Goal: Information Seeking & Learning: Learn about a topic

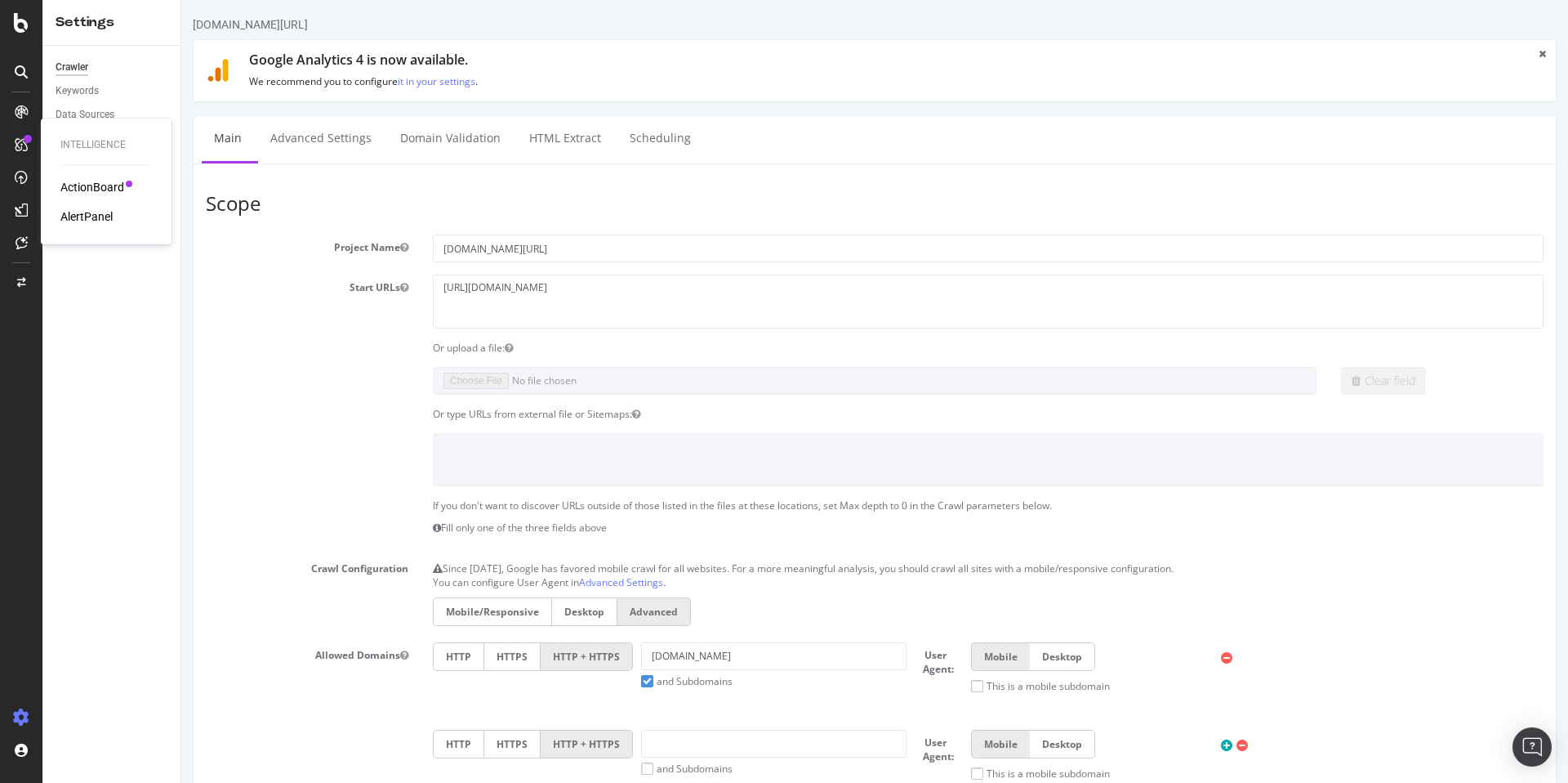
click at [83, 215] on div "AlertPanel" at bounding box center [87, 217] width 52 height 16
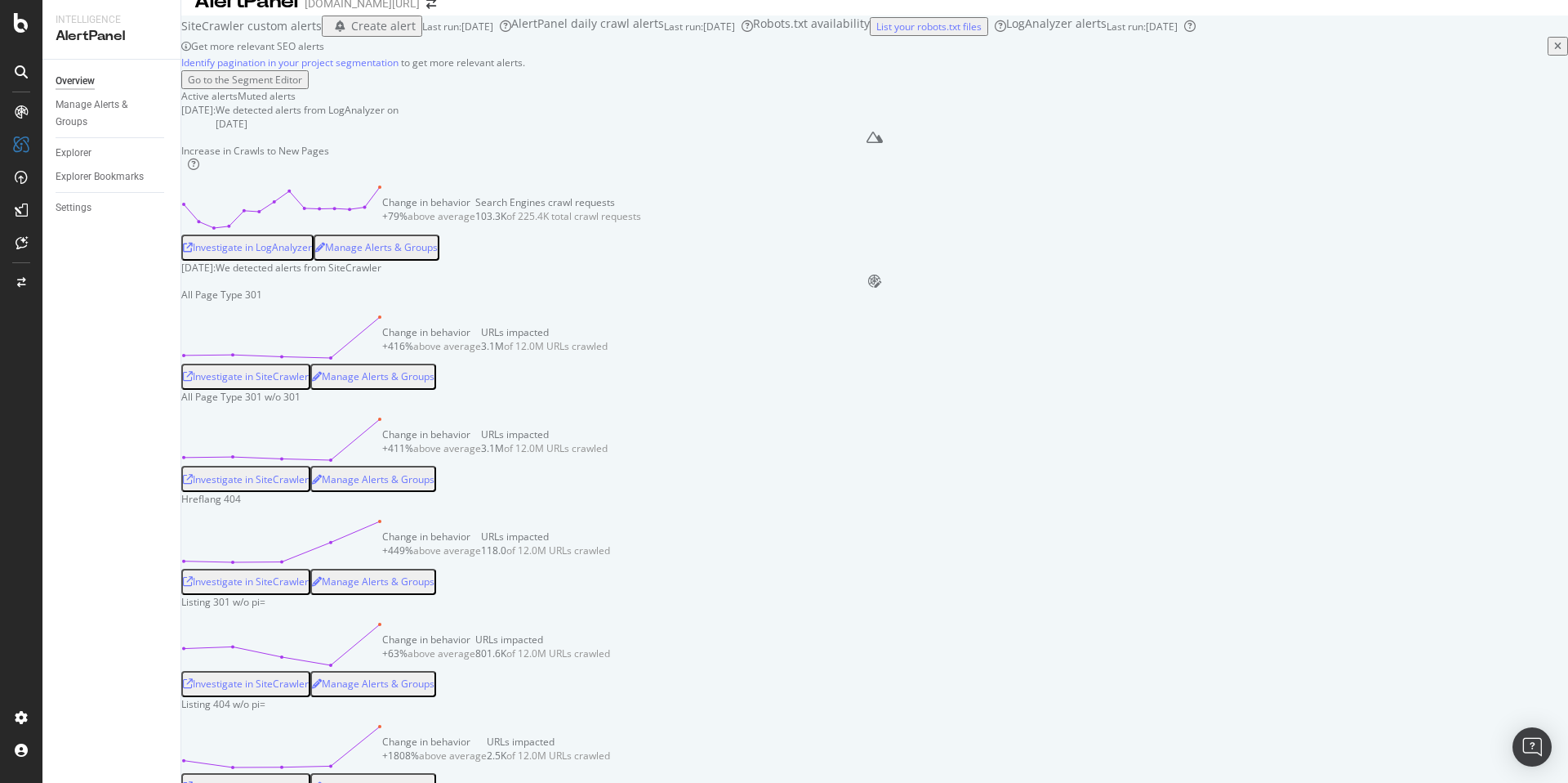
scroll to position [31, 0]
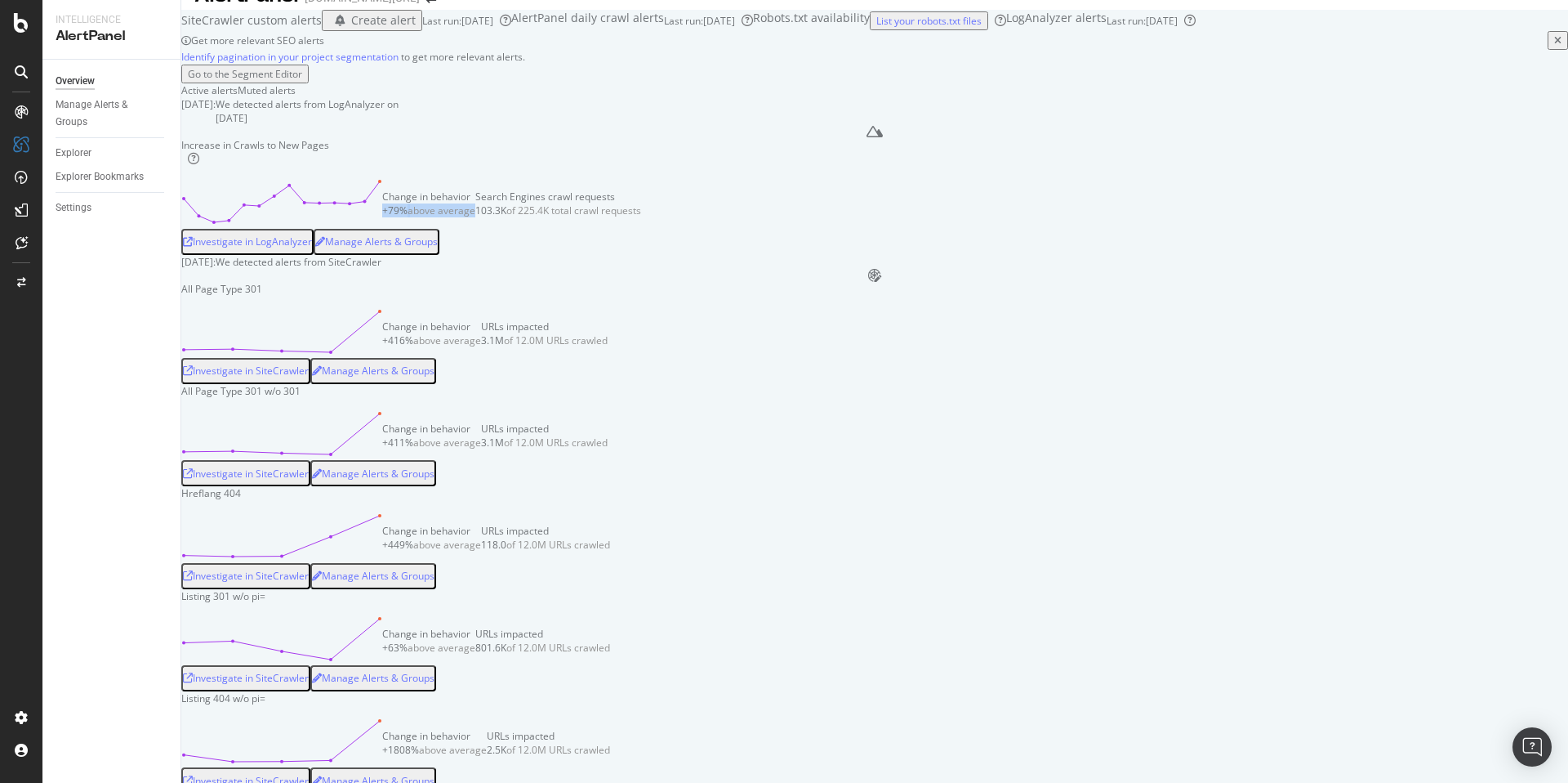
drag, startPoint x: 484, startPoint y: 377, endPoint x: 580, endPoint y: 377, distance: 96.0
click at [475, 217] on div "+79% above average" at bounding box center [428, 210] width 93 height 14
click at [408, 217] on div "+79%" at bounding box center [394, 210] width 25 height 14
click at [475, 217] on div "above average" at bounding box center [442, 210] width 68 height 14
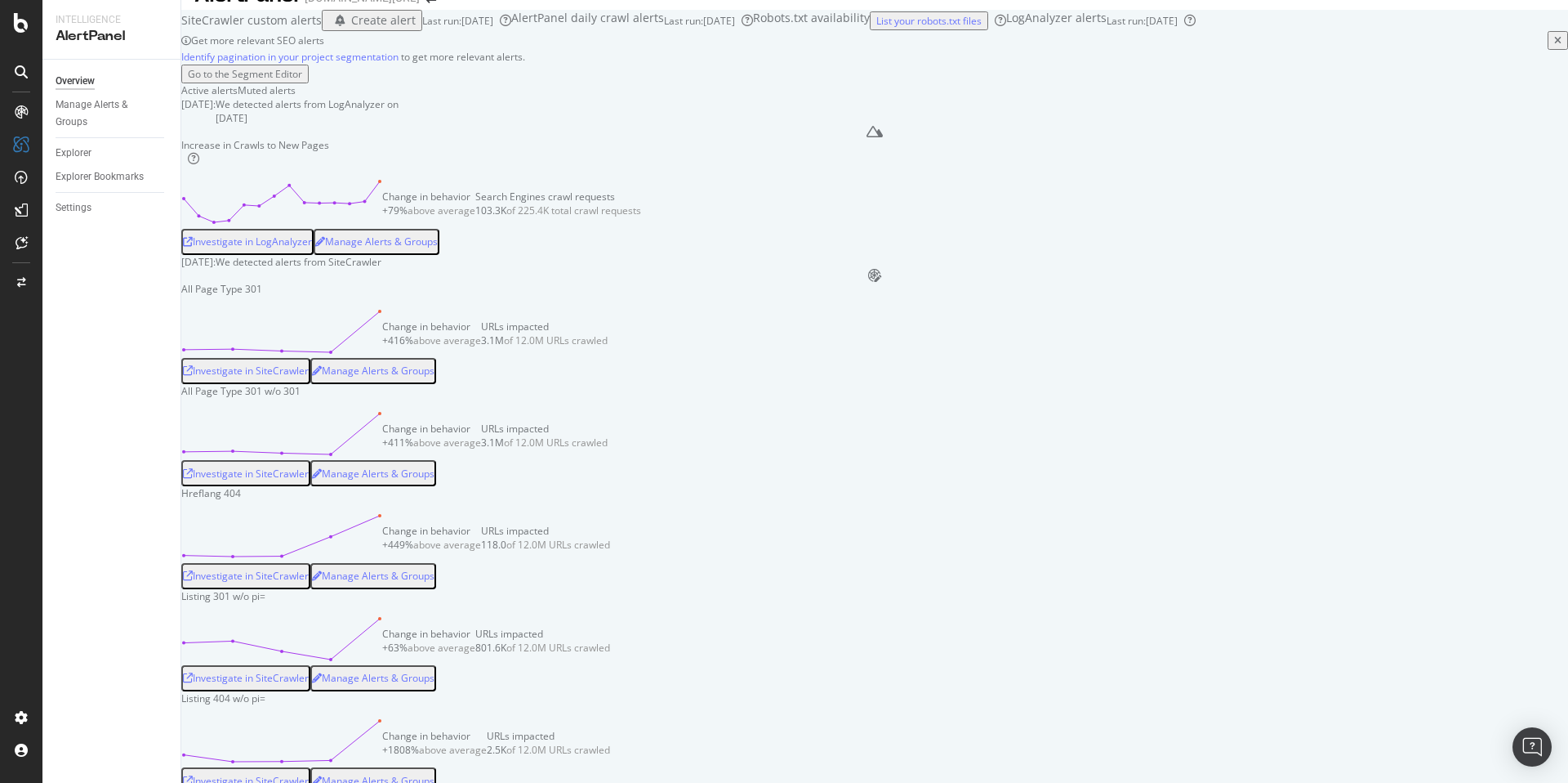
click at [594, 228] on div "Change in behavior +79% above average Search Engines crawl requests 103.3K of 2…" at bounding box center [511, 203] width 259 height 49
click at [475, 217] on div "+79% above average" at bounding box center [428, 210] width 93 height 14
drag, startPoint x: 482, startPoint y: 379, endPoint x: 516, endPoint y: 379, distance: 34.0
click at [475, 217] on div "+79% above average" at bounding box center [428, 210] width 93 height 14
click at [475, 217] on div "above average" at bounding box center [442, 210] width 68 height 14
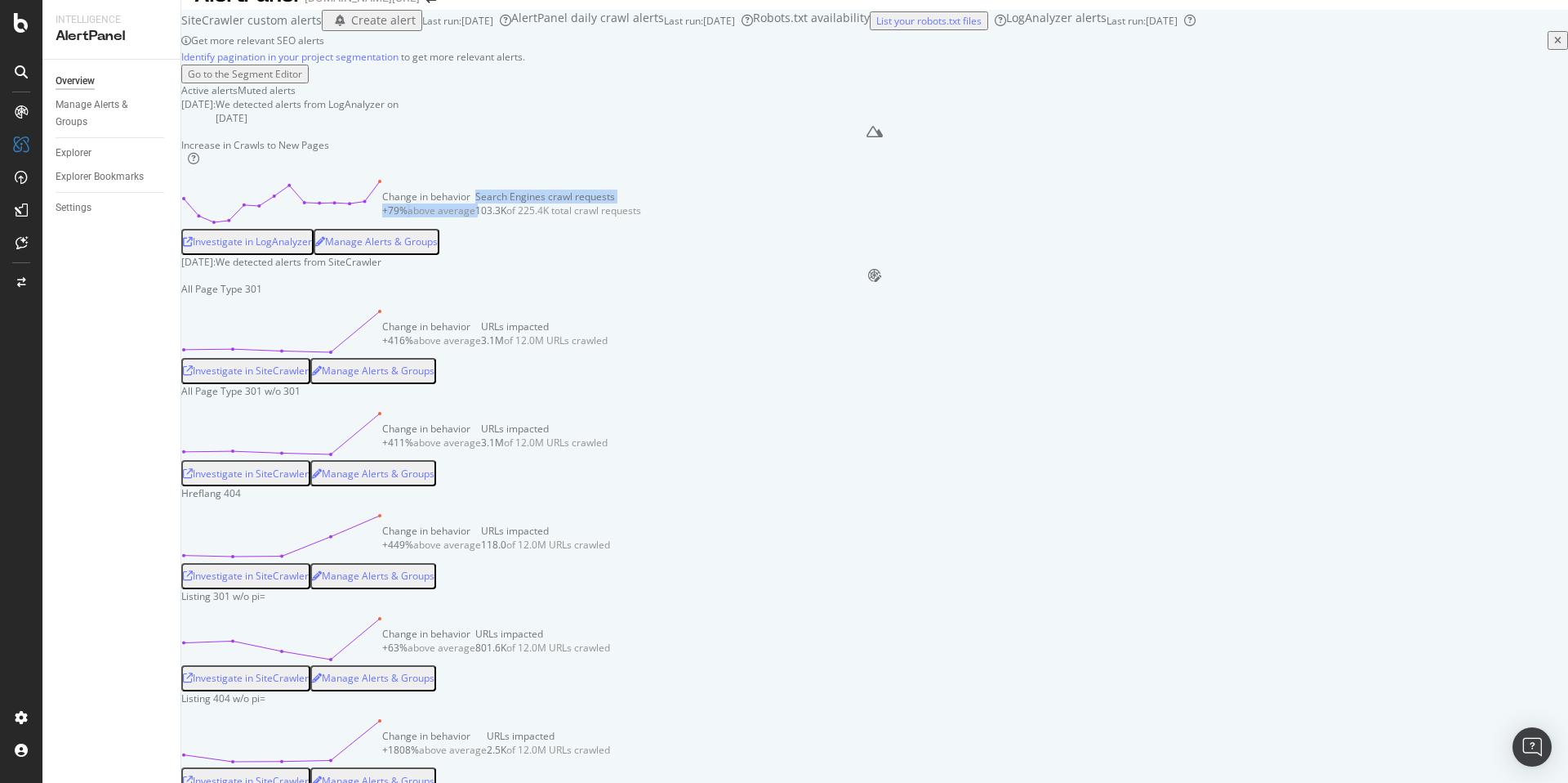
drag, startPoint x: 481, startPoint y: 379, endPoint x: 590, endPoint y: 380, distance: 109.0
click at [590, 228] on div "Change in behavior +79% above average Search Engines crawl requests 103.3K of 2…" at bounding box center [511, 203] width 259 height 49
click at [940, 254] on div "Increase in Crawls to New Pages Change in behavior +79% above average Search En…" at bounding box center [875, 196] width 1386 height 116
drag, startPoint x: 482, startPoint y: 378, endPoint x: 517, endPoint y: 377, distance: 35.0
click at [408, 217] on div "+79%" at bounding box center [394, 210] width 25 height 14
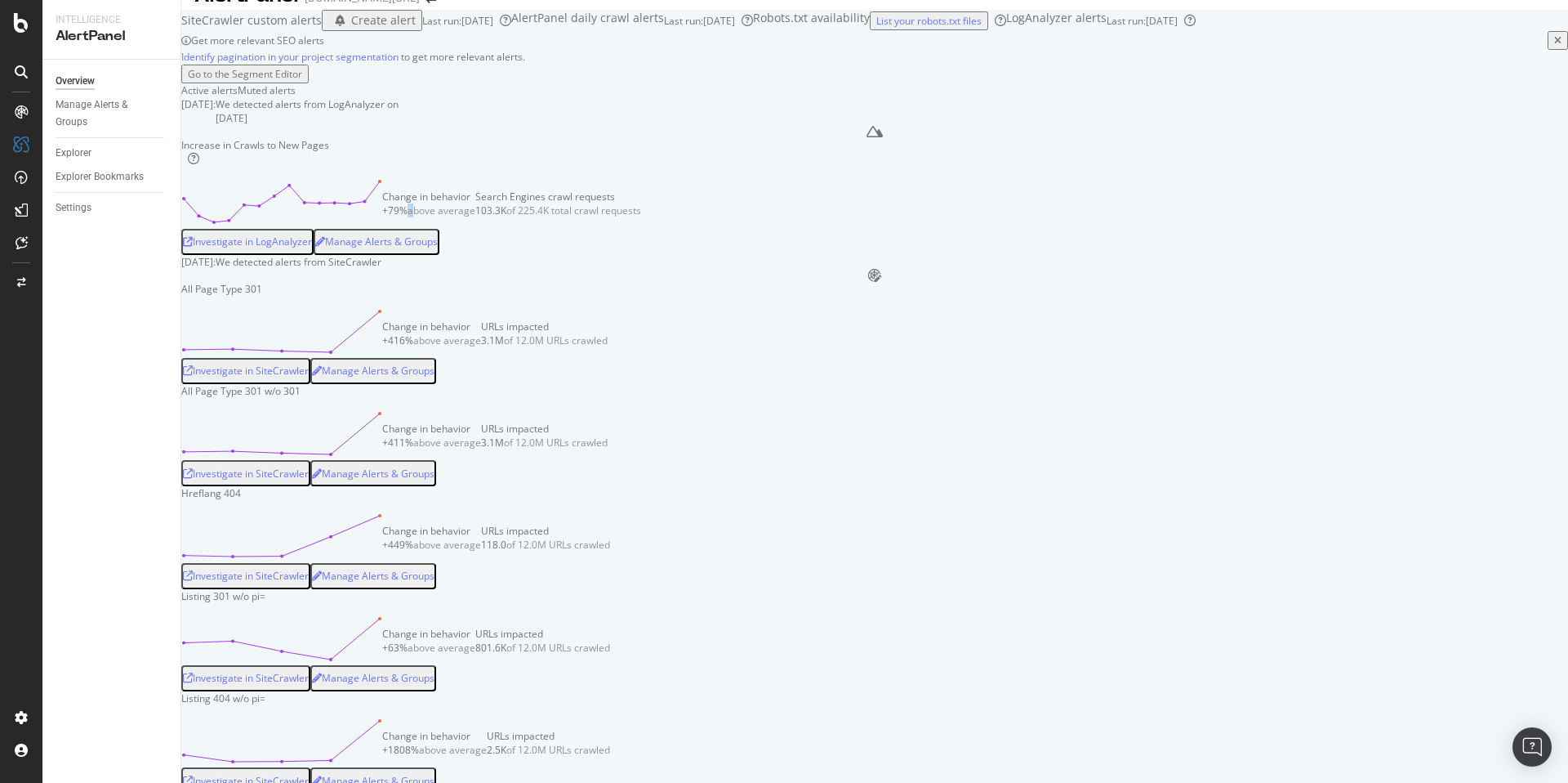
click at [475, 217] on div "above average" at bounding box center [442, 210] width 68 height 14
click at [1126, 254] on div "Increase in Crawls to New Pages Change in behavior +79% above average Search En…" at bounding box center [875, 196] width 1386 height 116
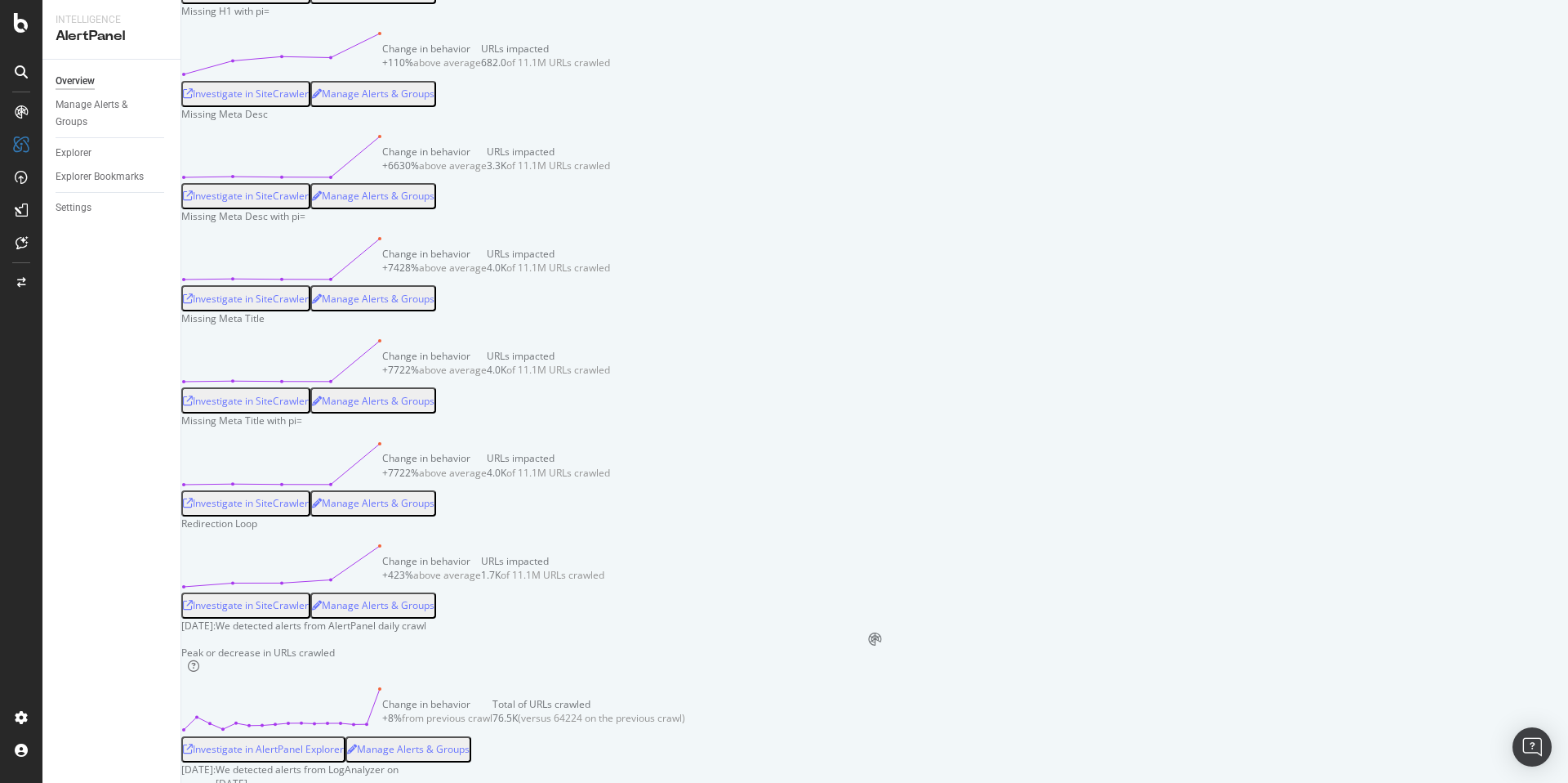
scroll to position [3086, 0]
click at [102, 240] on div "RealKeywords" at bounding box center [97, 243] width 72 height 16
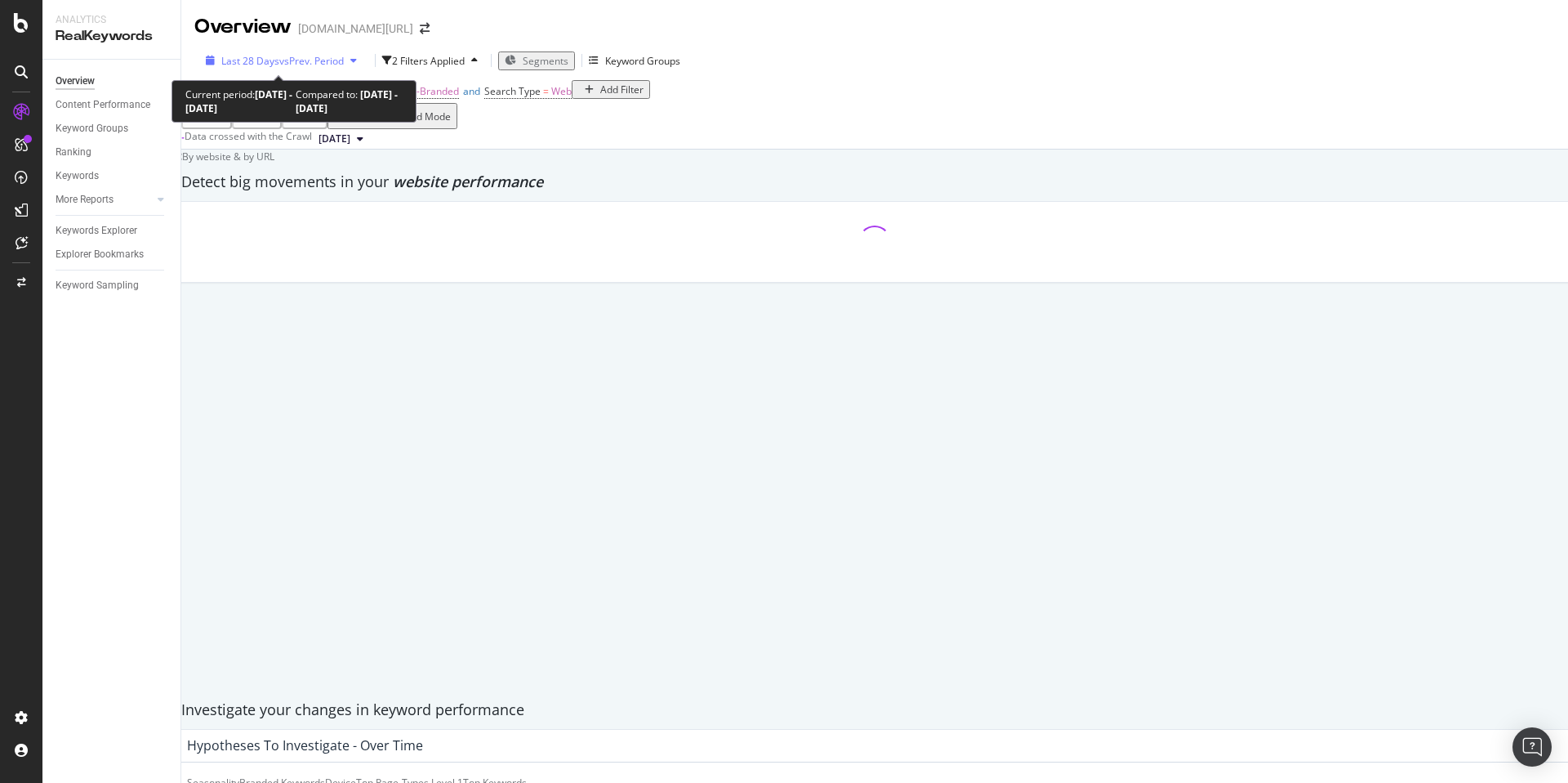
click at [285, 67] on span "vs Prev. Period" at bounding box center [311, 61] width 64 height 14
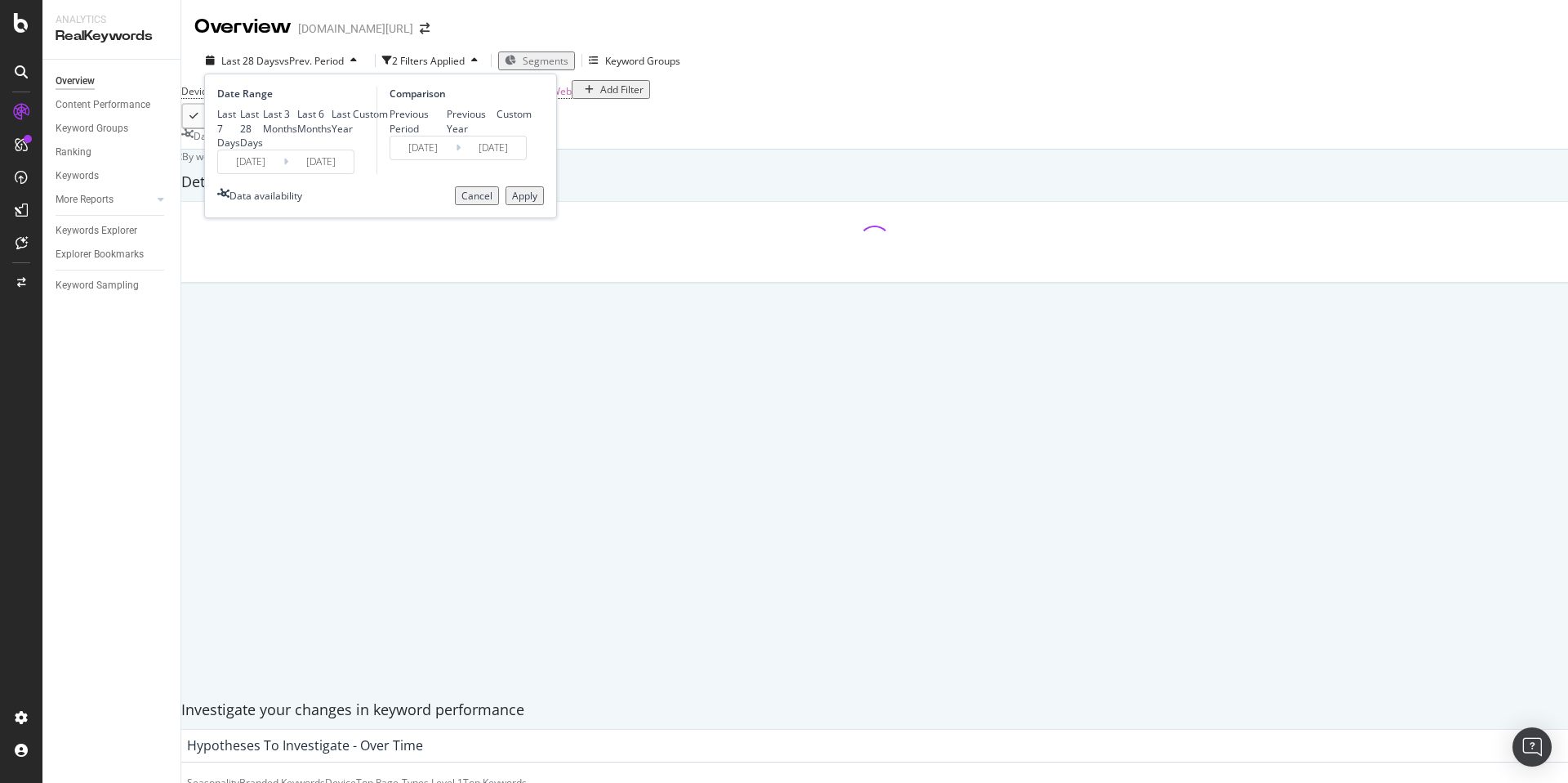
click at [352, 121] on div "Custom" at bounding box center [369, 115] width 35 height 14
click at [292, 174] on input "2025/08/08" at bounding box center [320, 162] width 65 height 23
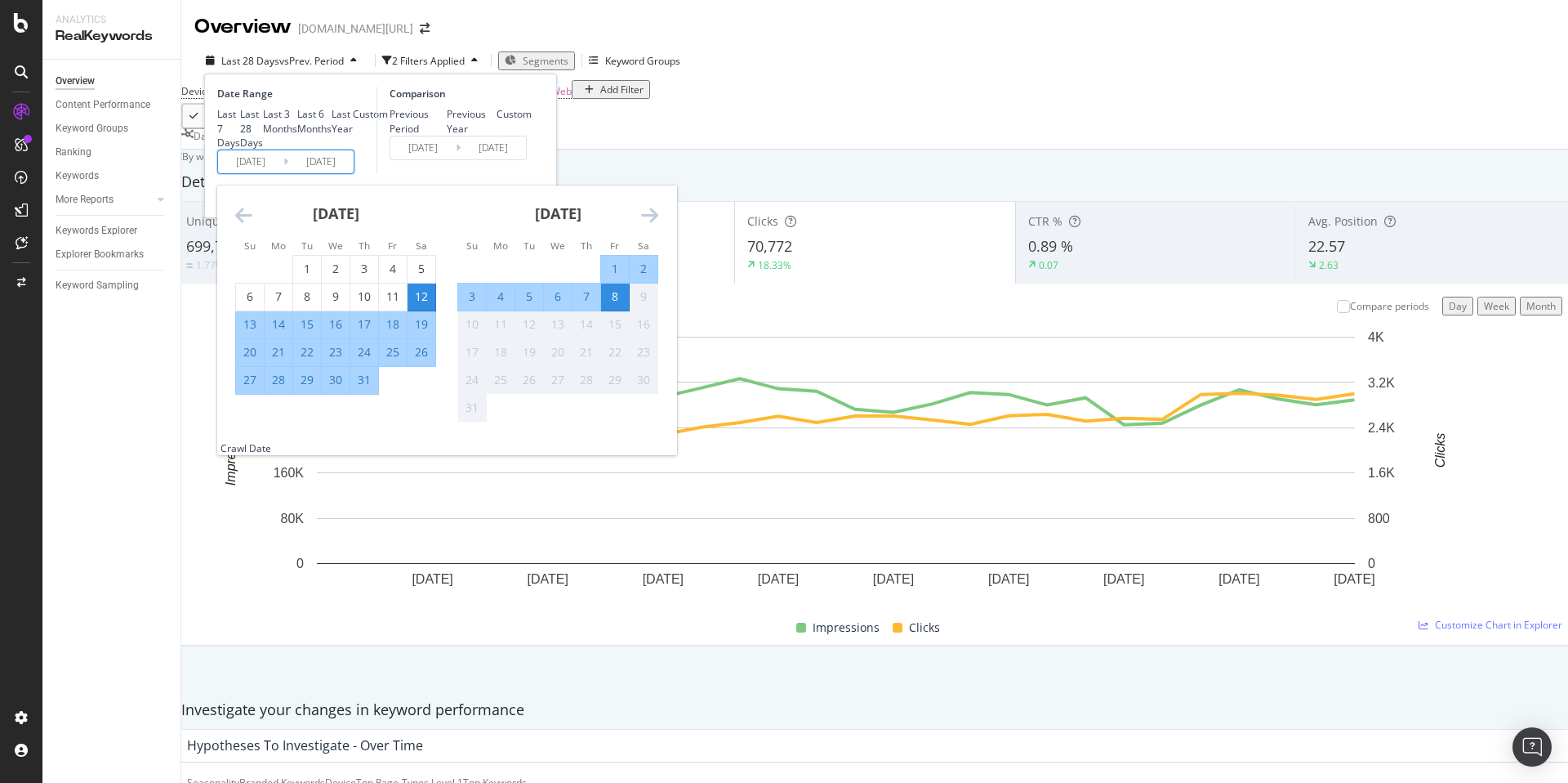
click at [275, 164] on div "By website & by URL" at bounding box center [224, 157] width 101 height 14
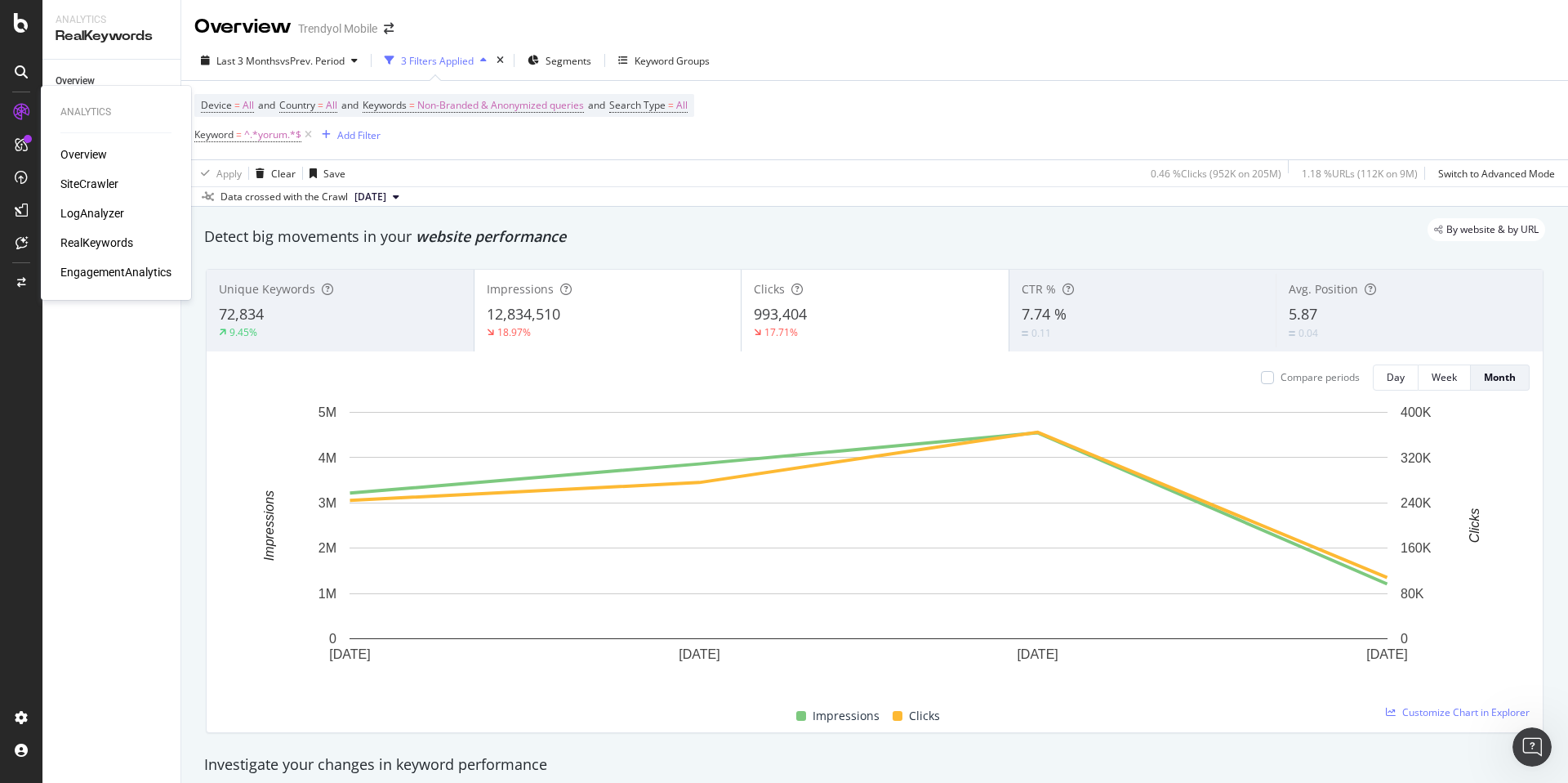
click at [96, 155] on div "Overview" at bounding box center [84, 154] width 47 height 16
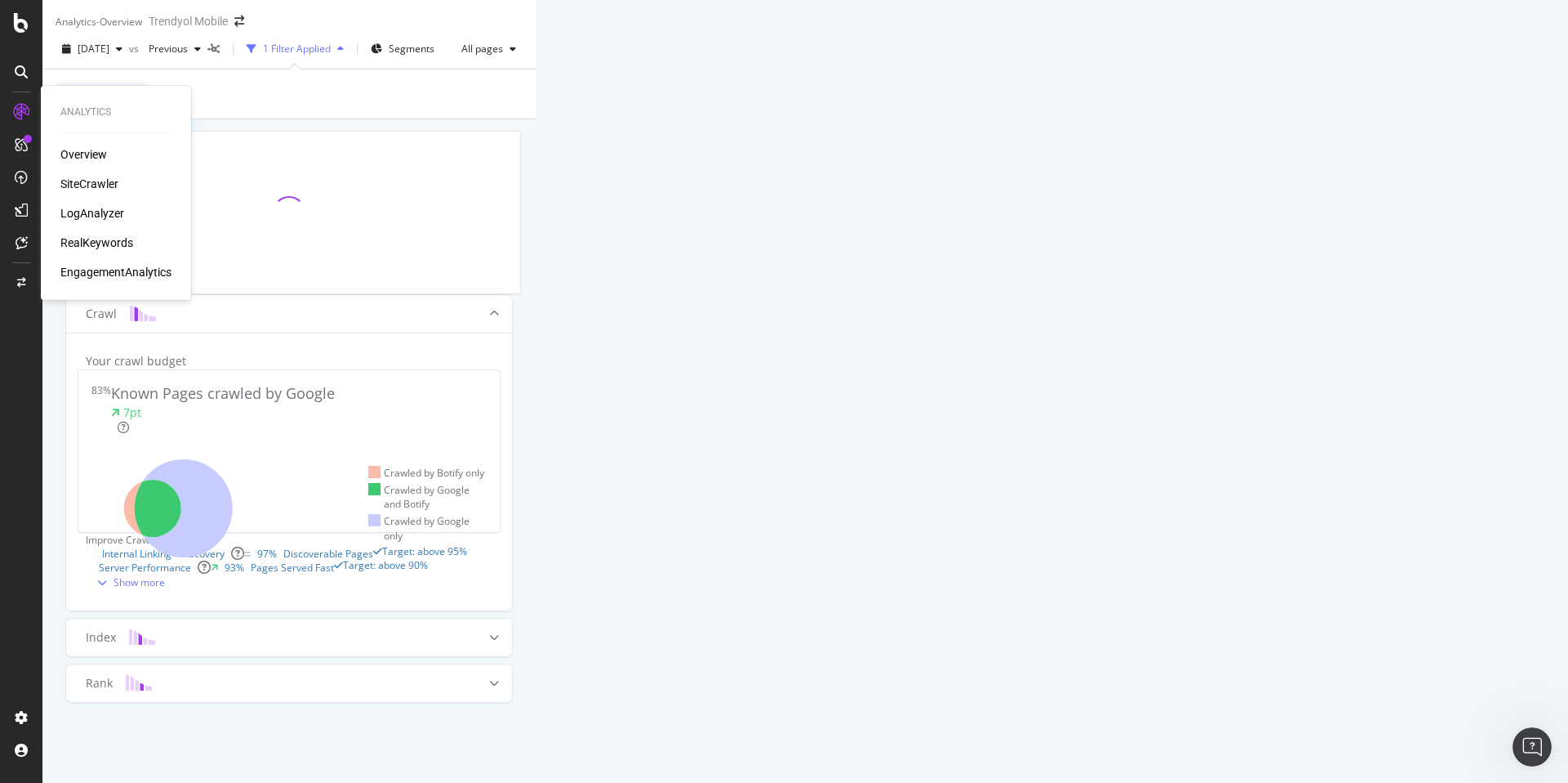
click at [97, 183] on div "SiteCrawler" at bounding box center [89, 183] width 58 height 16
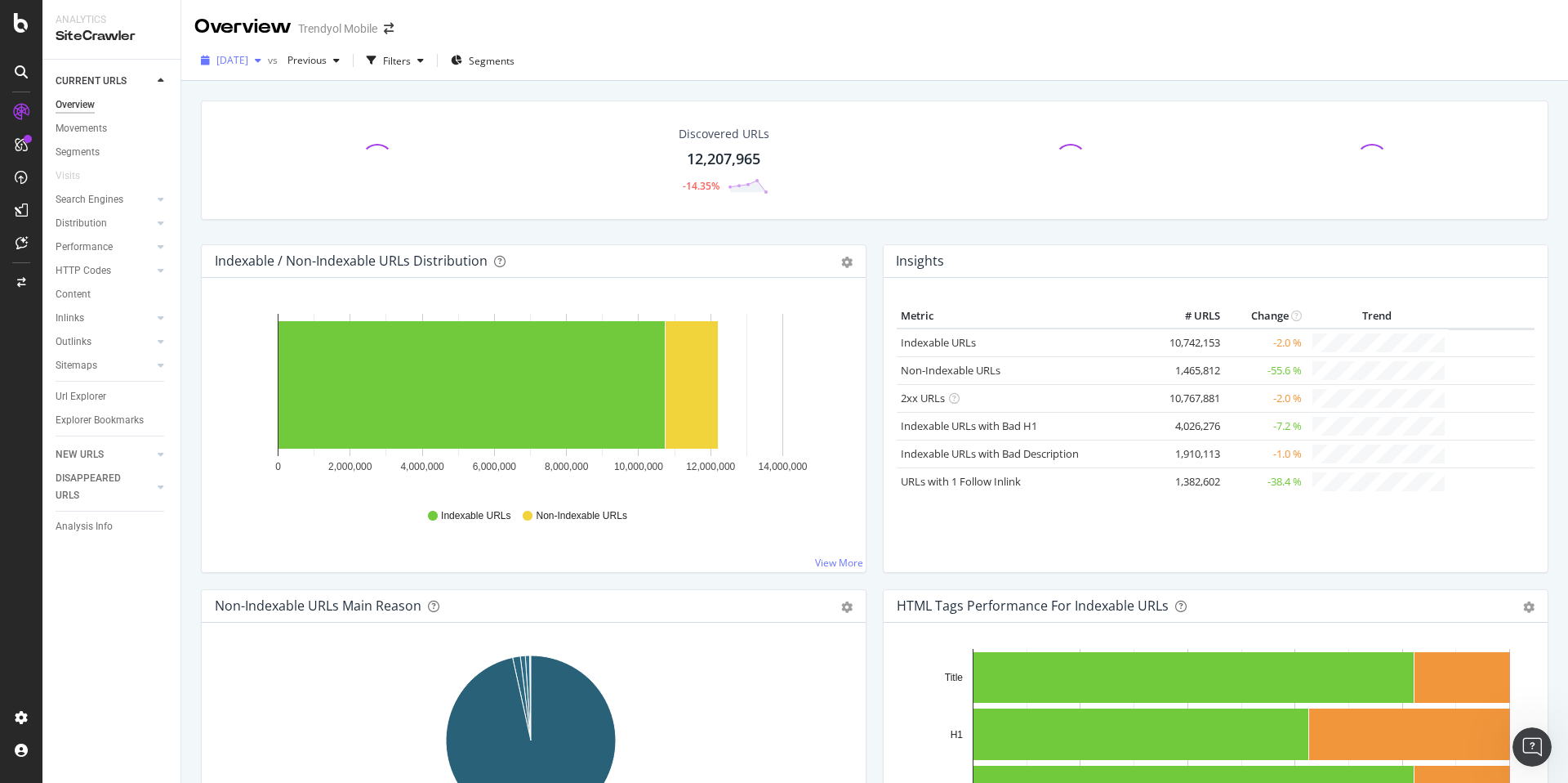
click at [249, 62] on span "[DATE]" at bounding box center [233, 60] width 32 height 14
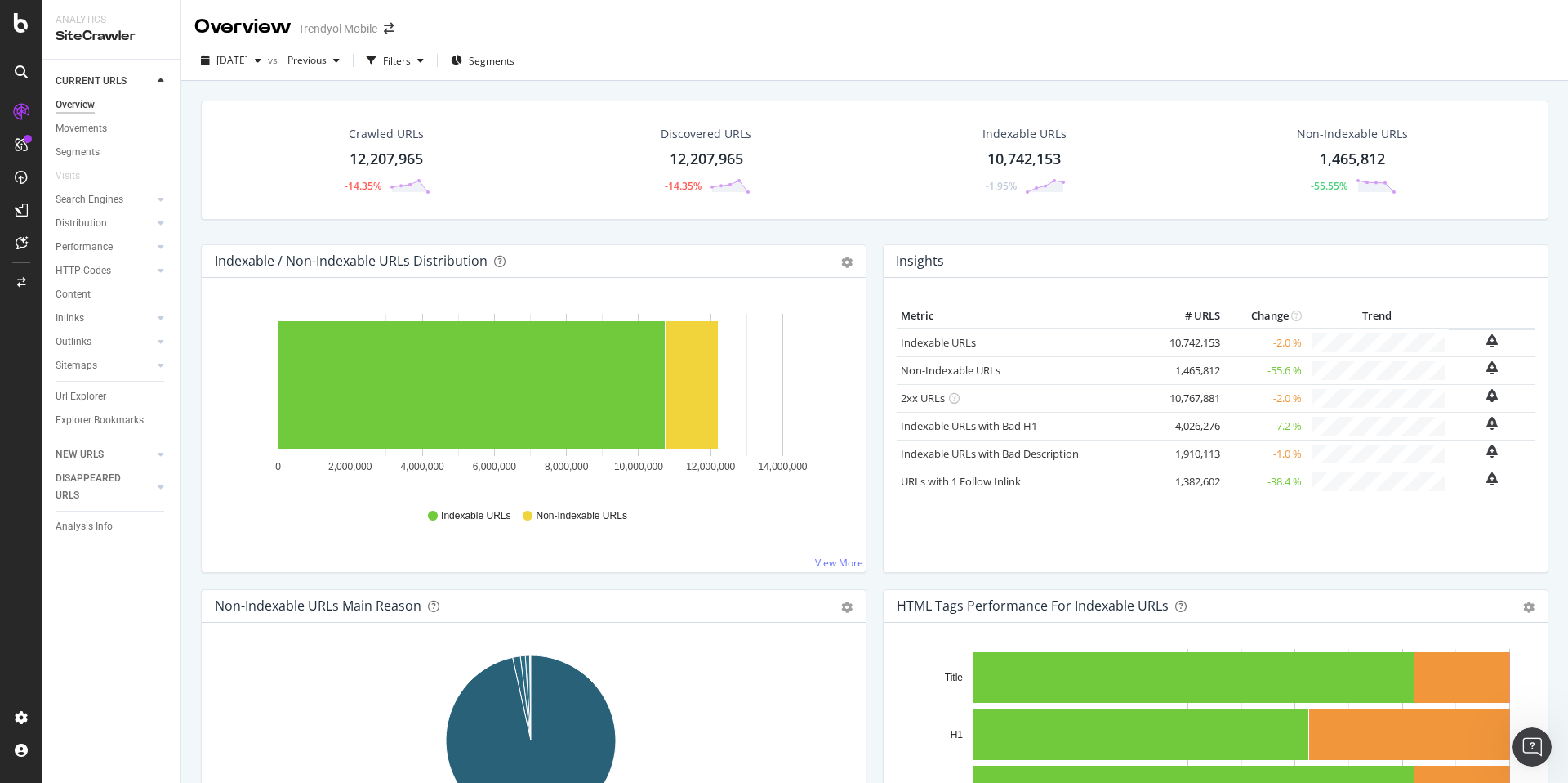
click at [254, 67] on div "[DATE]" at bounding box center [231, 60] width 73 height 24
click at [246, 55] on span "[DATE]" at bounding box center [233, 60] width 32 height 14
click at [438, 85] on div "Crawled URLs 12,207,965 -14.35% Discovered URLs 12,207,965 -14.35% Indexable UR…" at bounding box center [875, 472] width 1386 height 783
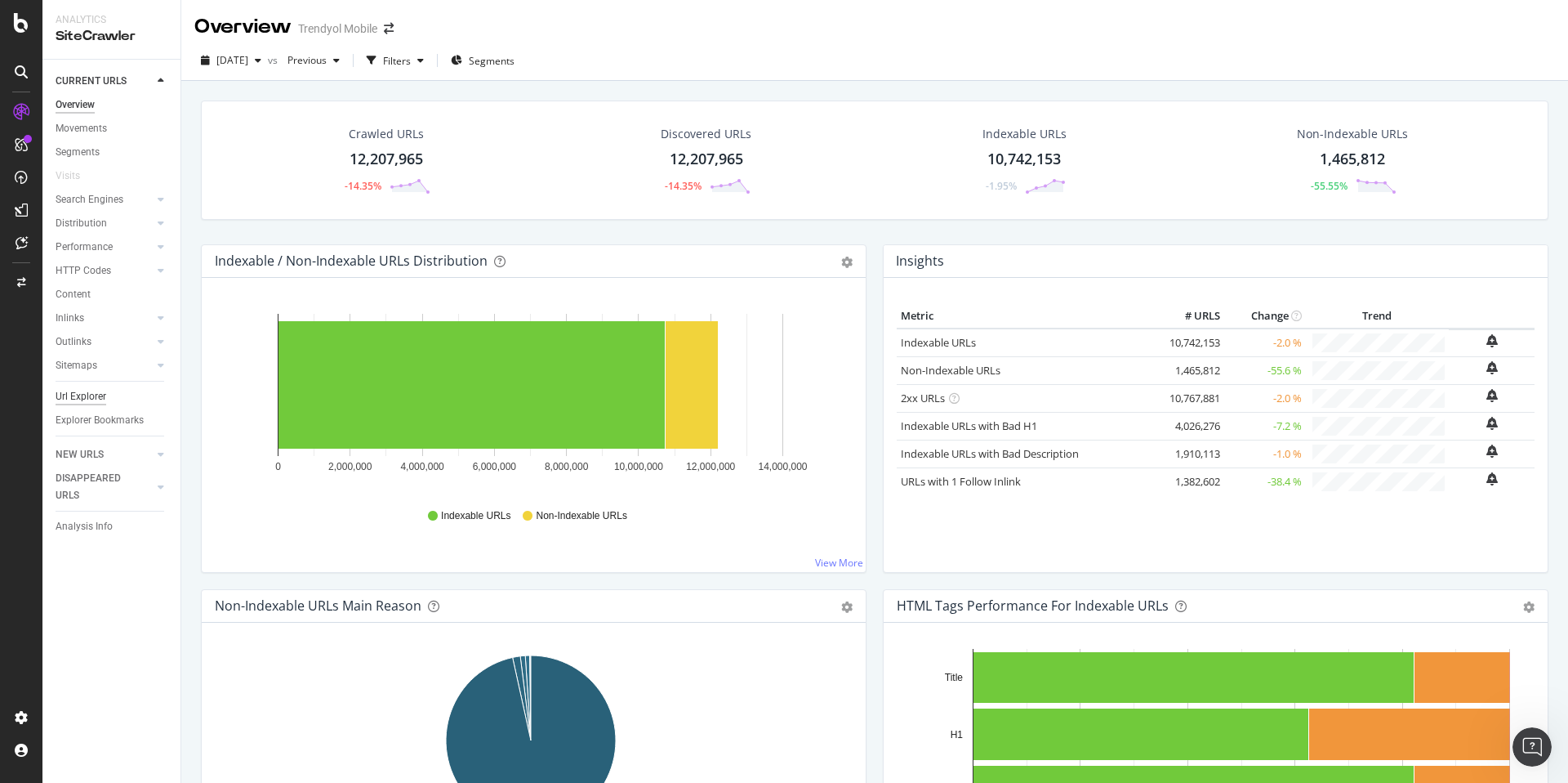
click at [89, 403] on div "Url Explorer" at bounding box center [81, 396] width 51 height 17
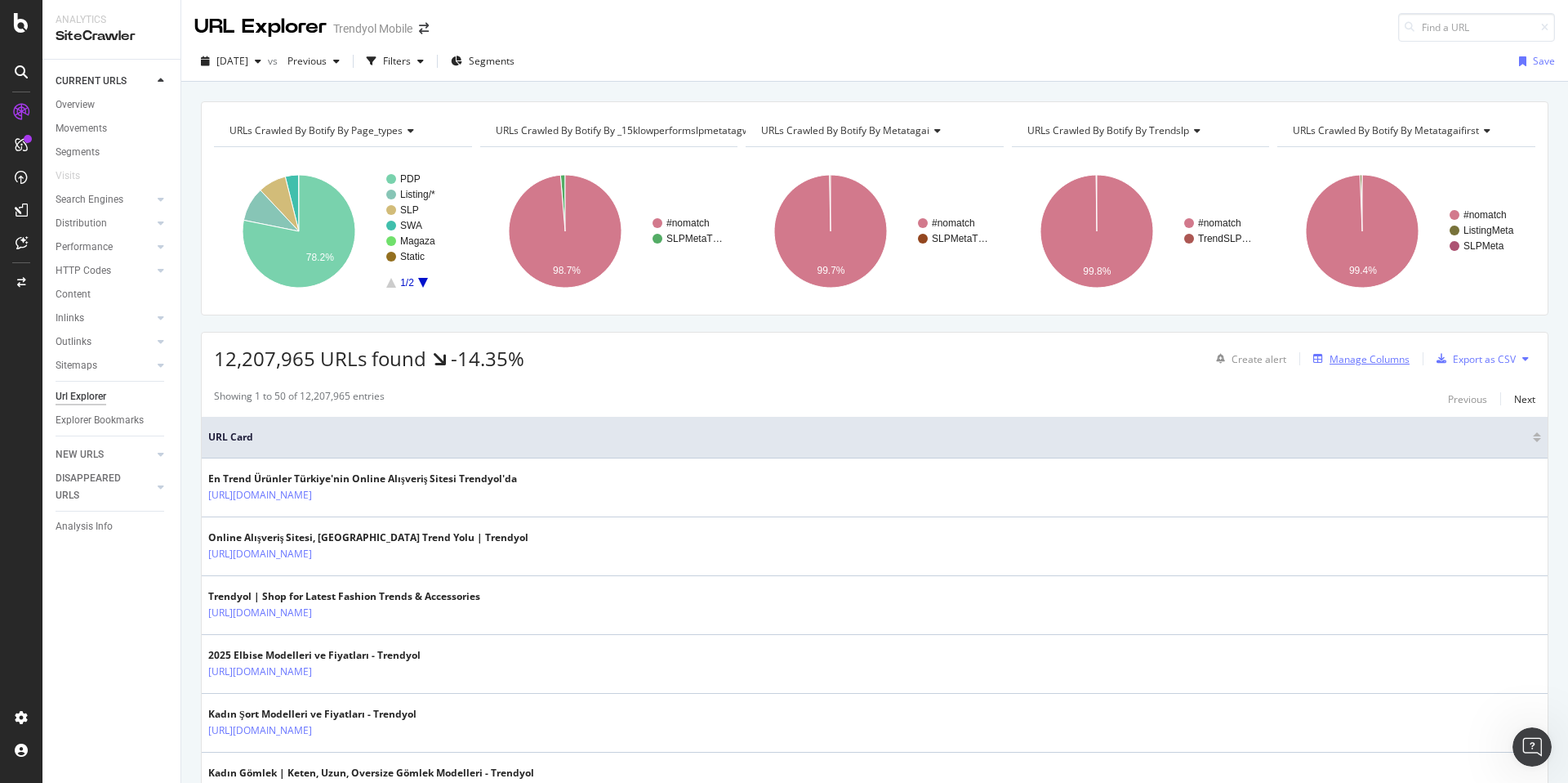
click at [1329, 357] on div "Manage Columns" at bounding box center [1369, 360] width 80 height 14
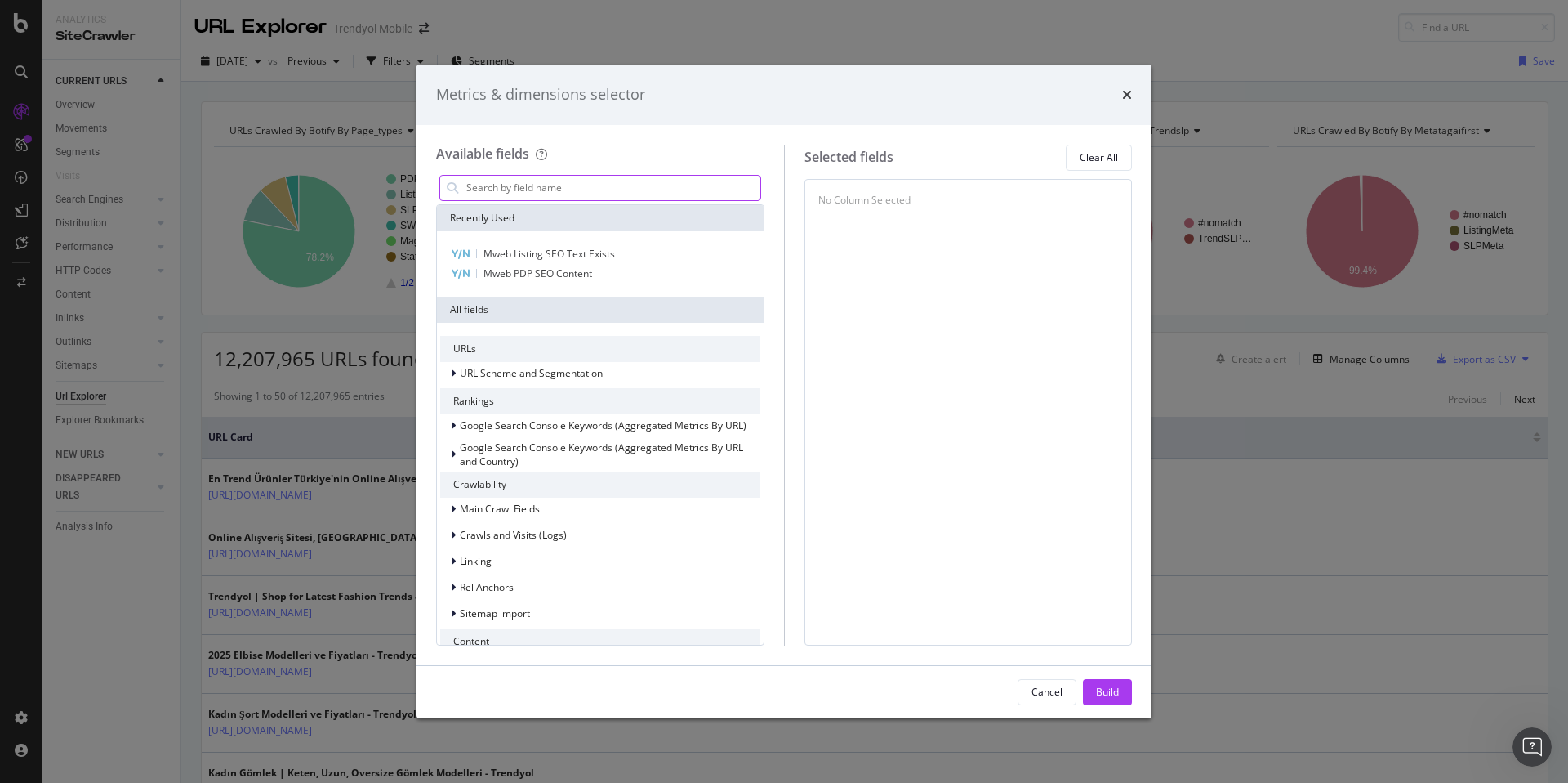
click at [538, 184] on input "modal" at bounding box center [613, 187] width 296 height 24
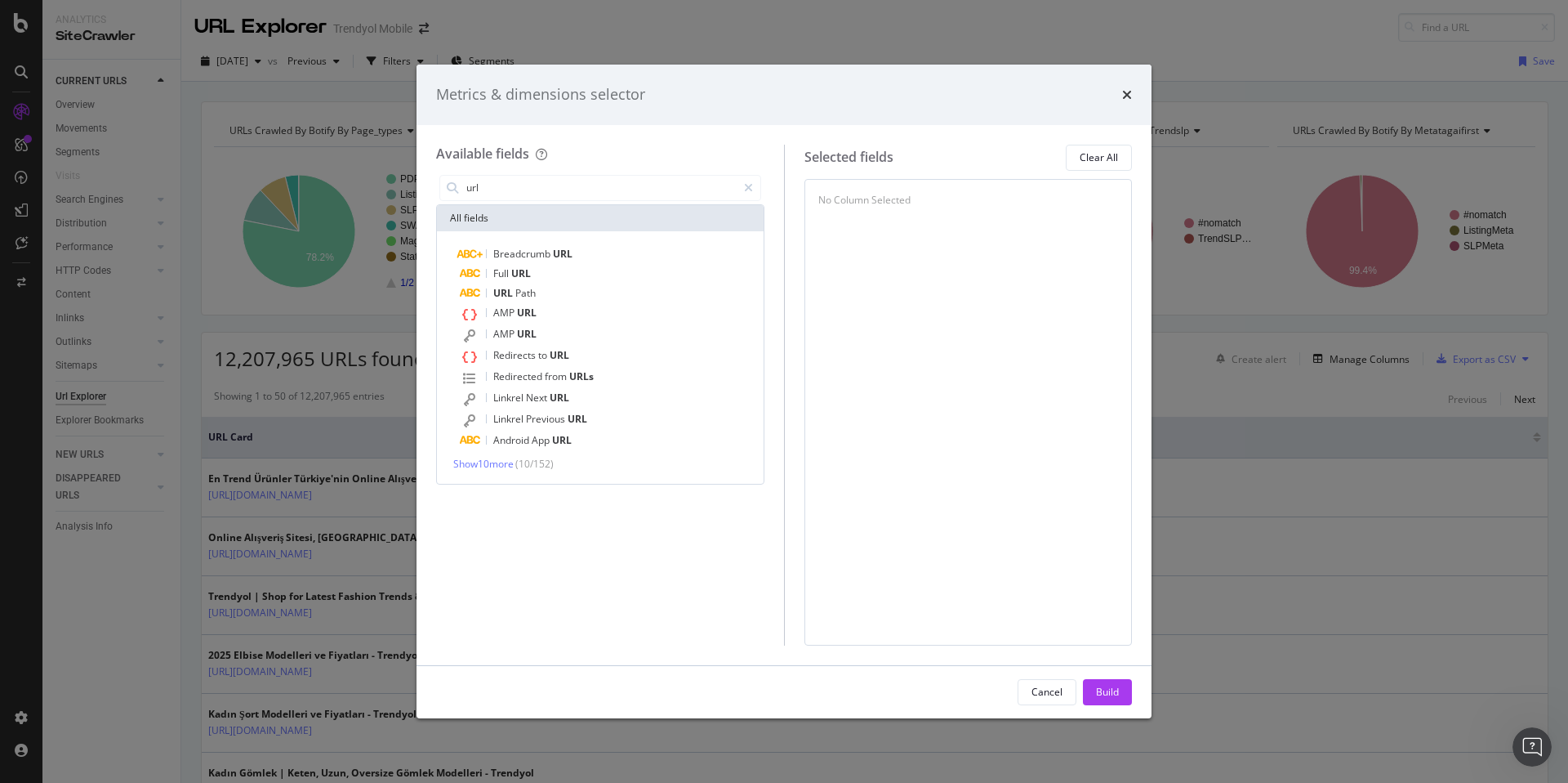
type input "url"
click at [1117, 94] on div "Metrics & dimensions selector" at bounding box center [784, 95] width 696 height 21
click at [1123, 94] on icon "times" at bounding box center [1127, 95] width 10 height 13
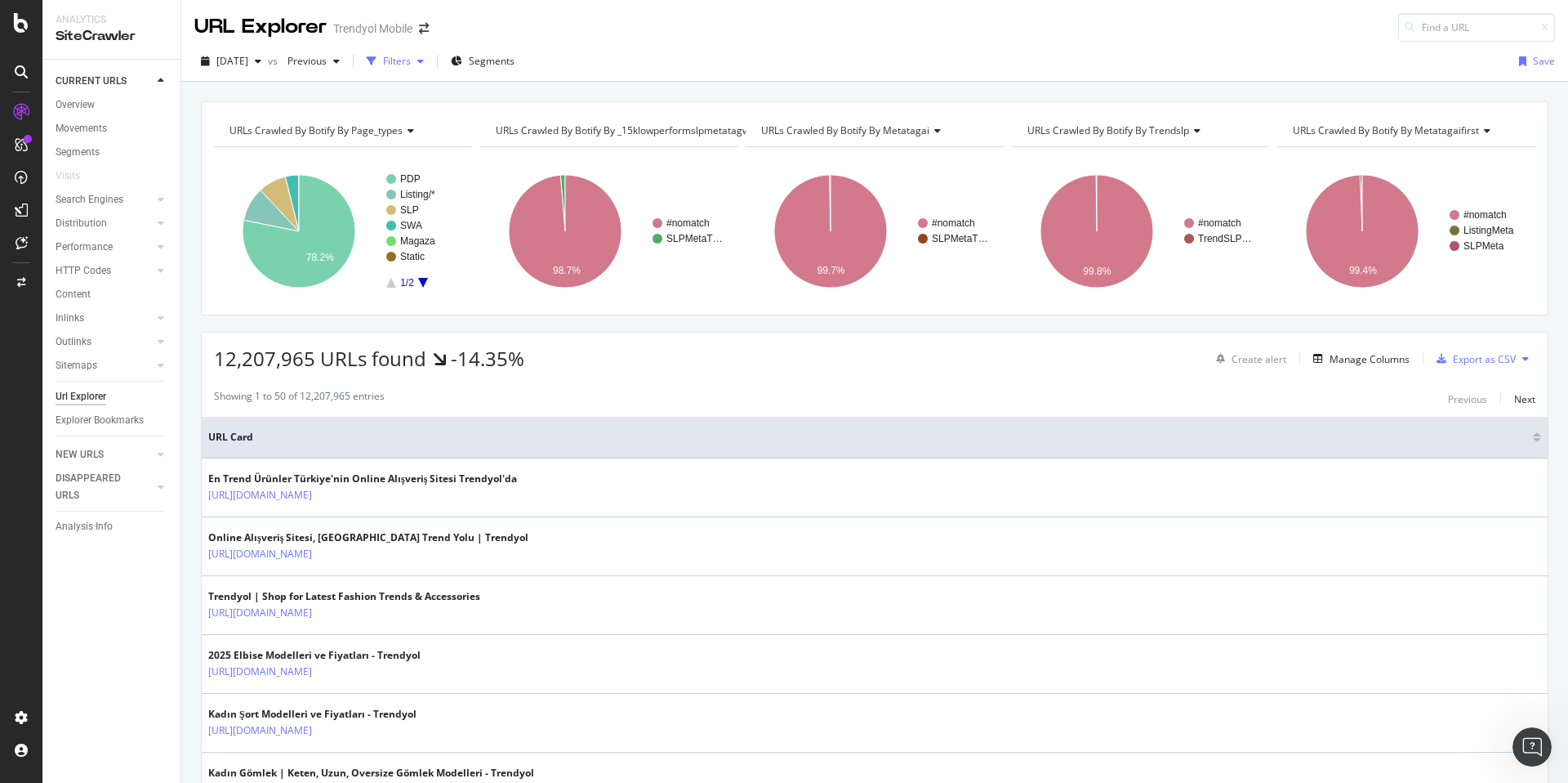
click at [411, 62] on div "Filters" at bounding box center [396, 61] width 28 height 14
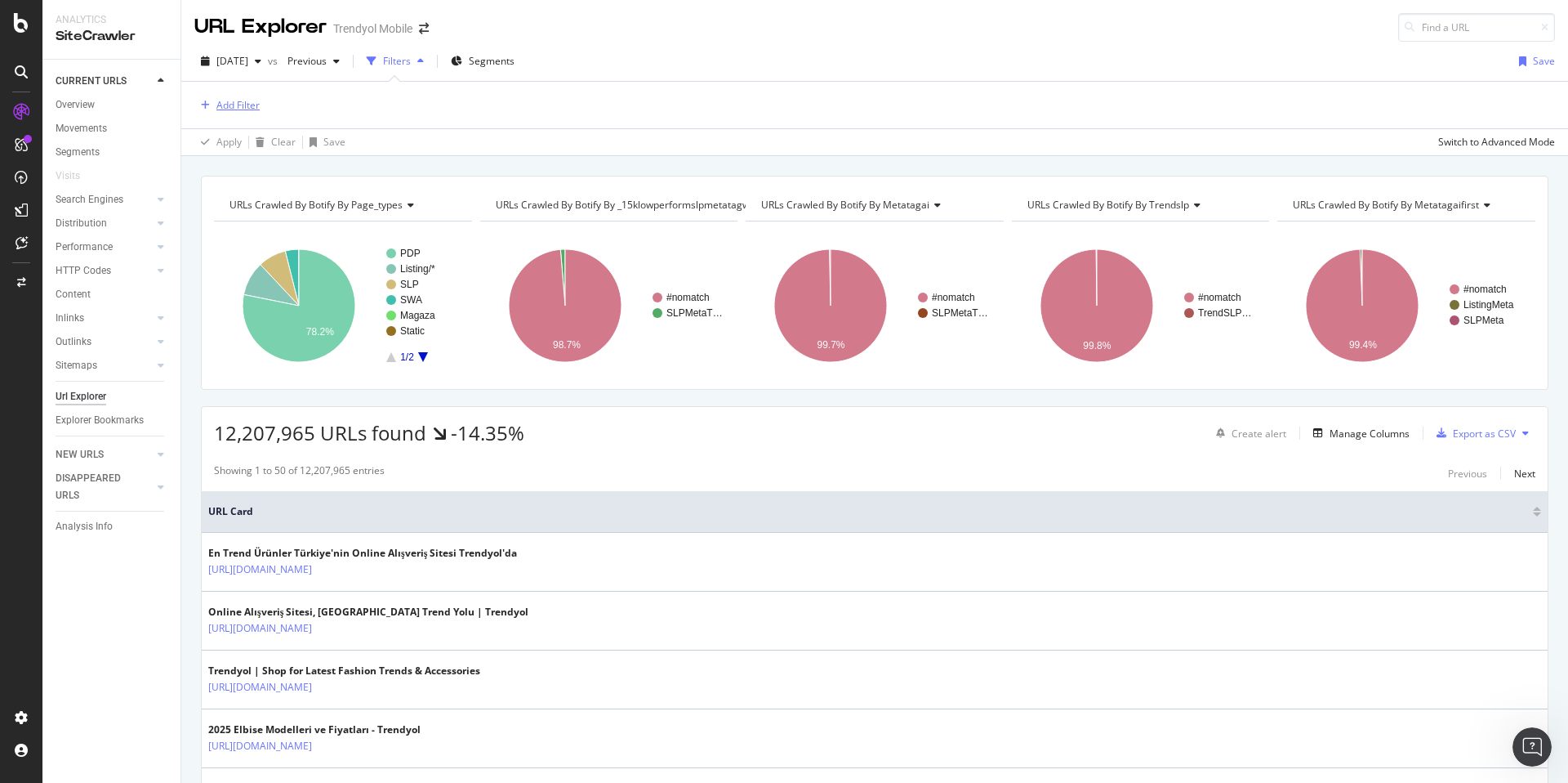
click at [247, 98] on div "Add Filter" at bounding box center [238, 106] width 43 height 14
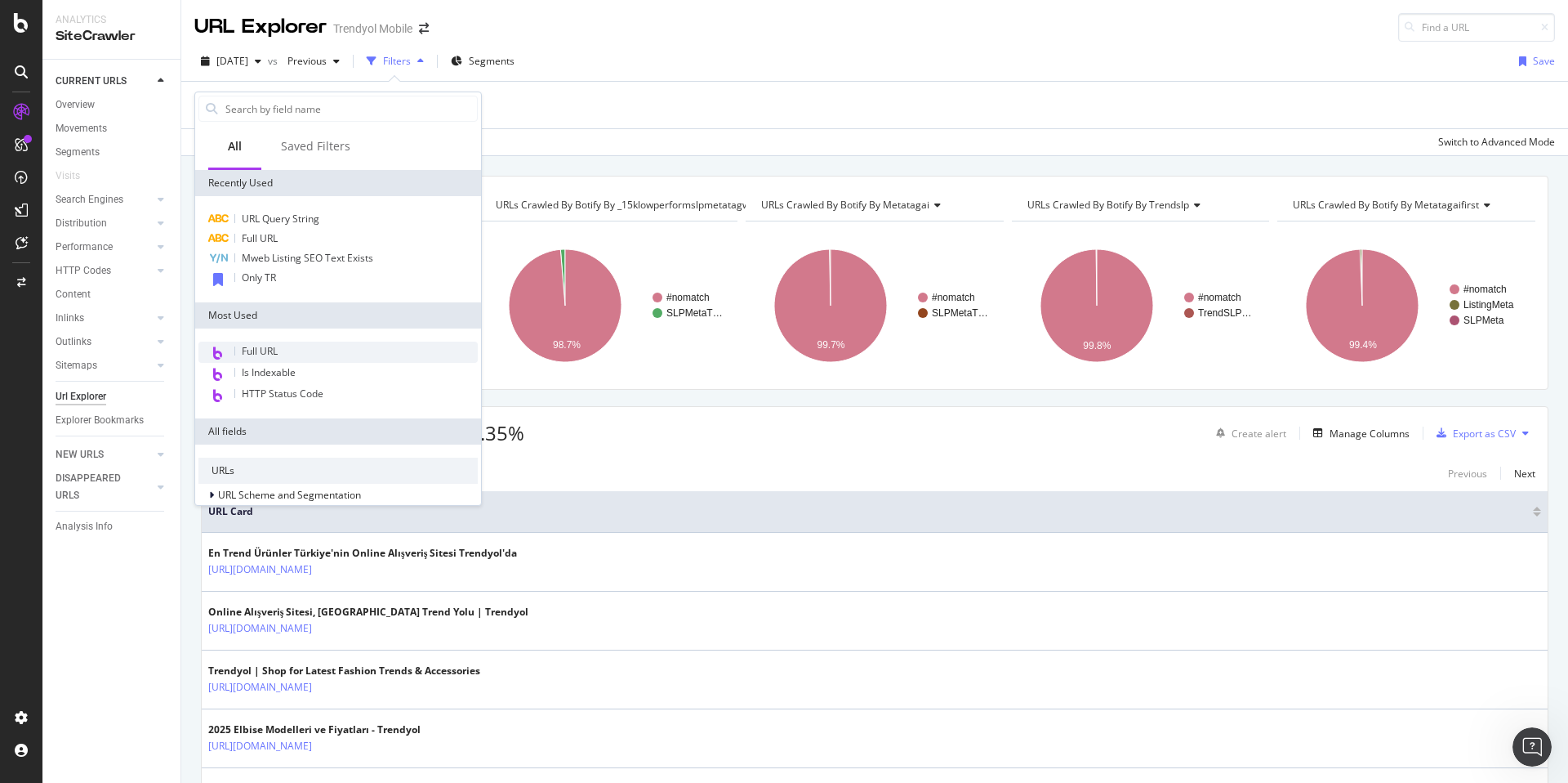
click at [277, 221] on span "URL Query String" at bounding box center [280, 218] width 78 height 14
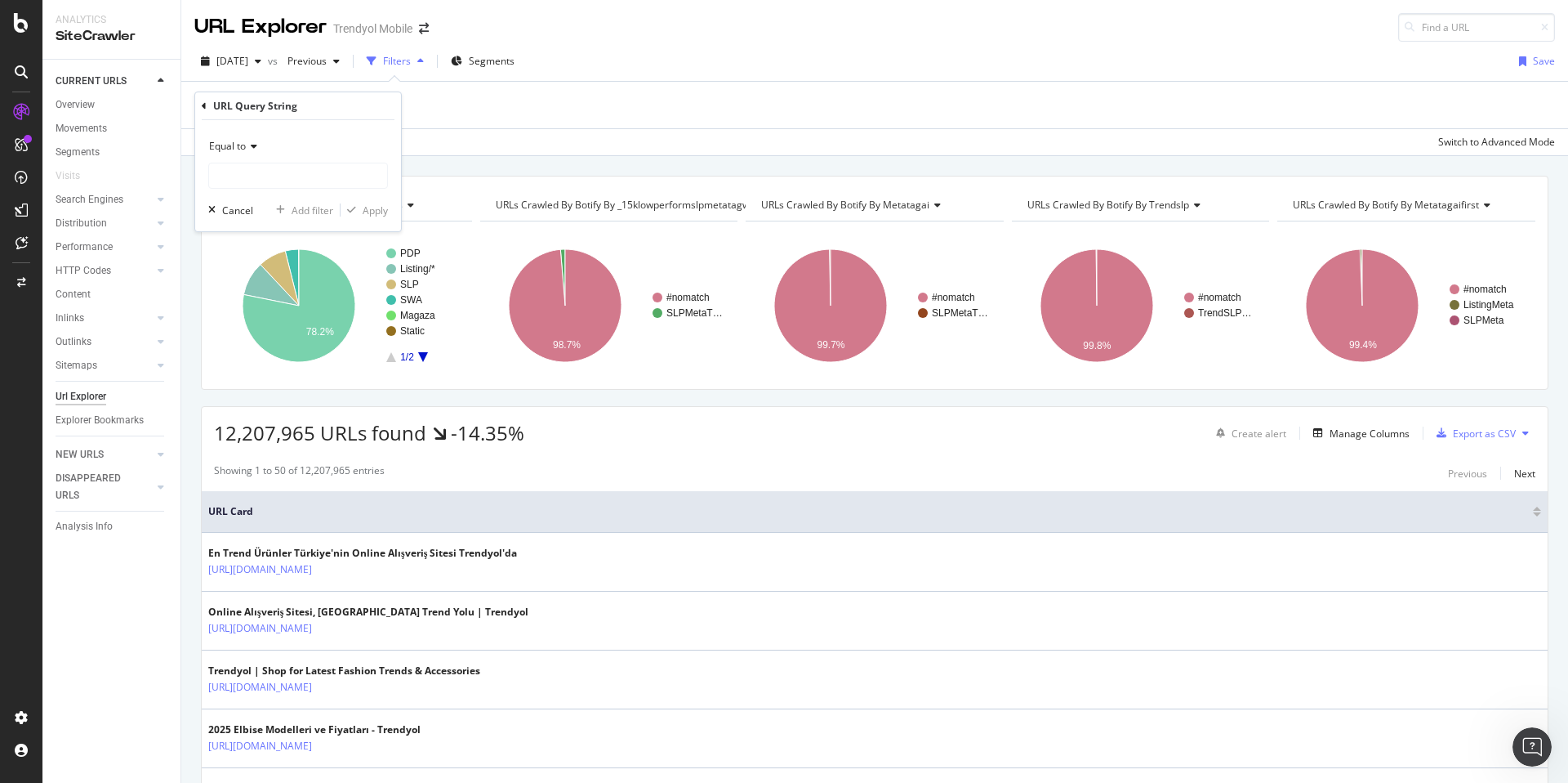
click at [243, 145] on span "Equal to" at bounding box center [227, 146] width 37 height 14
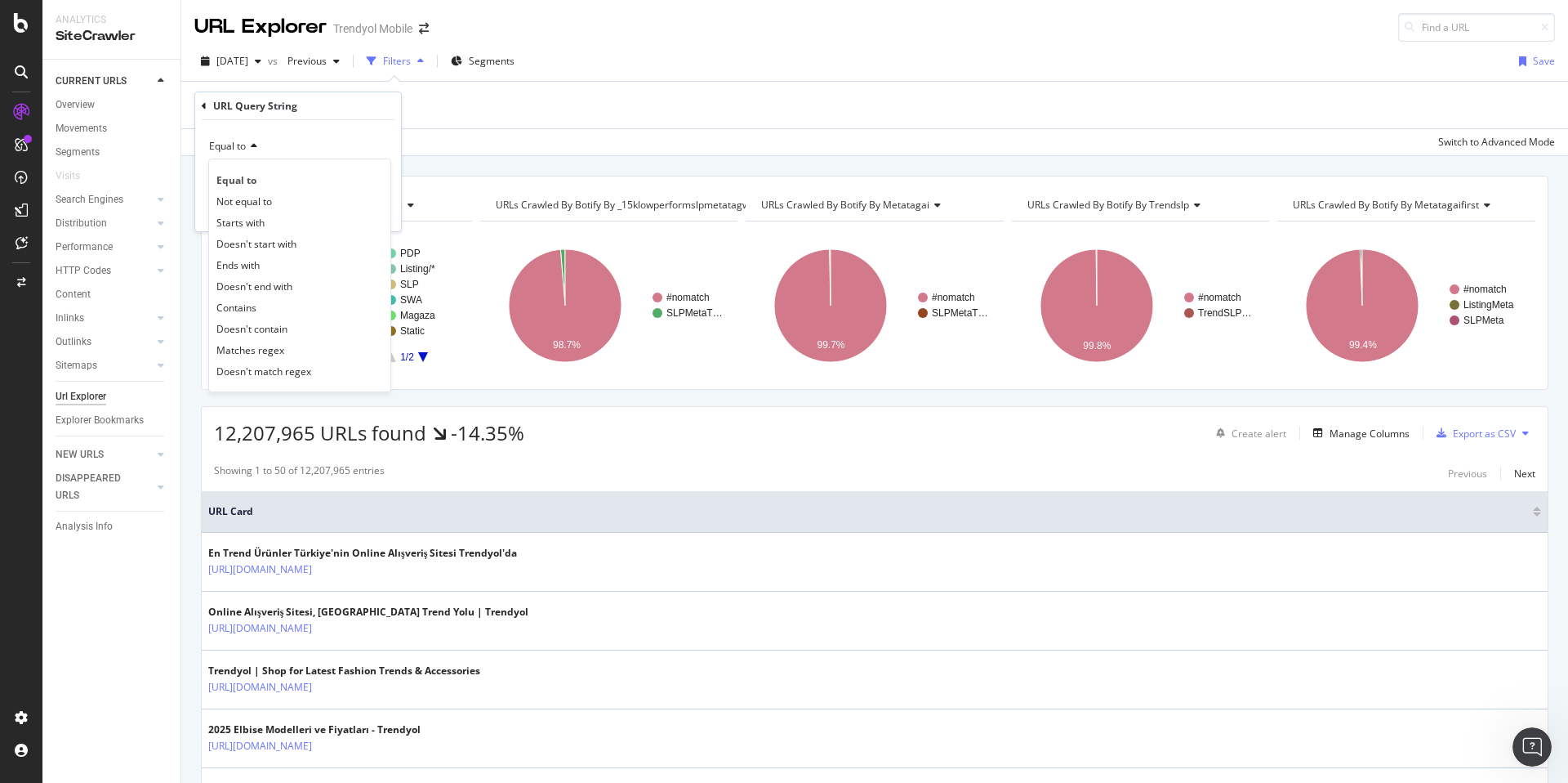
click at [199, 105] on div "URL Query String Equal to Equal to Not equal to Starts with Doesn't start with …" at bounding box center [298, 161] width 206 height 139
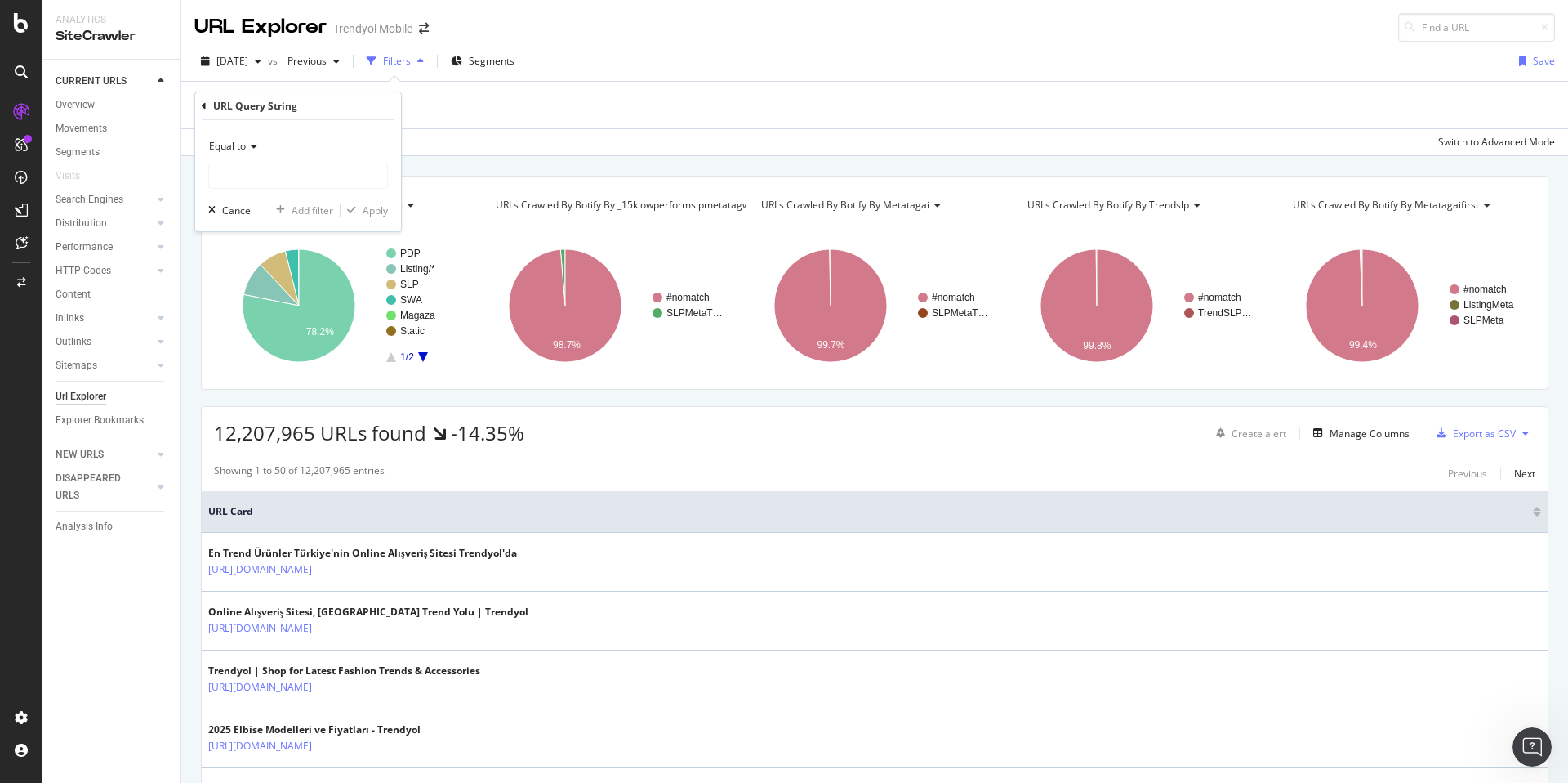
click at [202, 105] on icon at bounding box center [204, 106] width 4 height 10
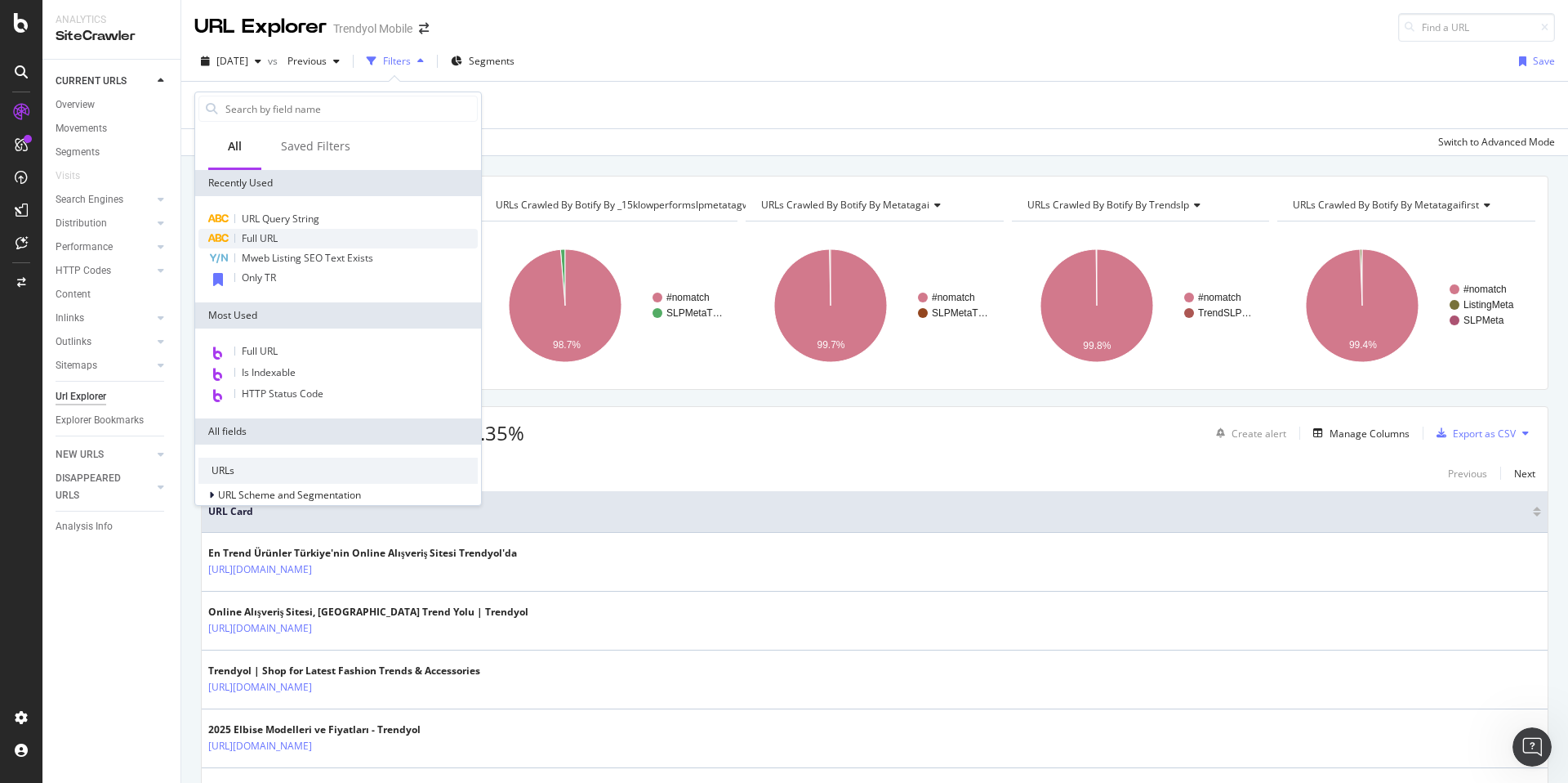
click at [286, 240] on div "Full URL" at bounding box center [338, 239] width 279 height 20
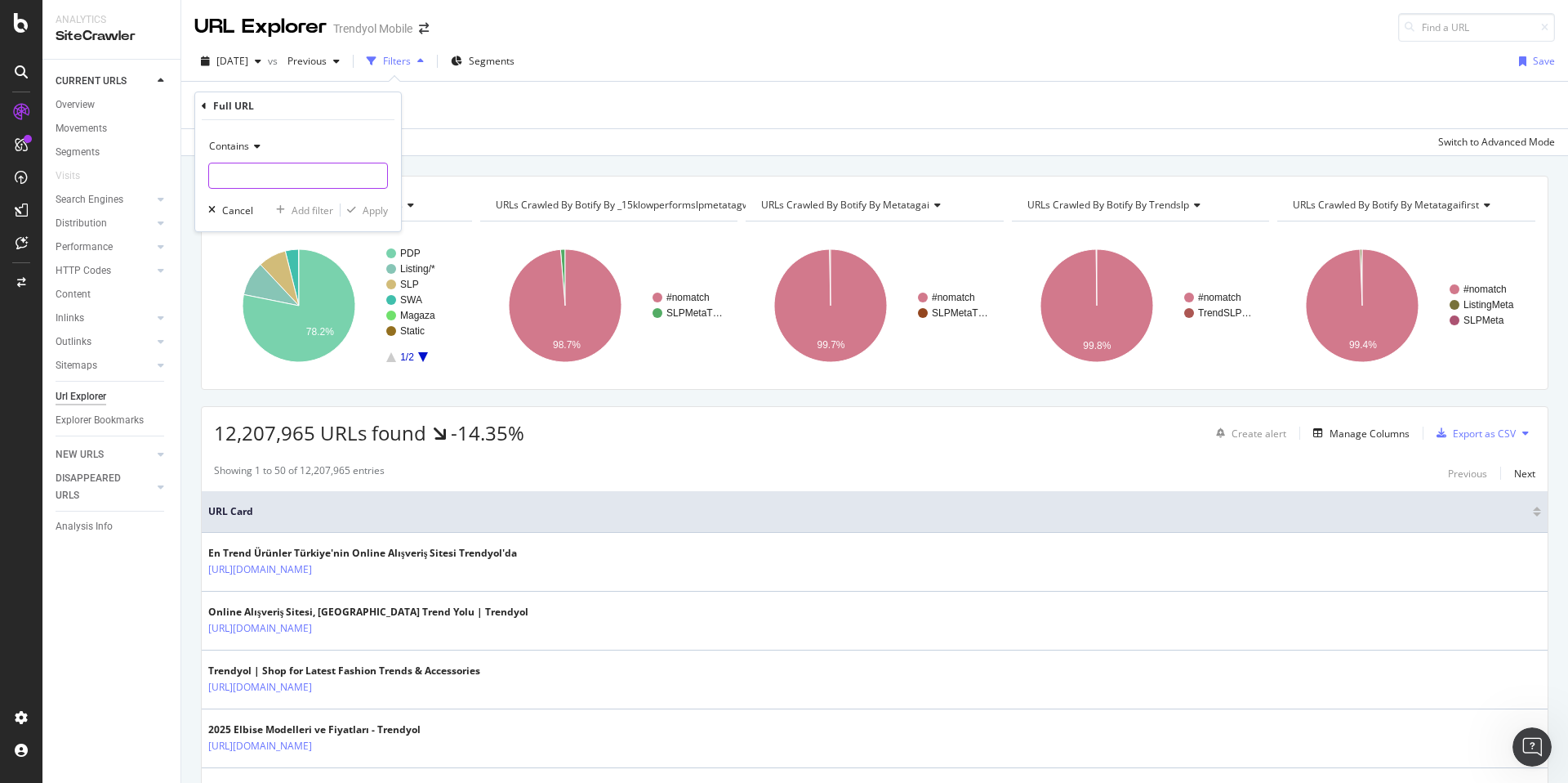
click at [261, 165] on input "text" at bounding box center [298, 175] width 178 height 26
type input "channel"
click at [371, 200] on div "Contains channel Cancel Add filter Apply" at bounding box center [298, 175] width 206 height 111
click at [376, 207] on div "Apply" at bounding box center [375, 210] width 25 height 14
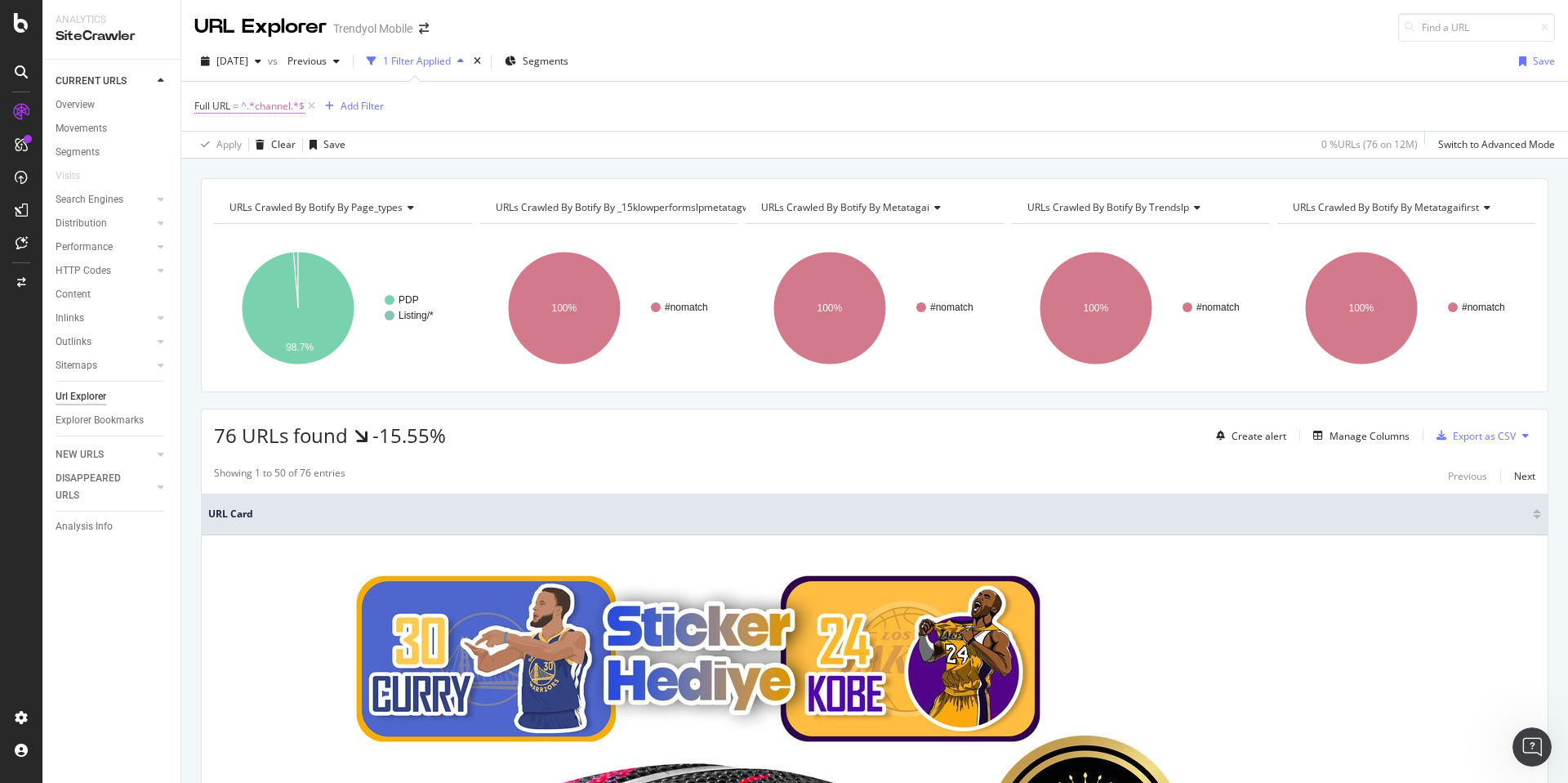
click at [284, 104] on span "^.*channel.*$" at bounding box center [272, 106] width 64 height 23
click at [284, 174] on input "channel" at bounding box center [286, 174] width 155 height 26
type input "channelId"
click at [369, 200] on button "Apply" at bounding box center [364, 209] width 47 height 16
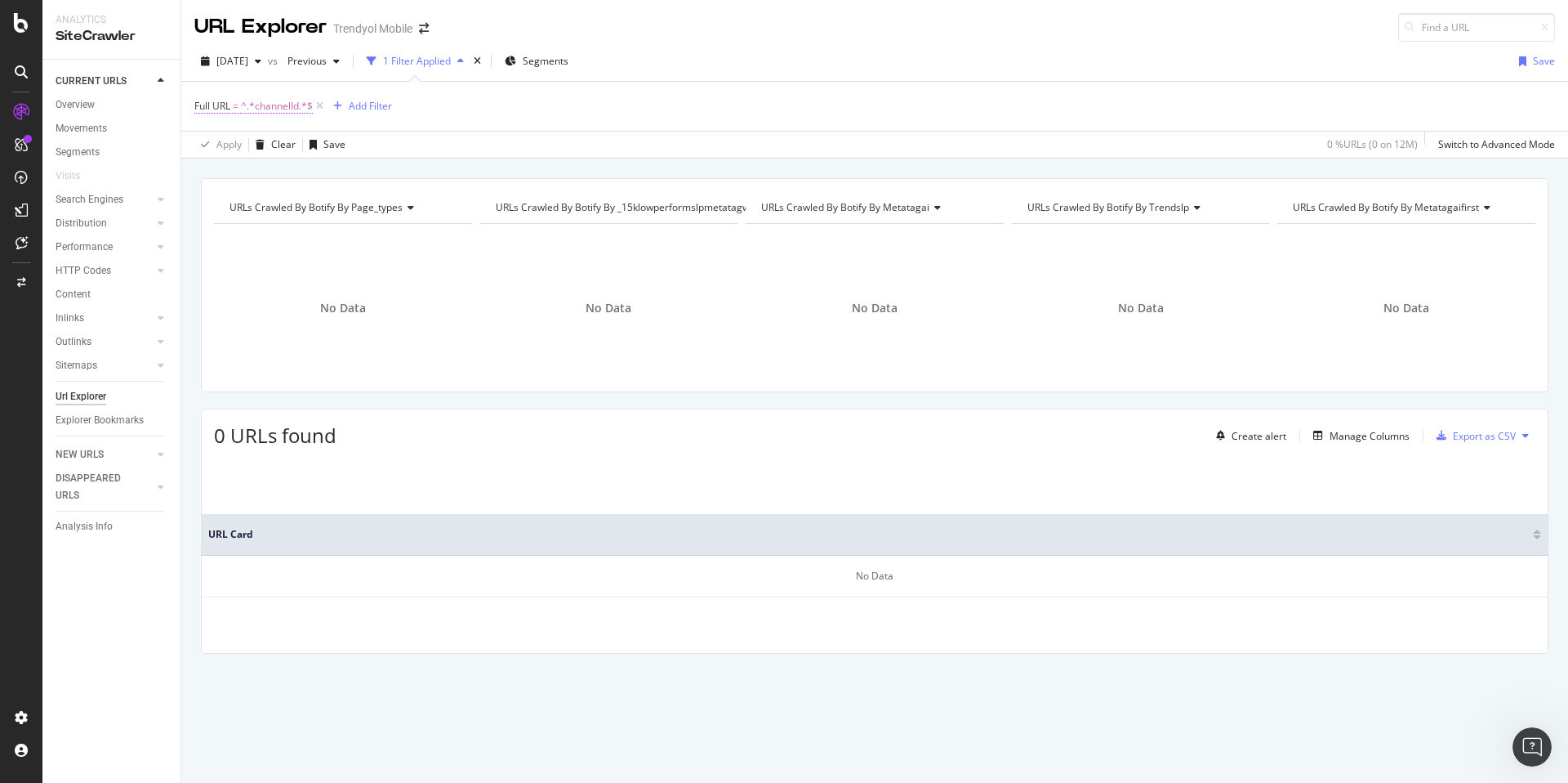
click at [254, 106] on span "^.*channelId.*$" at bounding box center [276, 106] width 72 height 23
click at [289, 170] on input "channelId" at bounding box center [286, 174] width 155 height 26
click at [326, 170] on input "channelId" at bounding box center [286, 174] width 155 height 26
type input "Id"
click at [368, 203] on div "Apply" at bounding box center [375, 209] width 25 height 14
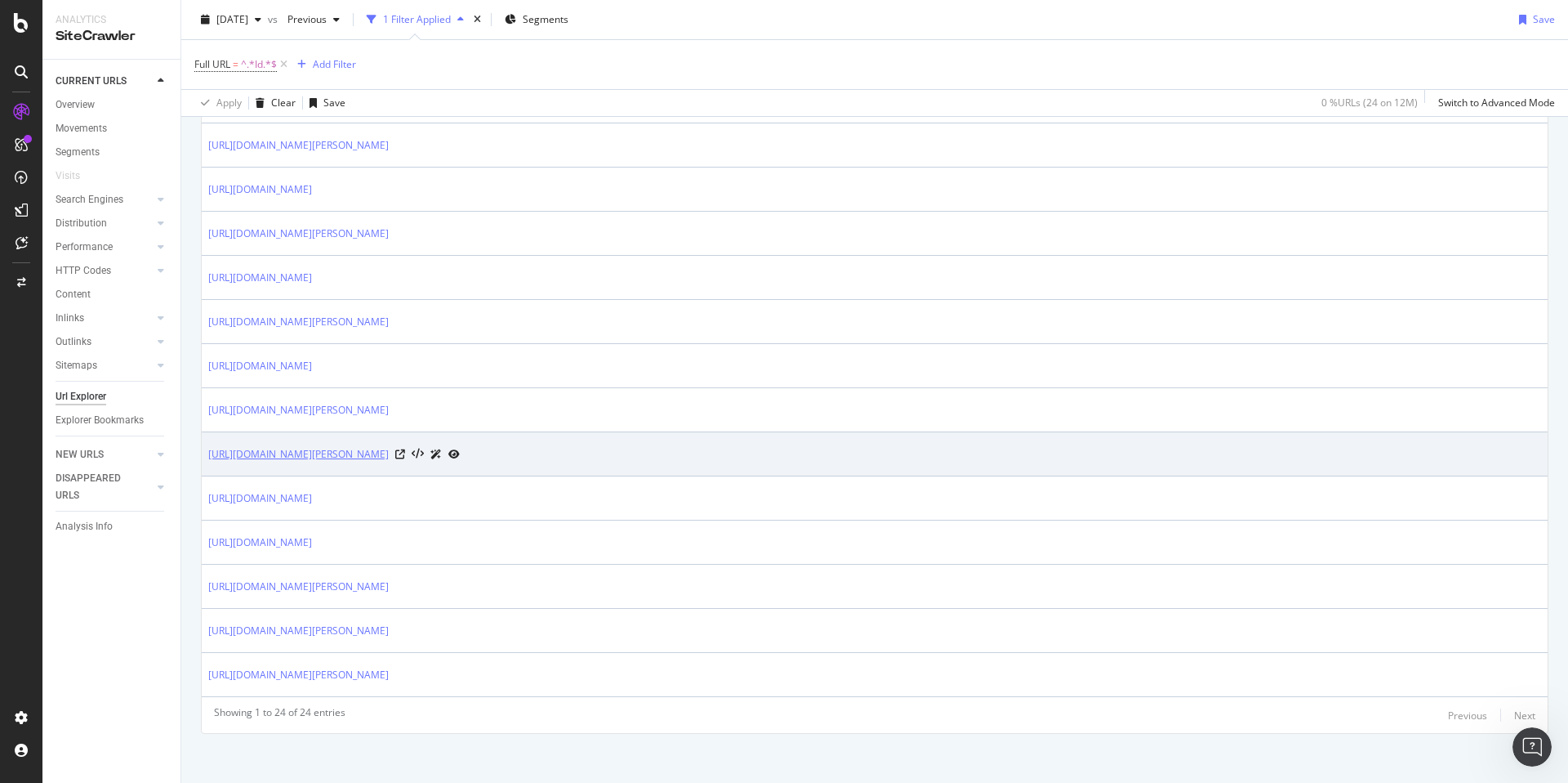
scroll to position [78, 0]
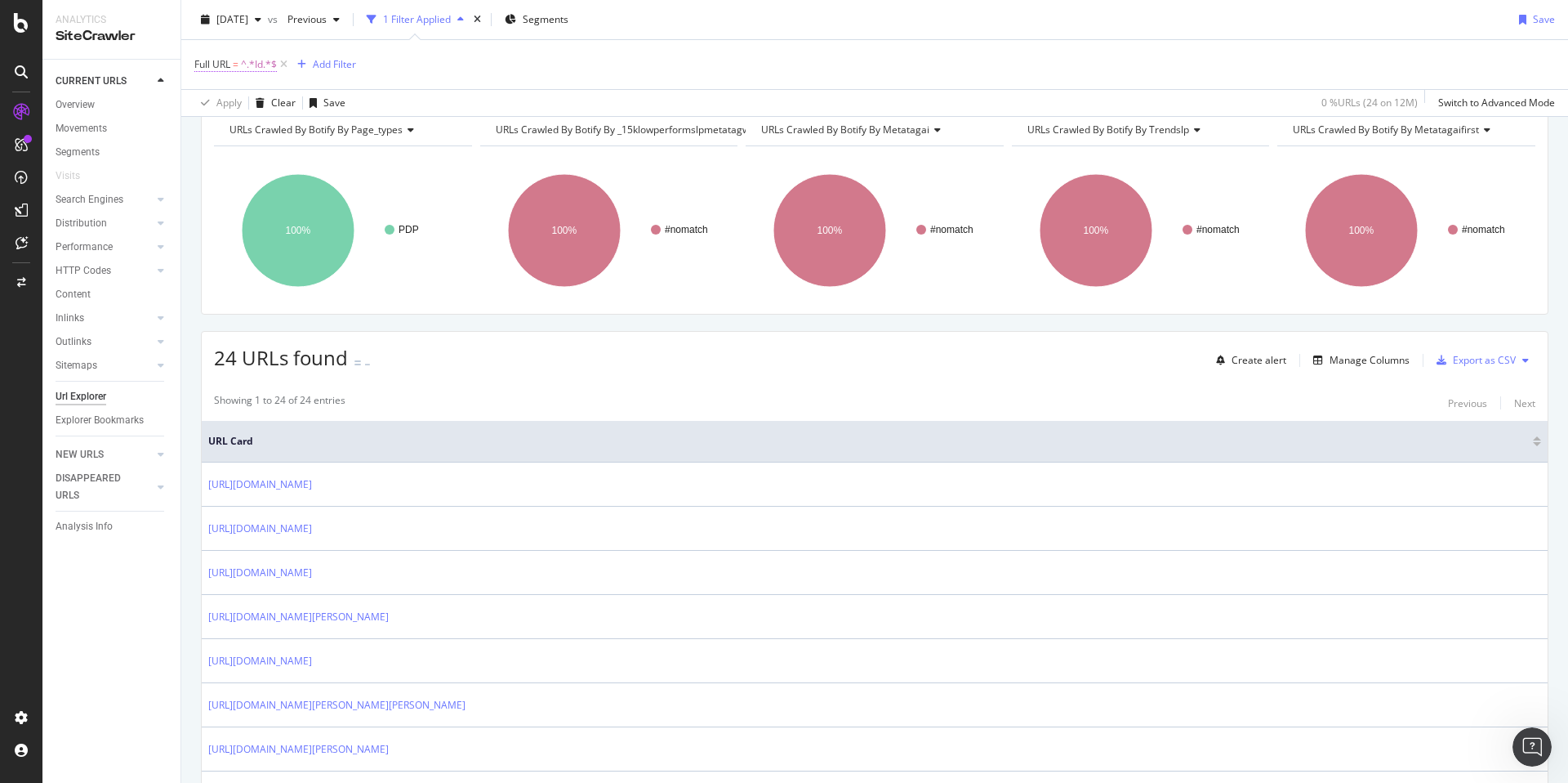
click at [246, 63] on span "^.*Id.*$" at bounding box center [259, 64] width 36 height 23
click at [309, 125] on input "Id" at bounding box center [286, 132] width 155 height 26
type input "channelId"
click at [382, 160] on div "Apply" at bounding box center [375, 167] width 25 height 14
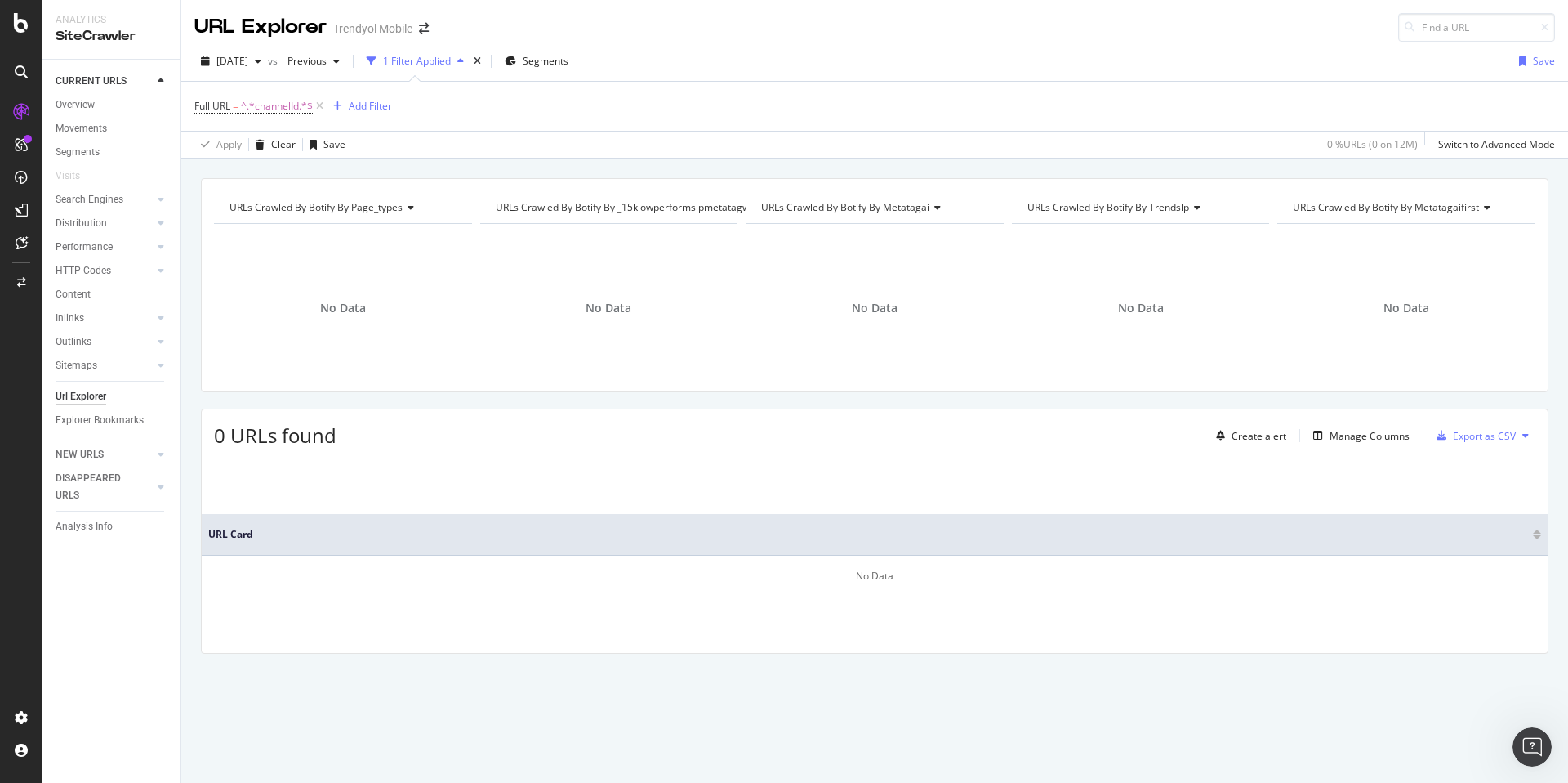
click at [242, 87] on div "Full URL = ^.*channelId.*$ Add Filter" at bounding box center [874, 106] width 1360 height 49
click at [273, 104] on span "^.*channelId.*$" at bounding box center [276, 106] width 72 height 23
click at [242, 174] on input "channelId" at bounding box center [286, 174] width 155 height 26
type input "Id="
click at [365, 202] on div "Apply" at bounding box center [375, 209] width 25 height 14
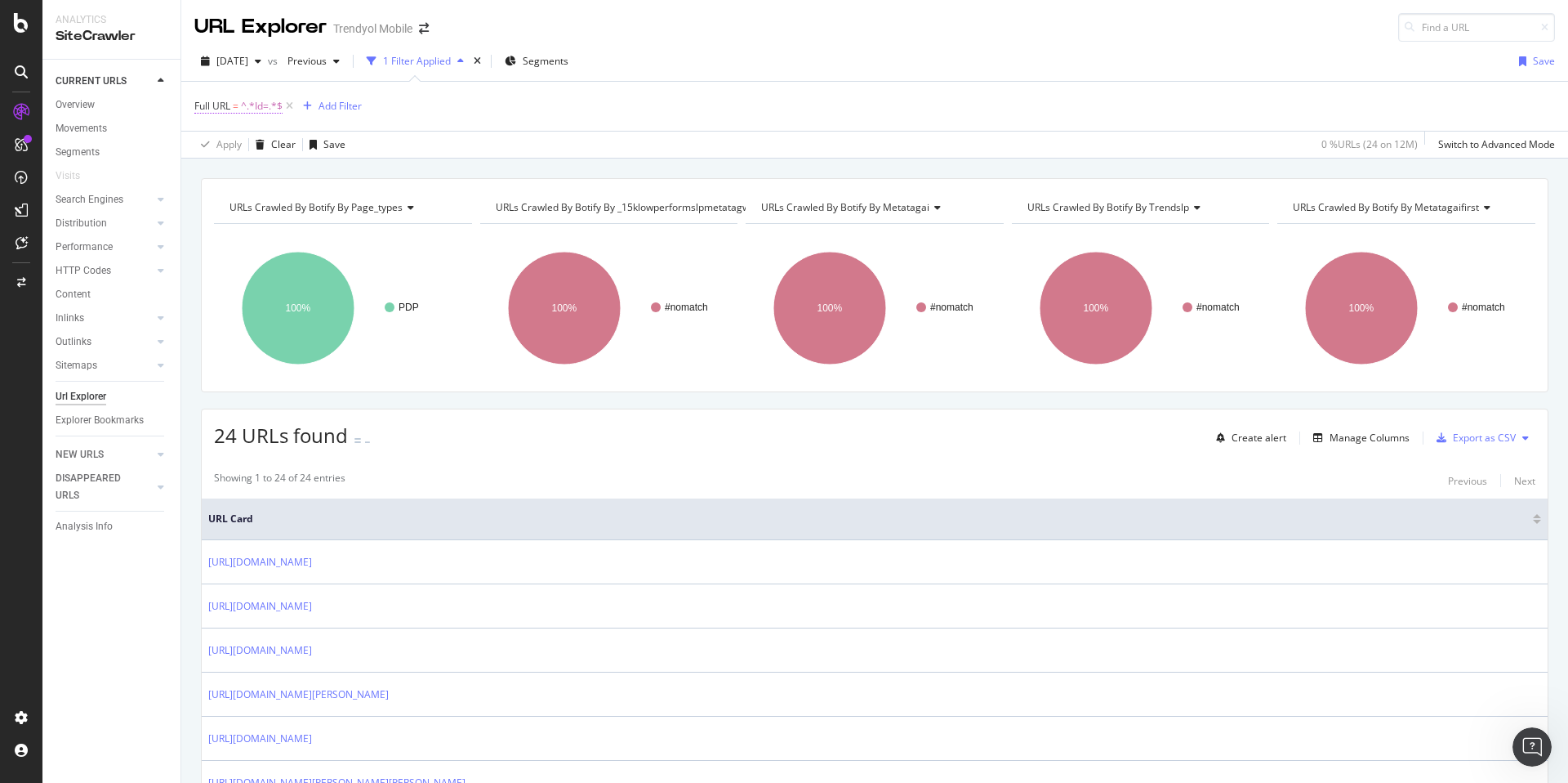
click at [242, 98] on span "^.*Id=.*$" at bounding box center [261, 106] width 42 height 23
click at [216, 177] on input "Id=" at bounding box center [286, 174] width 155 height 26
click at [216, 172] on input "cannelId=" at bounding box center [286, 174] width 155 height 26
click at [219, 172] on input "cannelId=" at bounding box center [286, 174] width 155 height 26
type input "channelId="
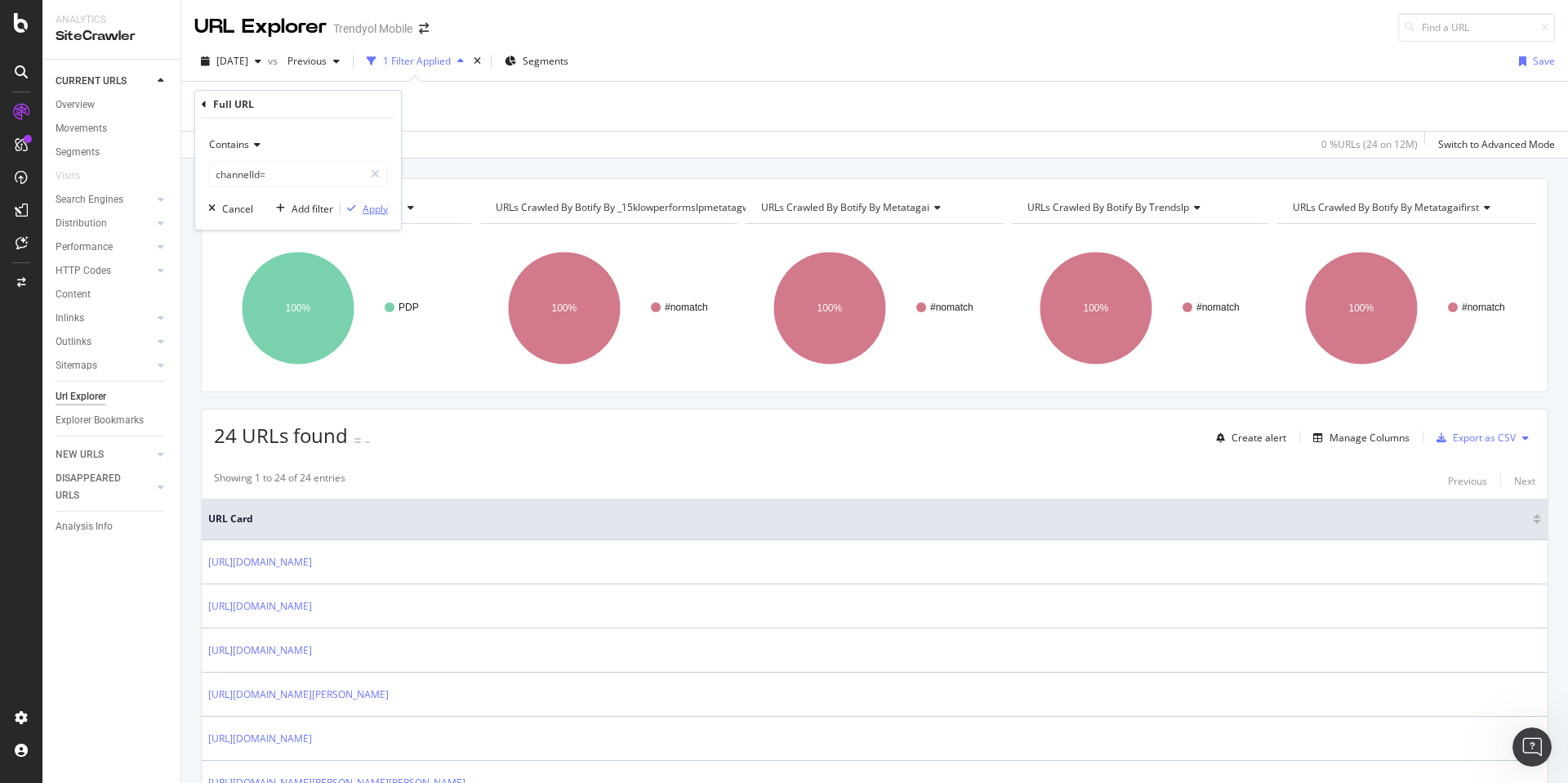
click at [383, 209] on div "Apply" at bounding box center [375, 209] width 25 height 14
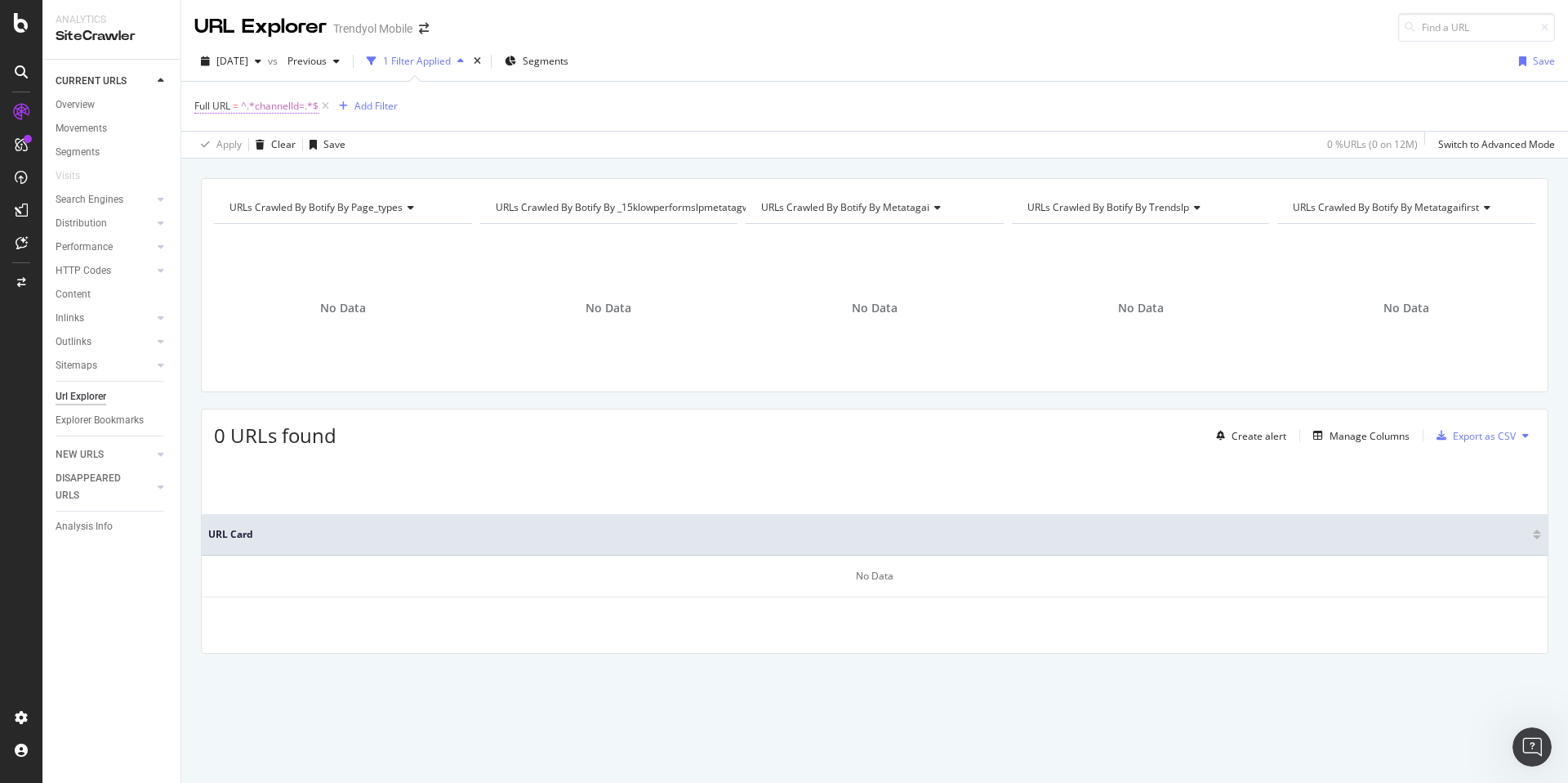
click at [275, 104] on span "^.*channelId=.*$" at bounding box center [279, 106] width 78 height 23
click at [481, 165] on div "URLs Crawled By Botify By page_types Chart (by Value) Table Expand Export as CS…" at bounding box center [875, 178] width 1386 height 39
click at [249, 54] on span "[DATE]" at bounding box center [233, 61] width 32 height 14
click at [326, 89] on div "14.3M URLs" at bounding box center [336, 87] width 54 height 14
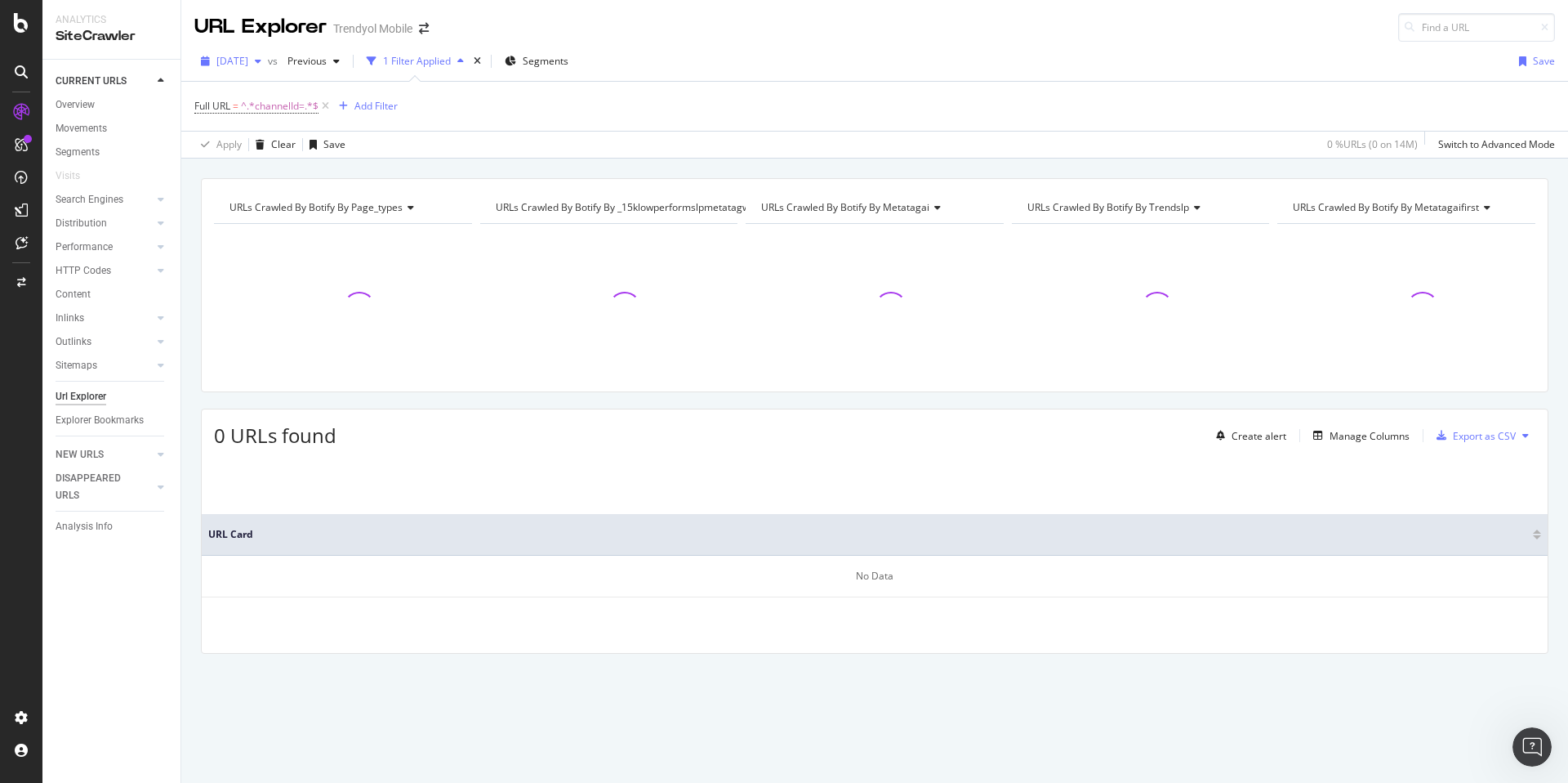
click at [237, 55] on span "[DATE]" at bounding box center [233, 61] width 32 height 14
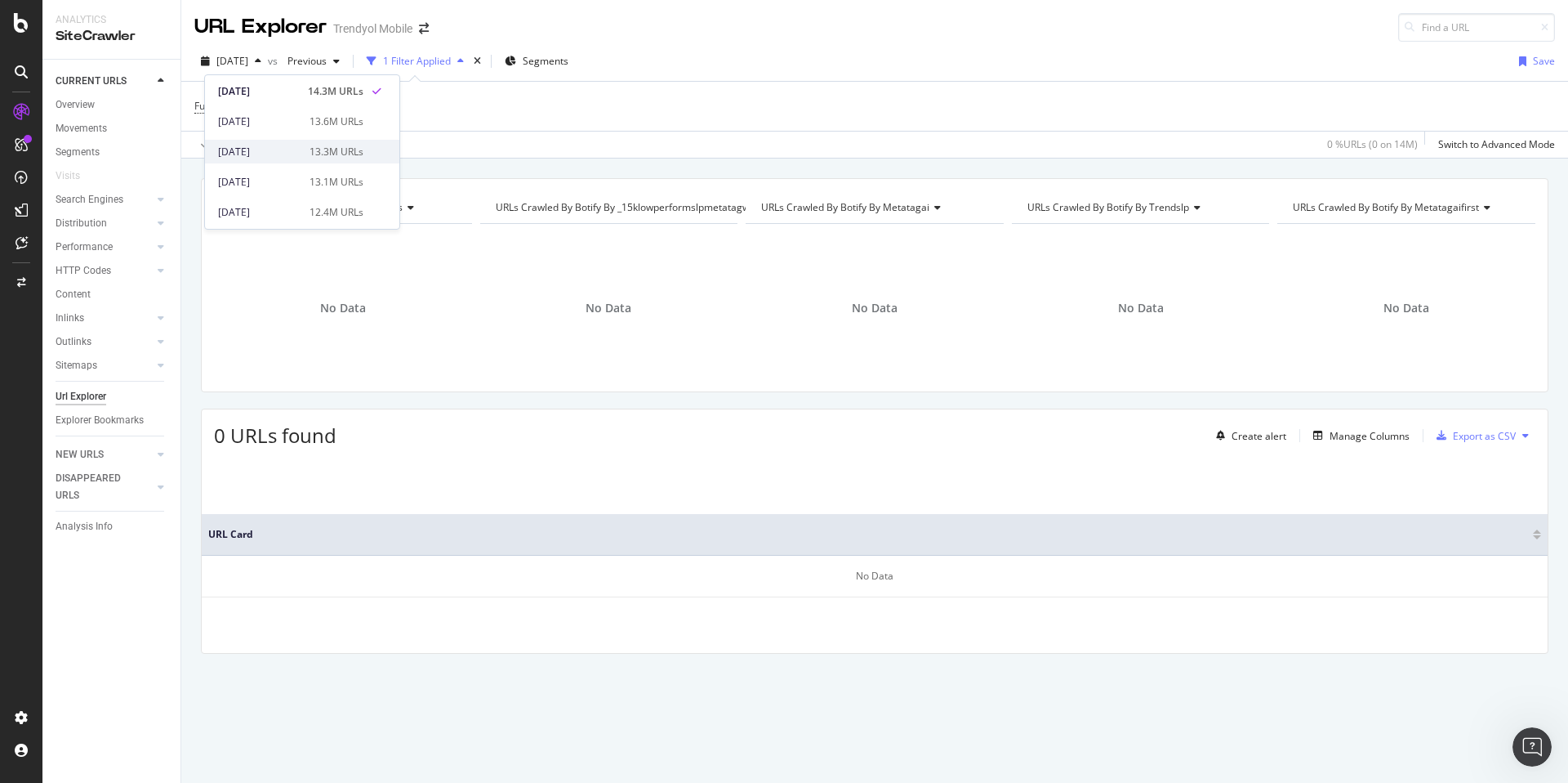
scroll to position [61, 0]
click at [334, 175] on div "13.1M URLs" at bounding box center [336, 181] width 54 height 14
click at [268, 113] on span "^.*channelId=.*$" at bounding box center [279, 106] width 78 height 23
click at [296, 172] on input "channelId=" at bounding box center [286, 174] width 155 height 26
click at [299, 151] on div "Contains" at bounding box center [298, 144] width 180 height 26
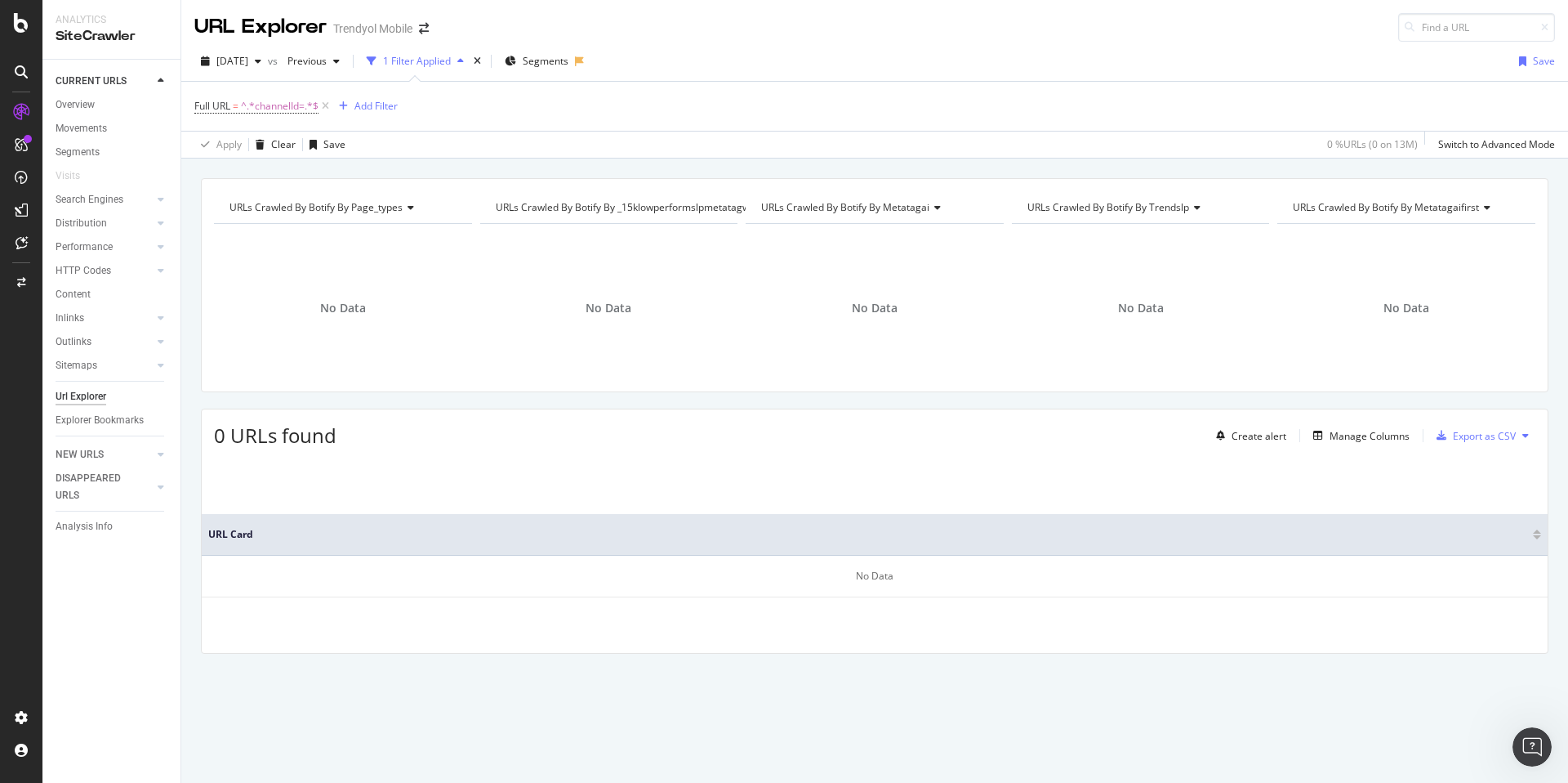
click at [454, 160] on div "URLs Crawled By Botify By page_types Chart (by Value) Table Expand Export as CS…" at bounding box center [875, 178] width 1386 height 39
click at [323, 106] on icon at bounding box center [326, 106] width 14 height 16
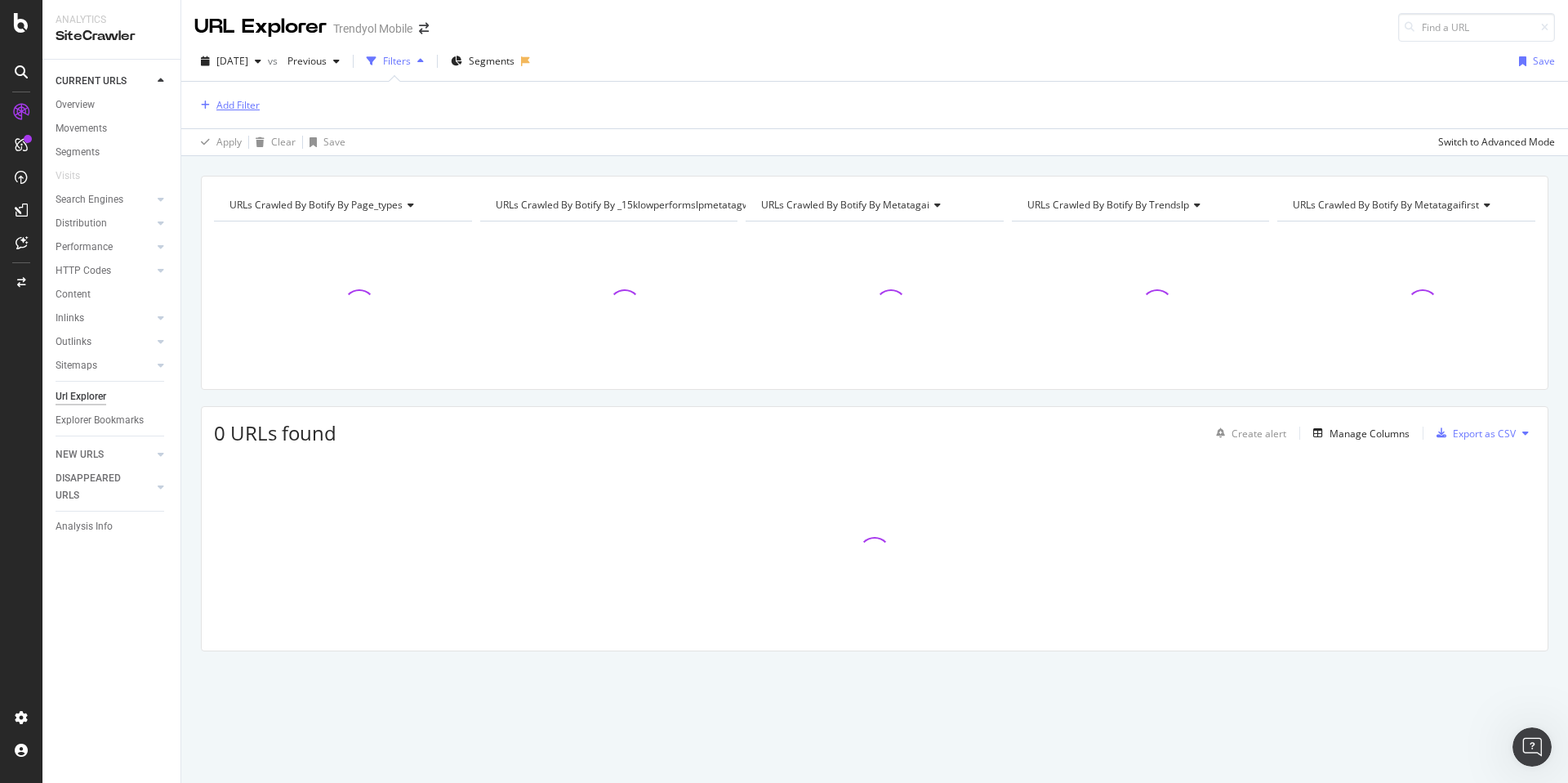
click at [239, 97] on div "Add Filter" at bounding box center [226, 106] width 65 height 18
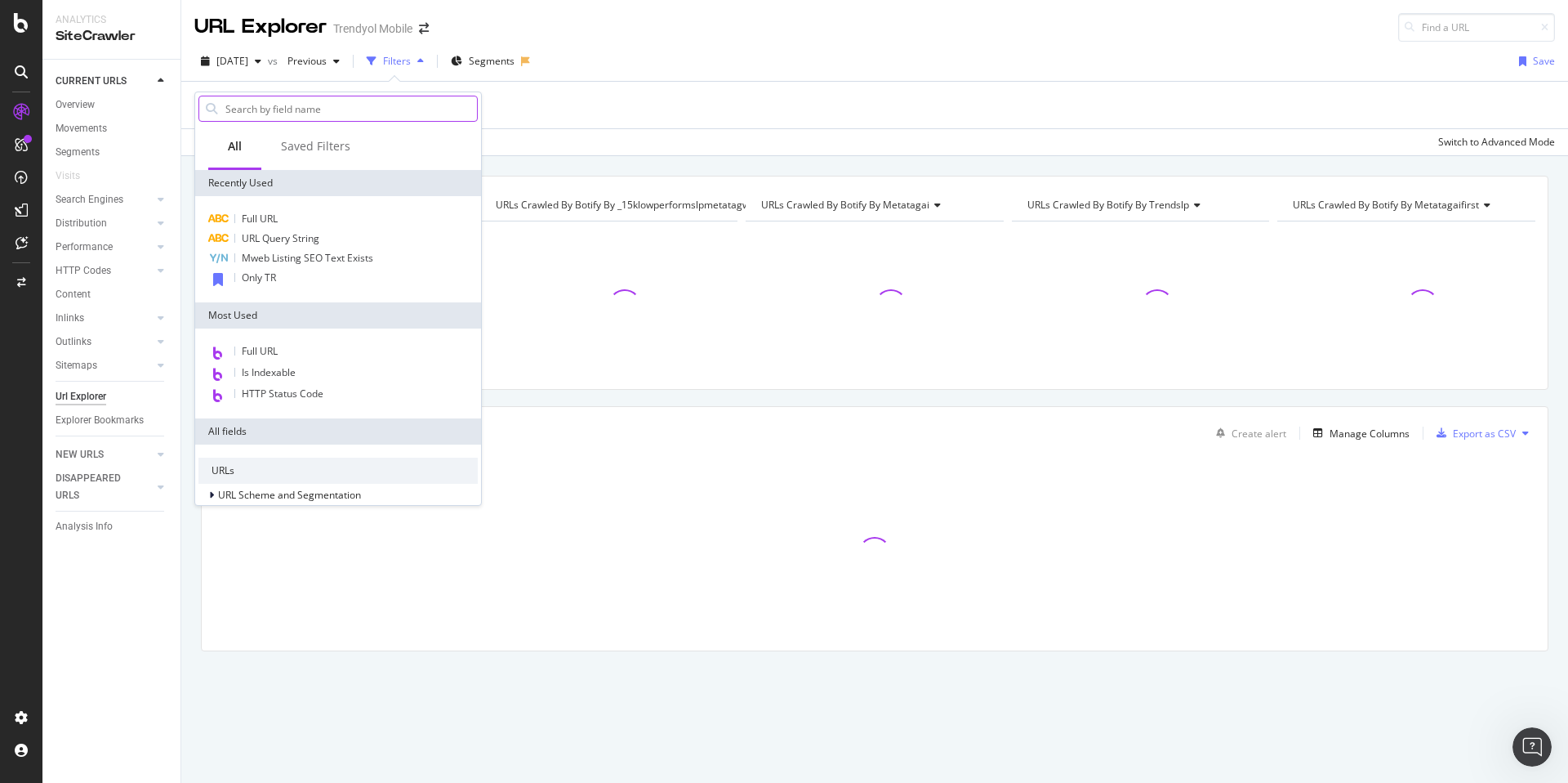
click at [249, 106] on input "text" at bounding box center [350, 108] width 253 height 24
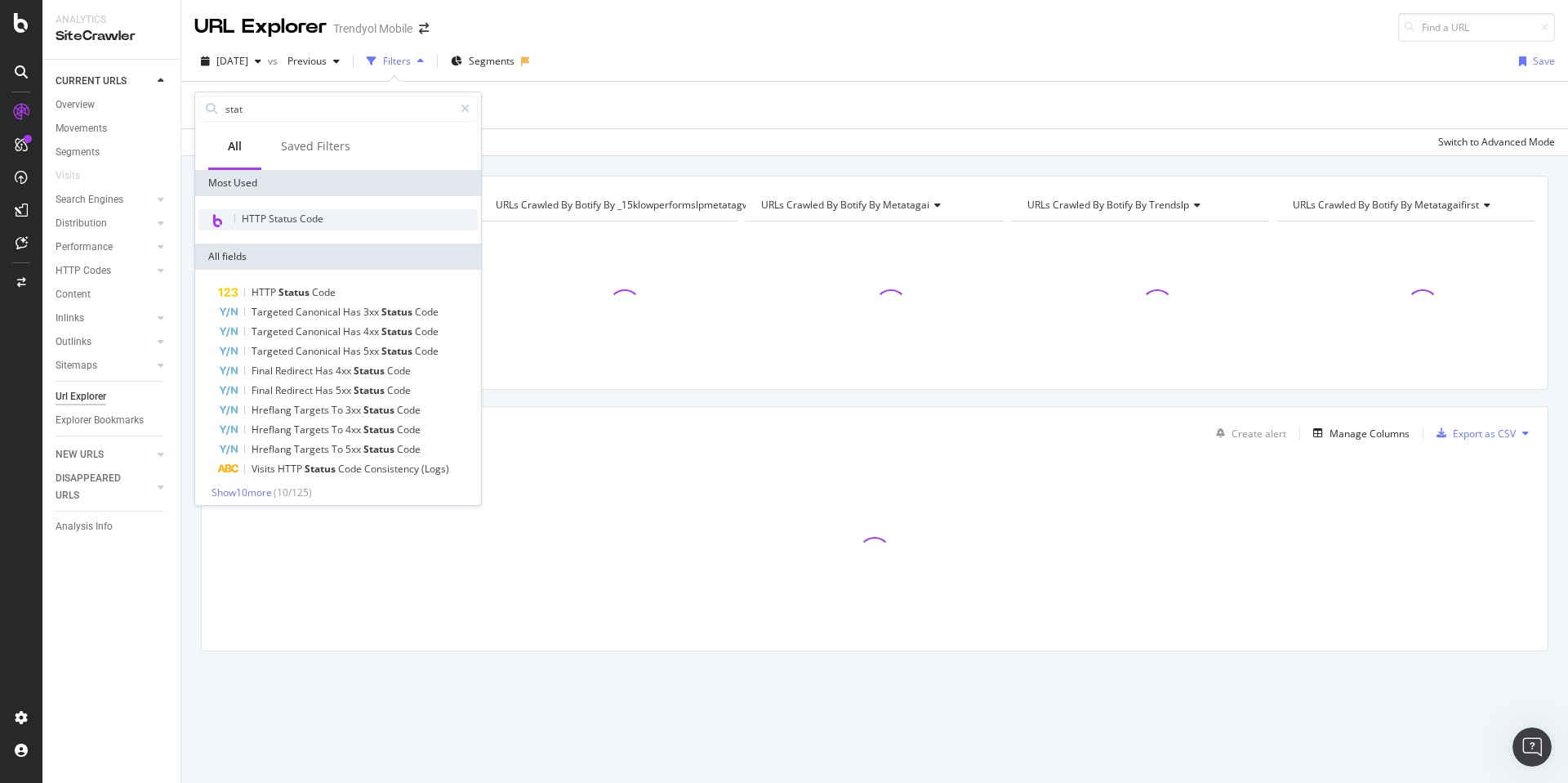
type input "stat"
click at [290, 218] on span "HTTP Status Code" at bounding box center [282, 218] width 81 height 14
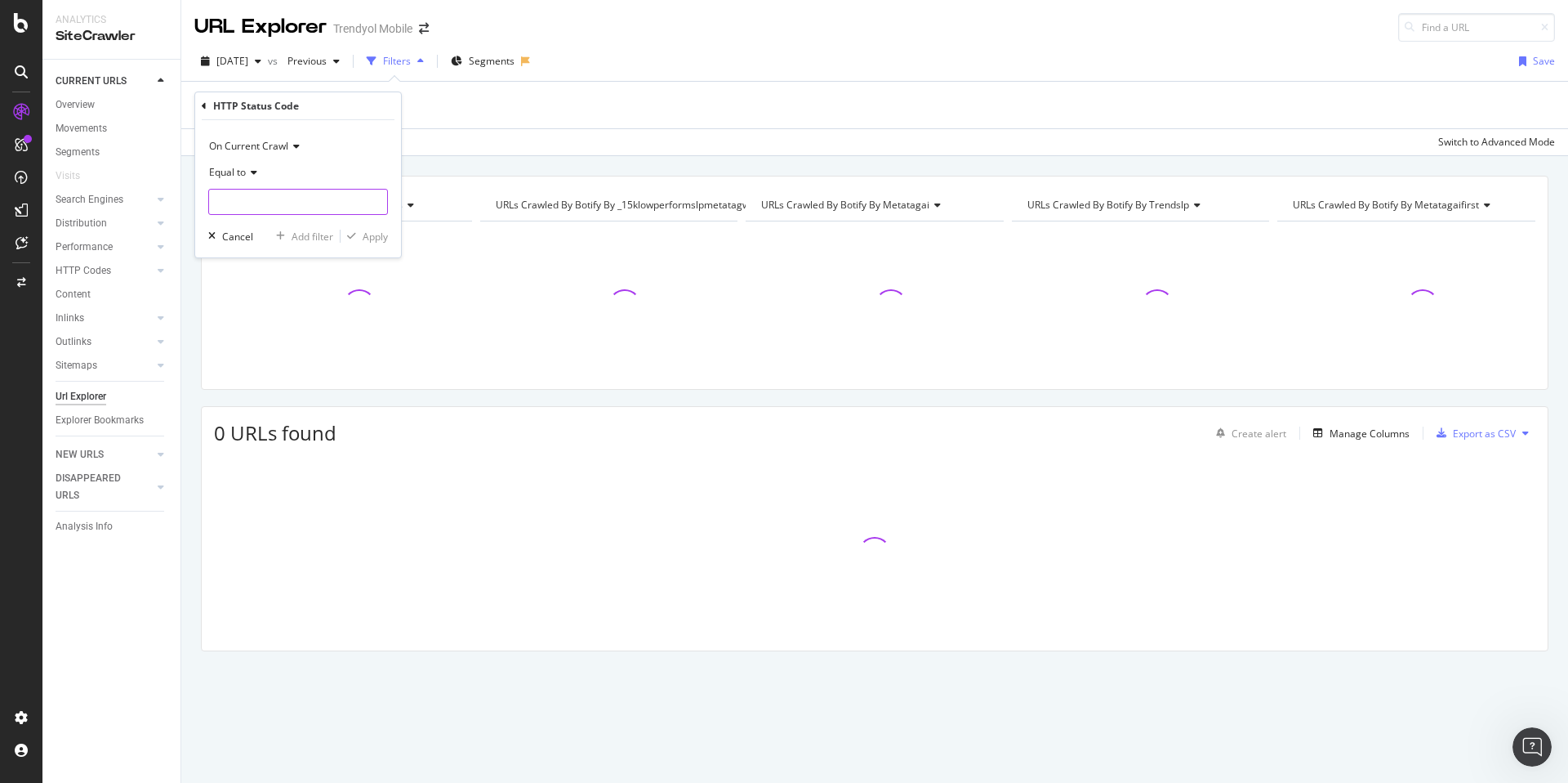
click at [250, 206] on input "number" at bounding box center [298, 201] width 180 height 26
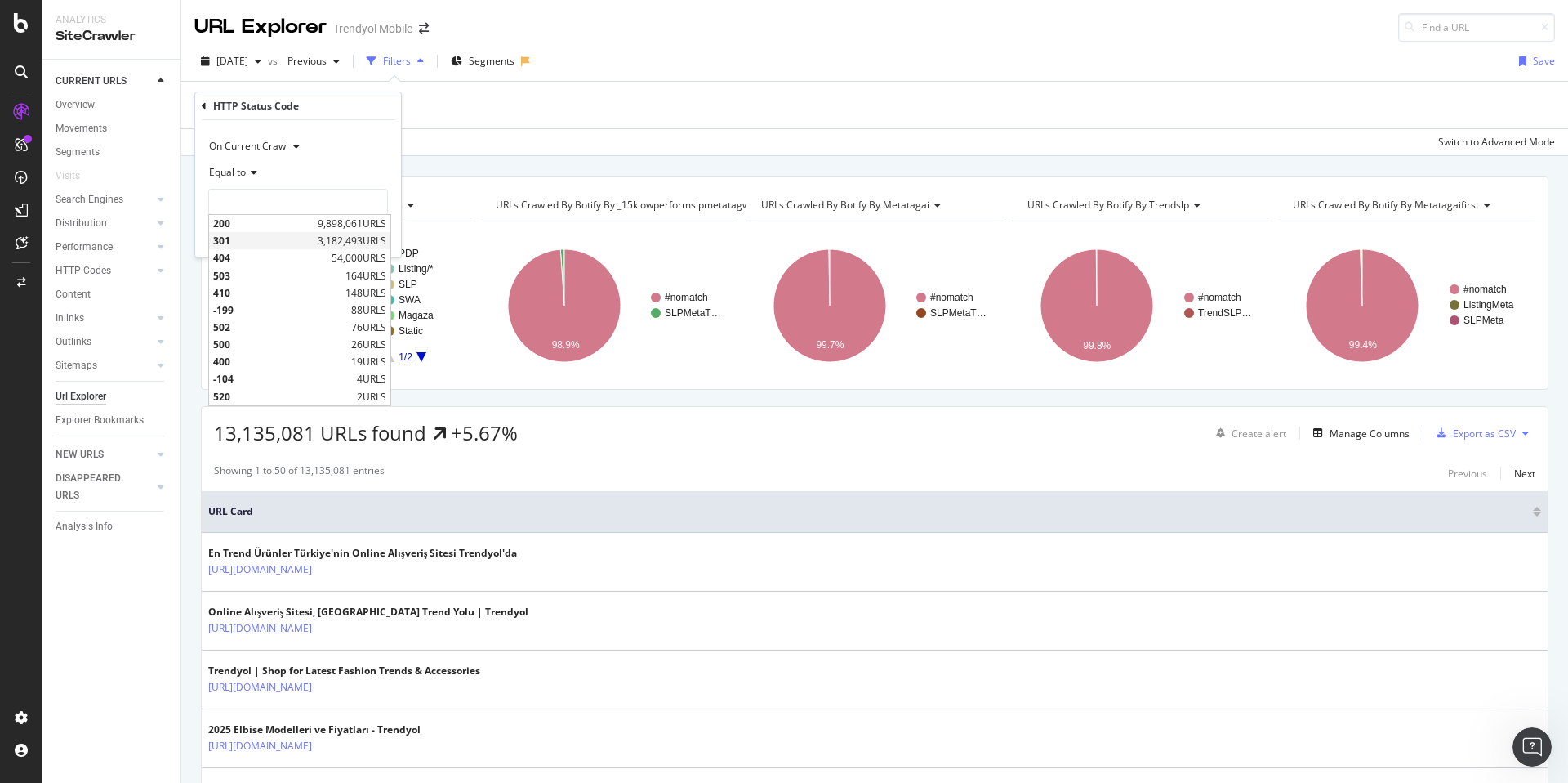
click at [253, 237] on span "301" at bounding box center [263, 241] width 100 height 14
type input "301"
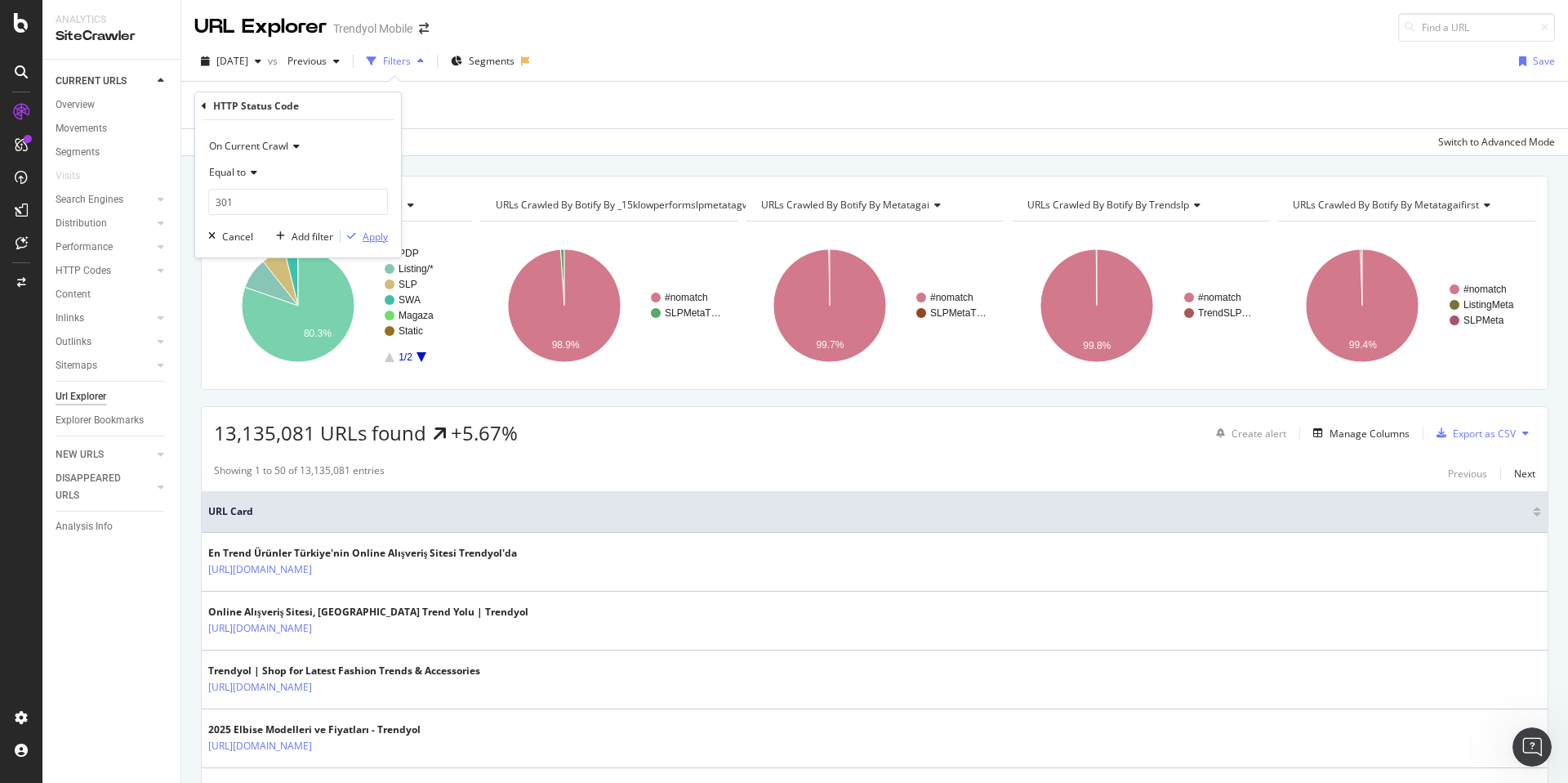
click at [374, 240] on div "Apply" at bounding box center [375, 237] width 25 height 14
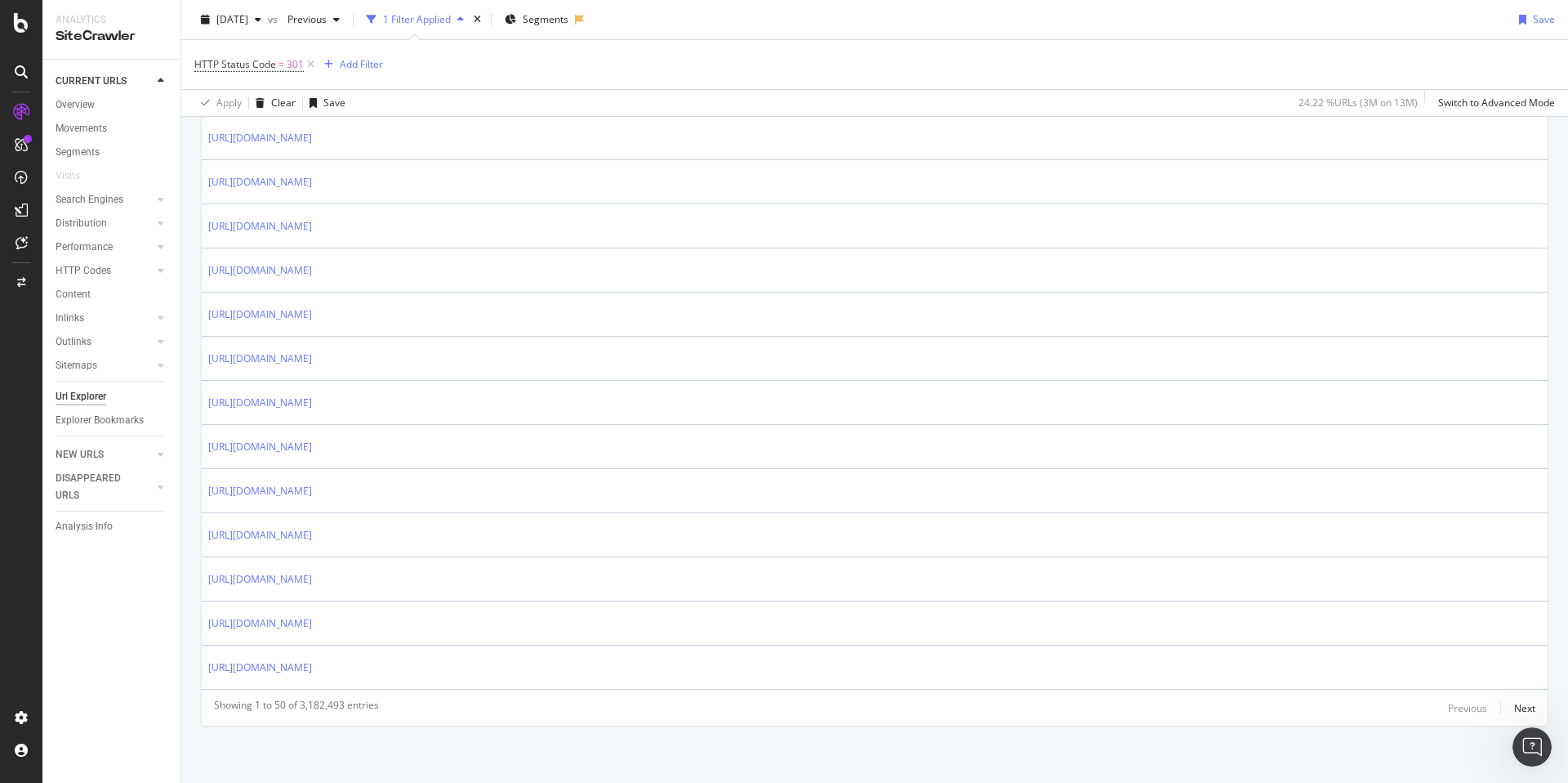
scroll to position [2053, 0]
click at [1515, 705] on div "Next" at bounding box center [1525, 707] width 21 height 14
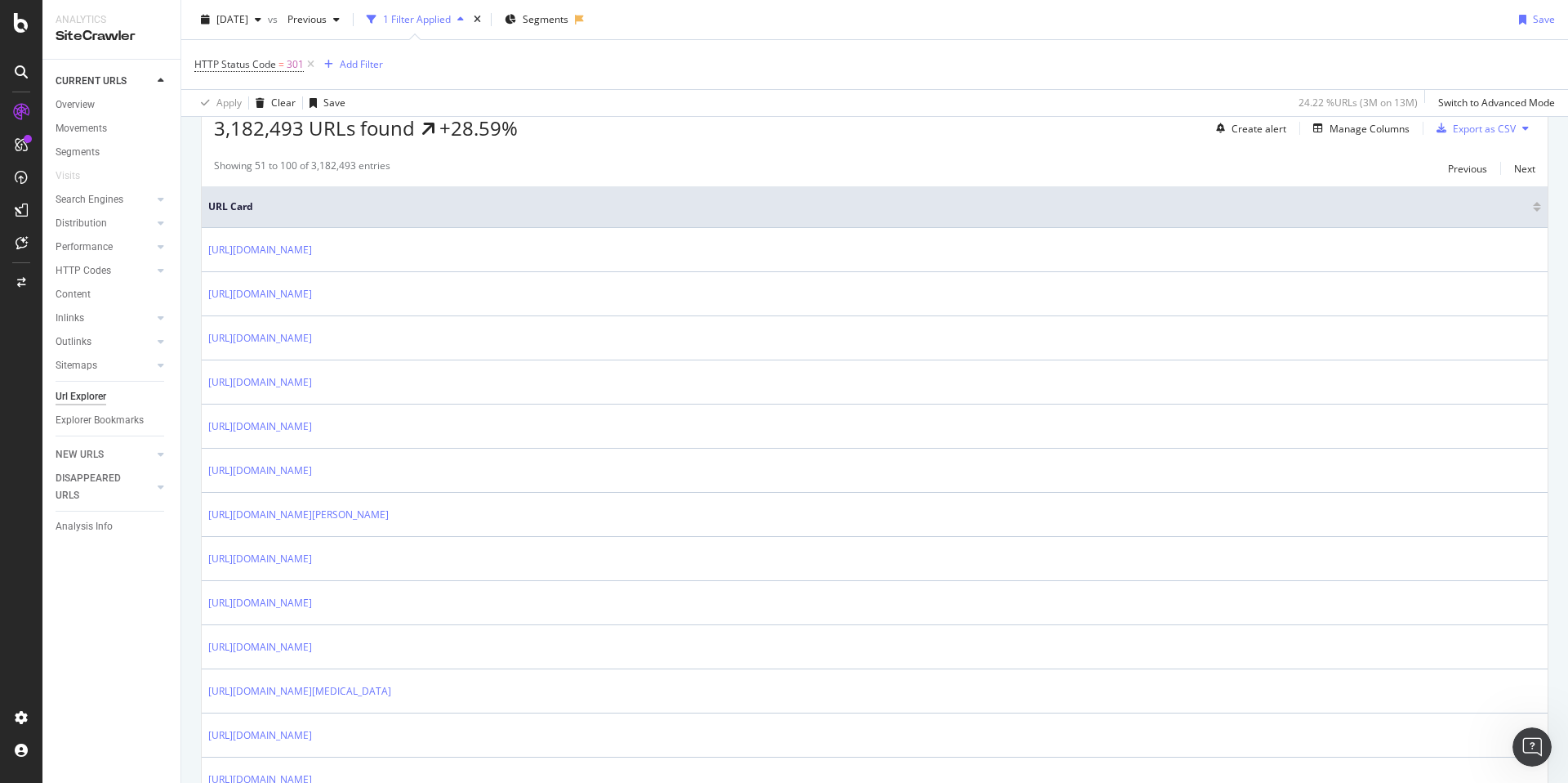
scroll to position [1370, 0]
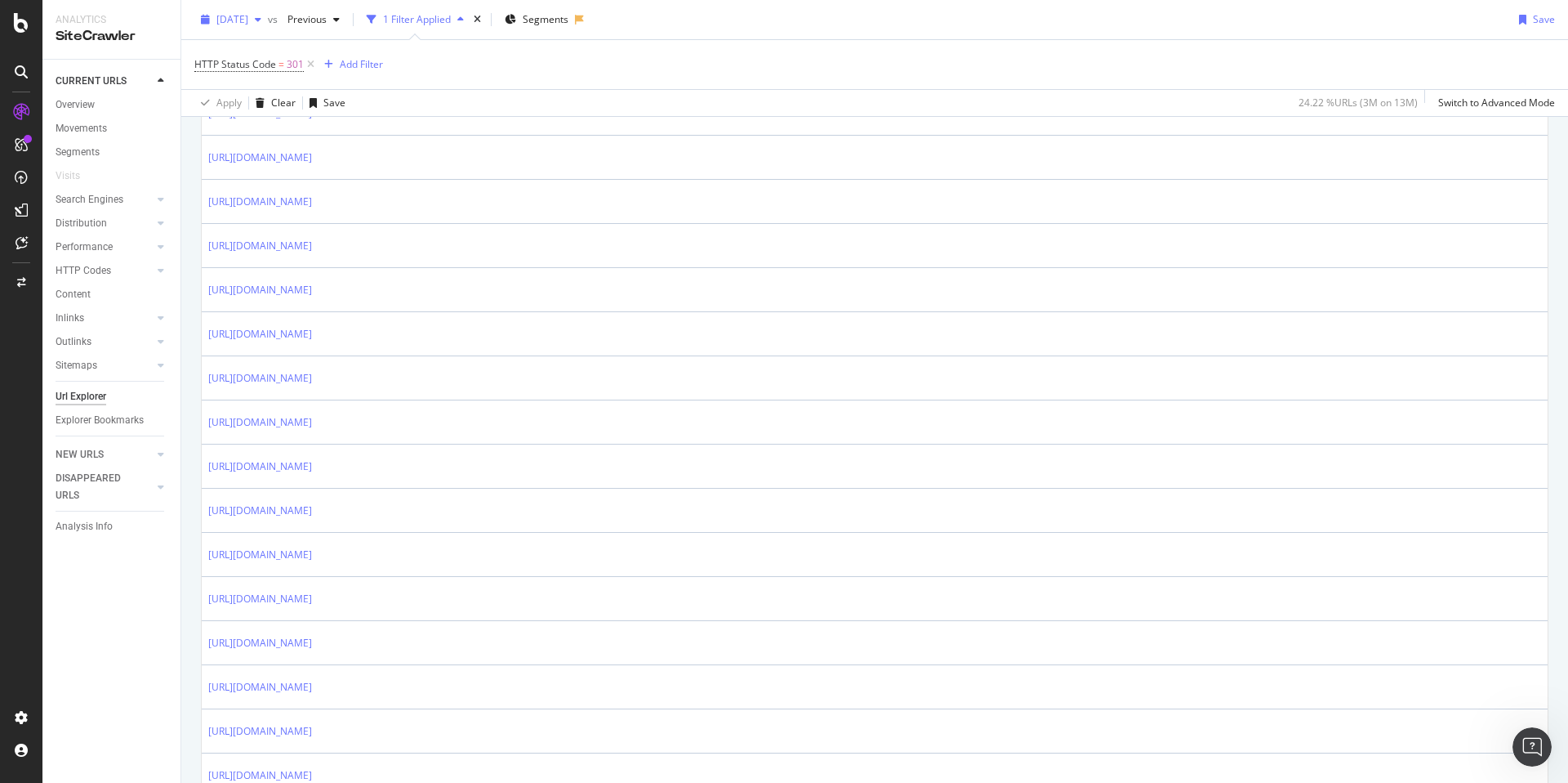
click at [247, 18] on span "[DATE]" at bounding box center [233, 20] width 32 height 14
click at [737, 89] on div "Apply Clear Save 24.22 % URLs ( 3M on 13M ) Switch to Advanced Mode" at bounding box center [875, 103] width 1386 height 27
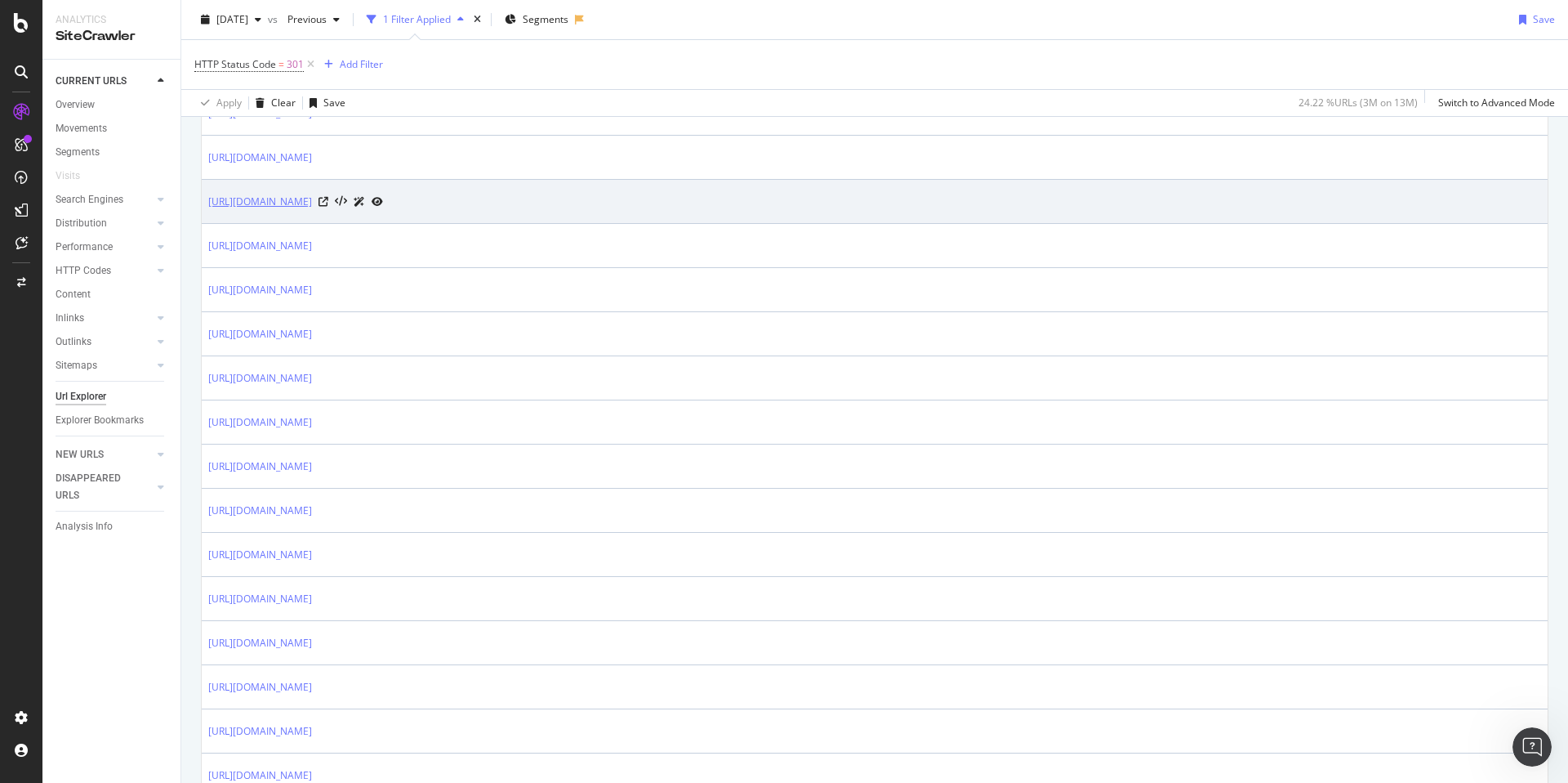
click at [312, 204] on link "[URL][DOMAIN_NAME]" at bounding box center [260, 201] width 104 height 16
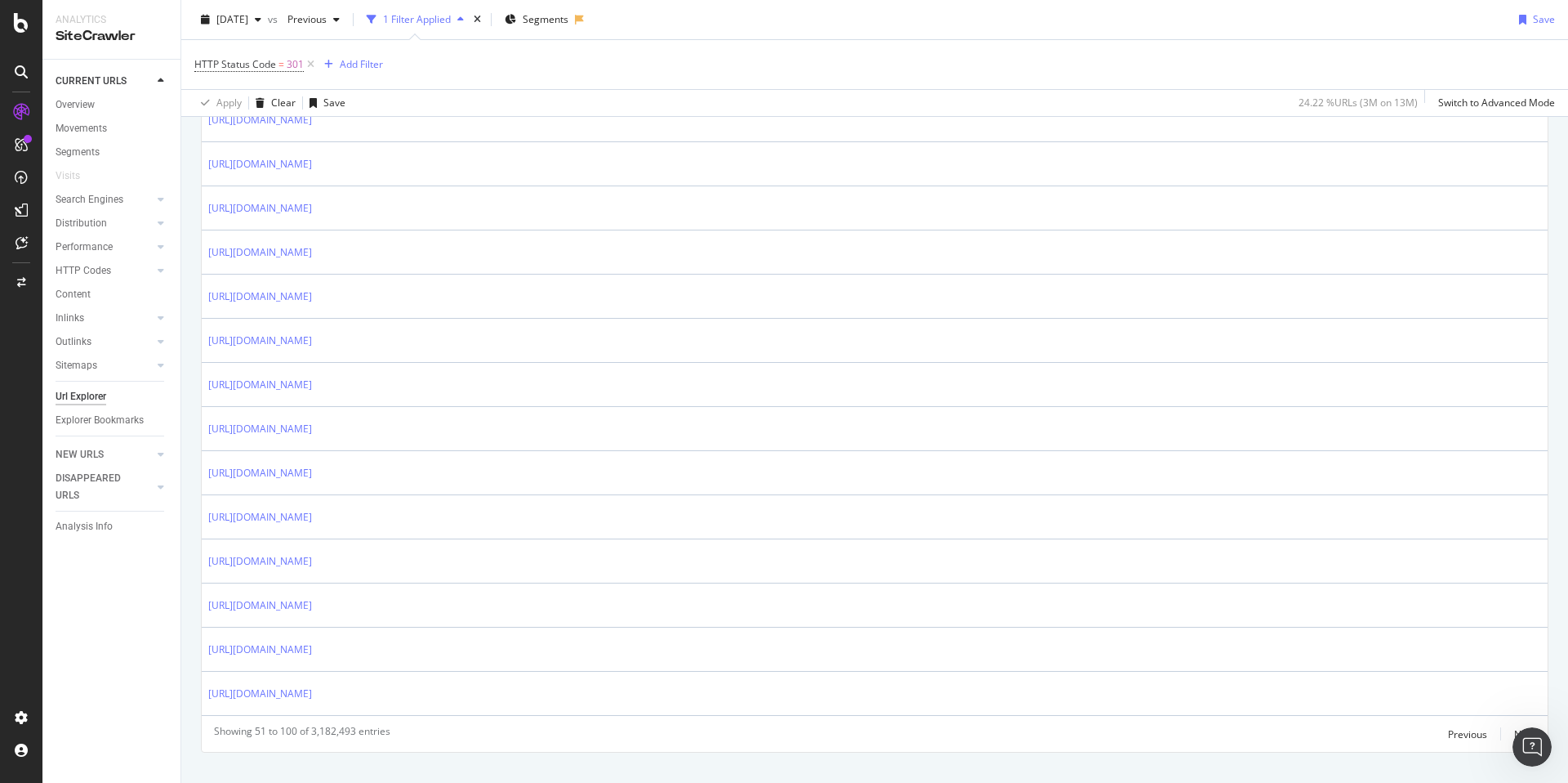
scroll to position [2053, 0]
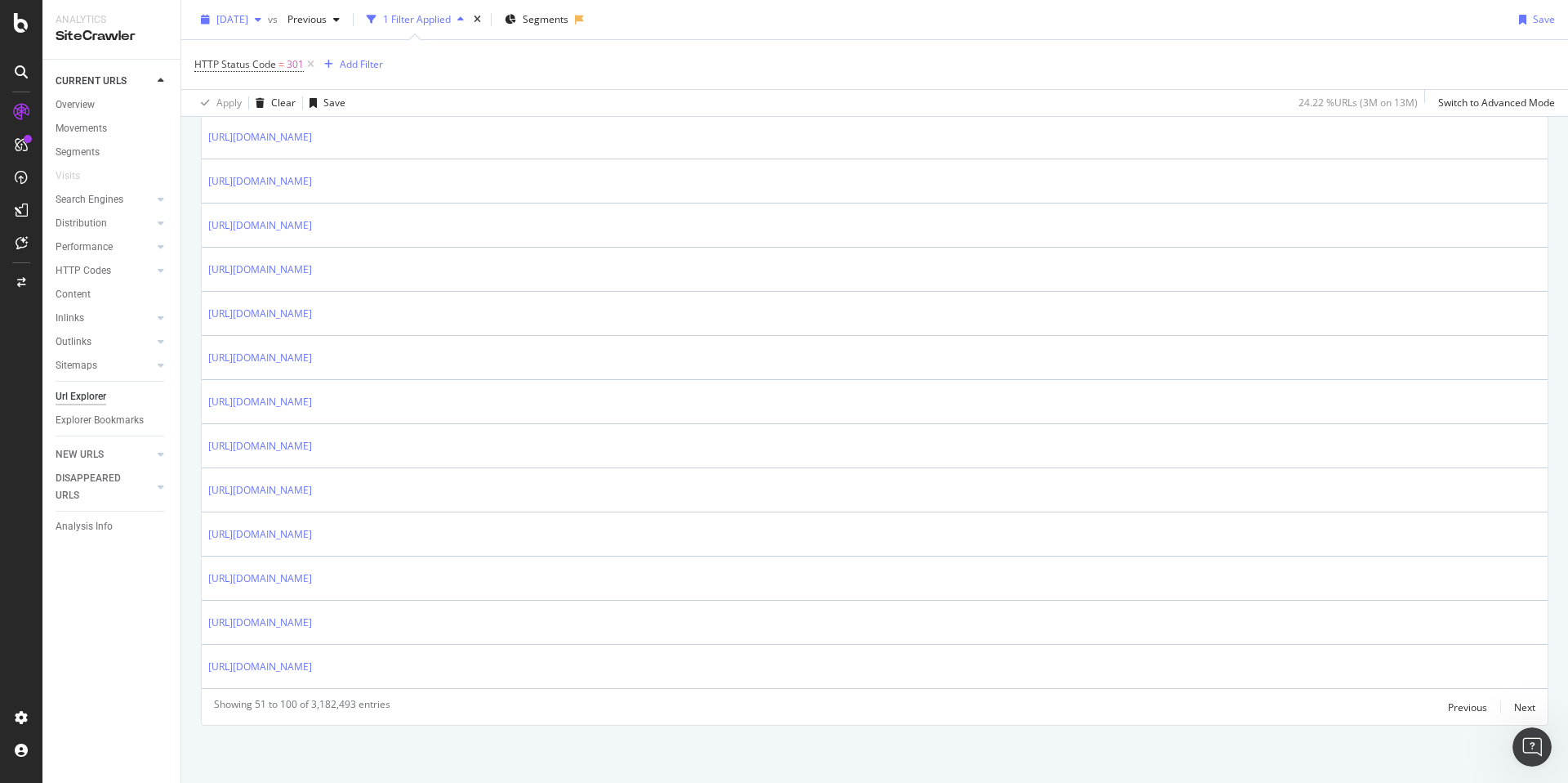
click at [240, 21] on span "[DATE]" at bounding box center [233, 20] width 32 height 14
click at [312, 72] on div "12.2M URLs" at bounding box center [336, 78] width 54 height 14
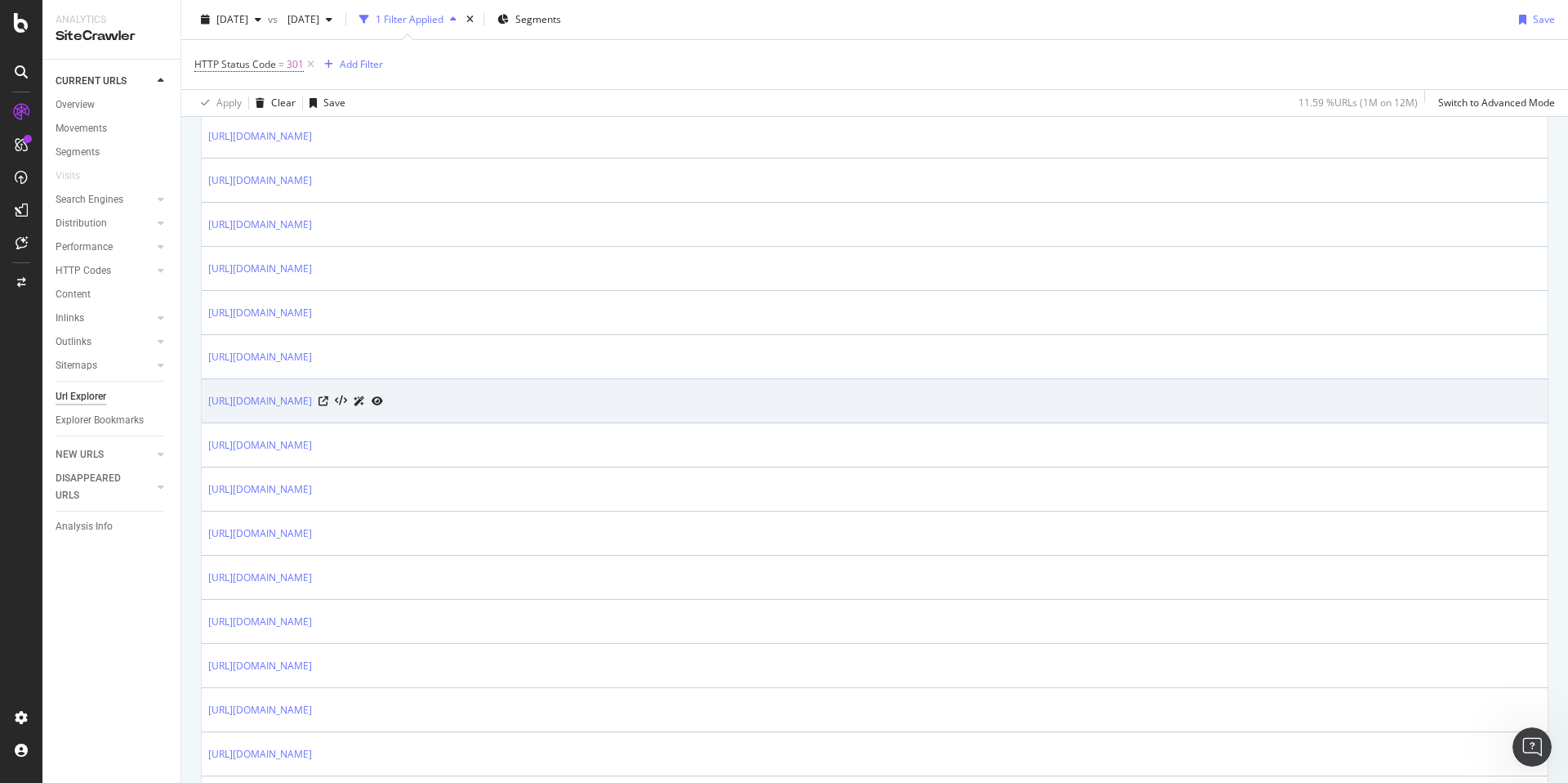
scroll to position [2053, 0]
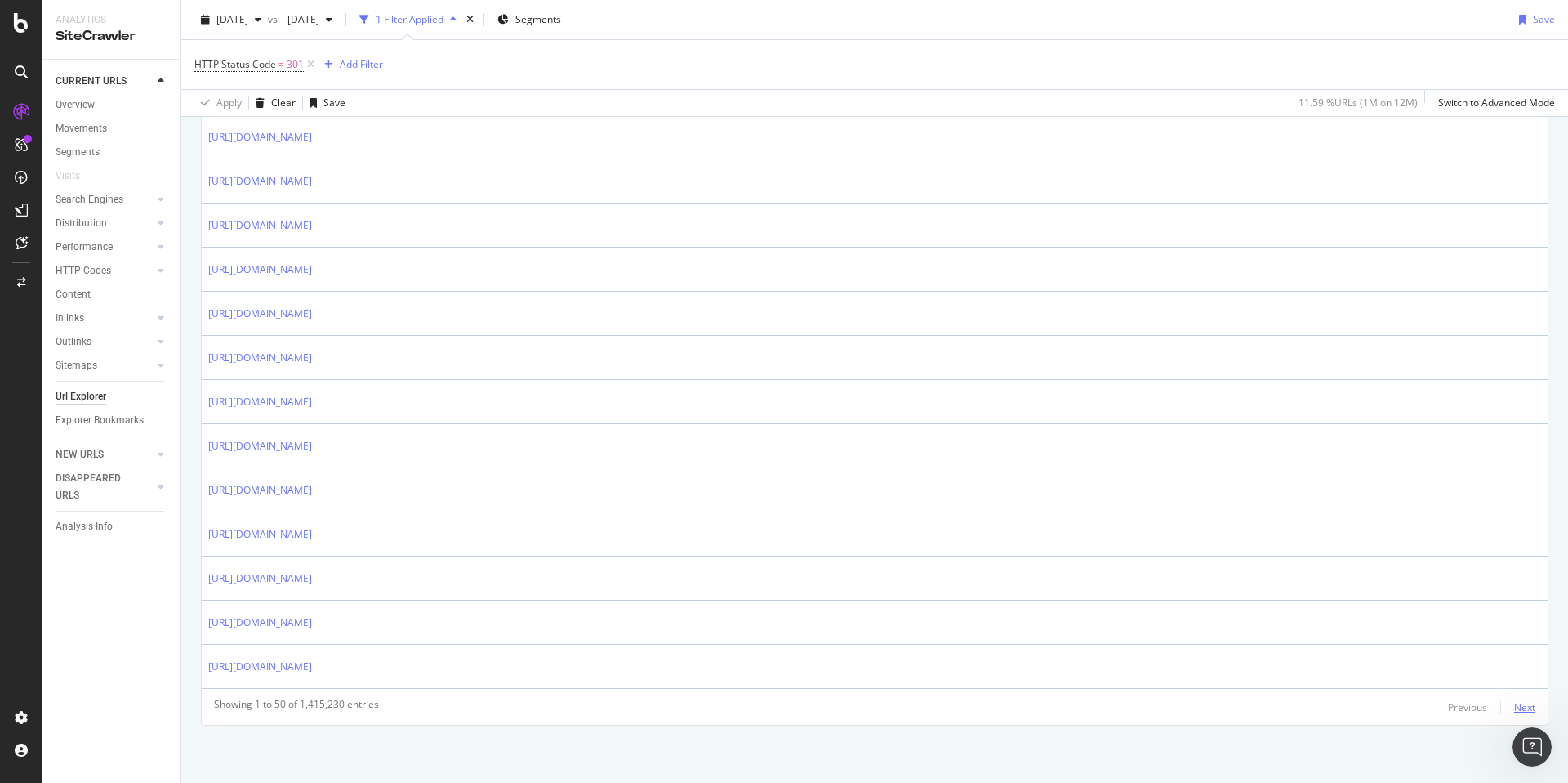
click at [1514, 710] on div "Next" at bounding box center [1525, 707] width 21 height 14
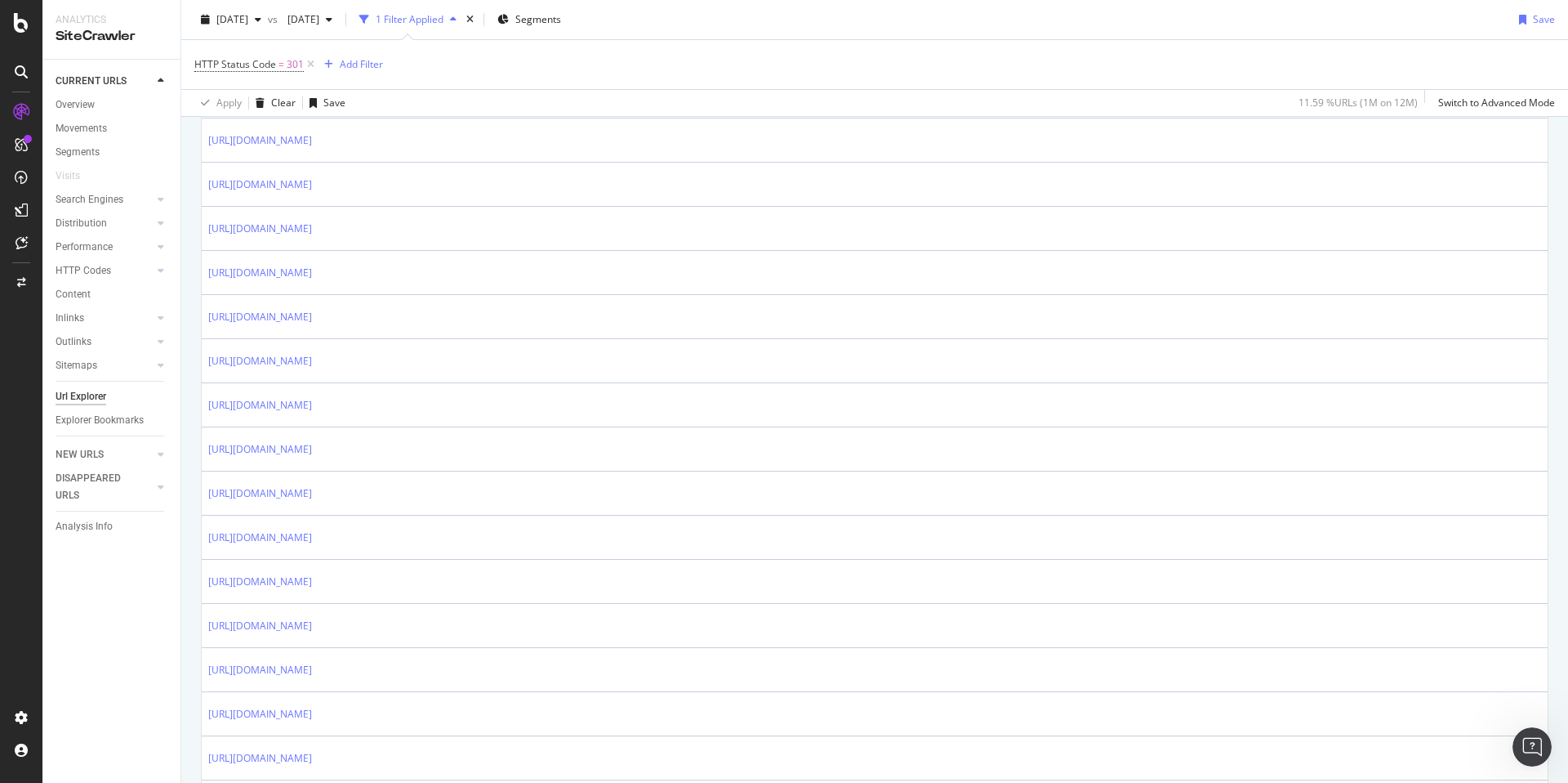
scroll to position [685, 0]
click at [378, 68] on div "Add Filter" at bounding box center [361, 64] width 43 height 14
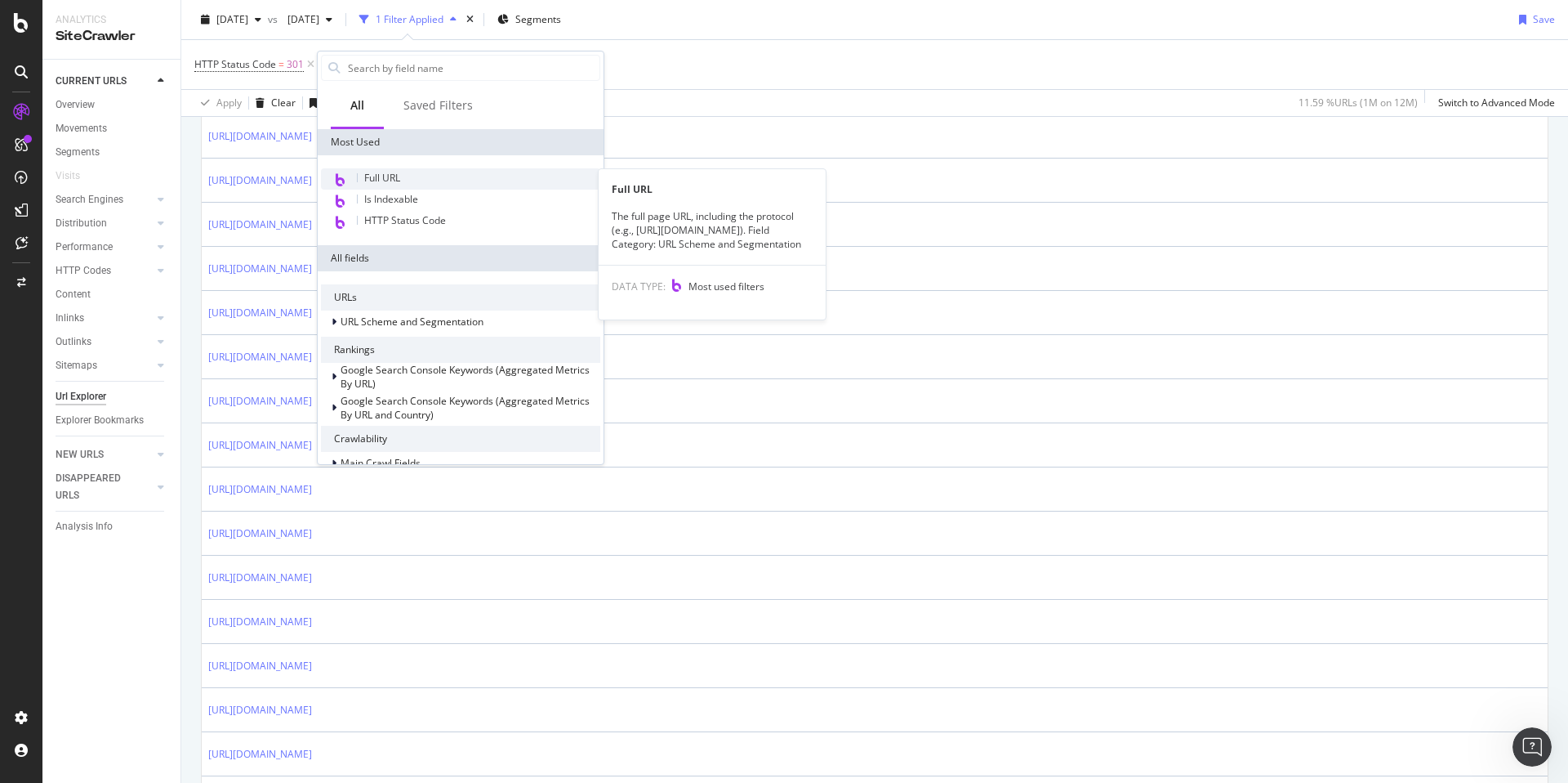
click at [399, 176] on span "Full URL" at bounding box center [382, 178] width 36 height 14
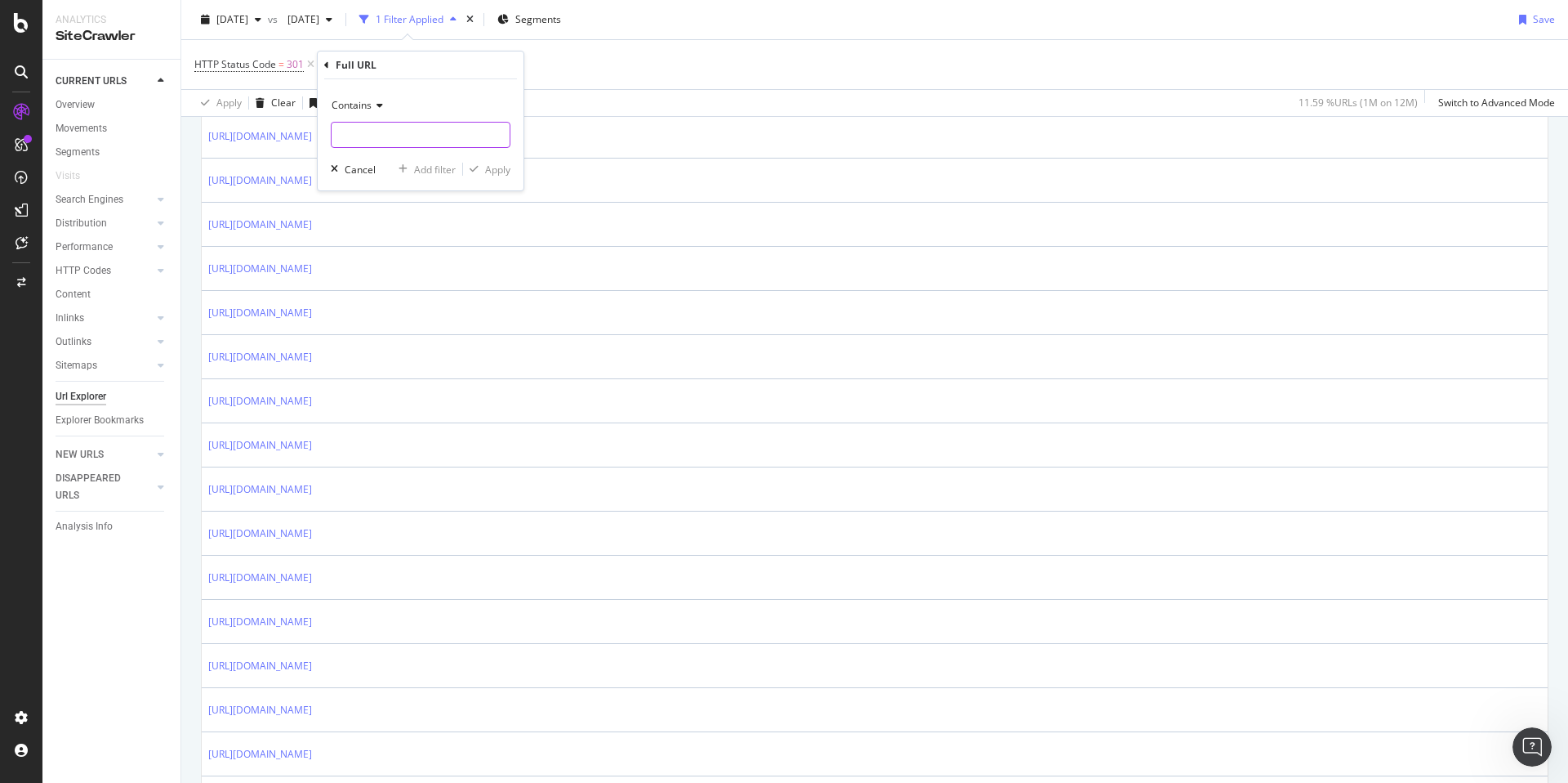
click at [416, 144] on input "text" at bounding box center [420, 134] width 178 height 26
type input "vgroup"
click at [501, 175] on div "Apply" at bounding box center [497, 170] width 25 height 14
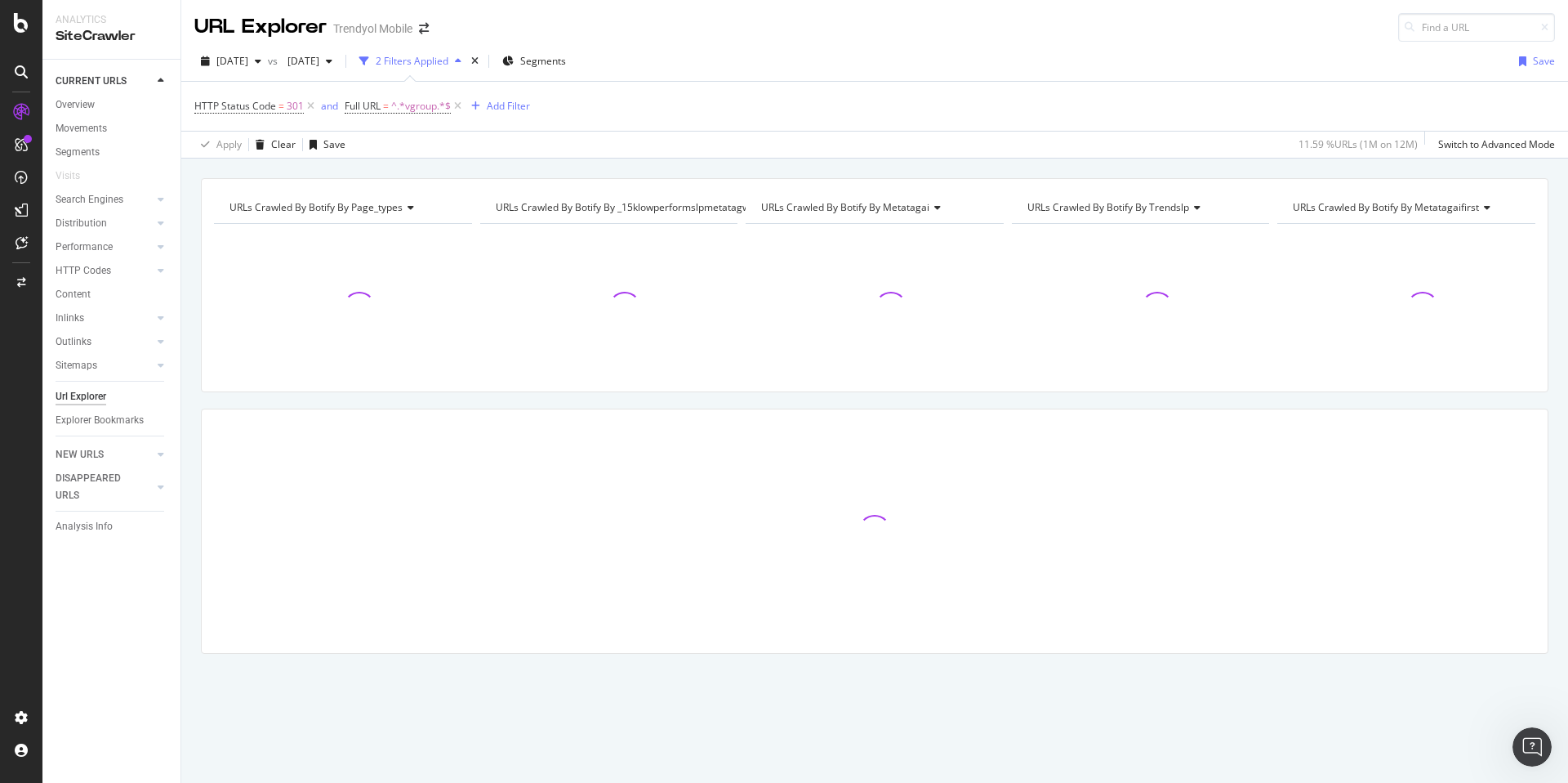
click at [647, 167] on div "URLs Crawled By Botify By page_types Chart (by Value) Table Expand Export as CS…" at bounding box center [875, 178] width 1386 height 39
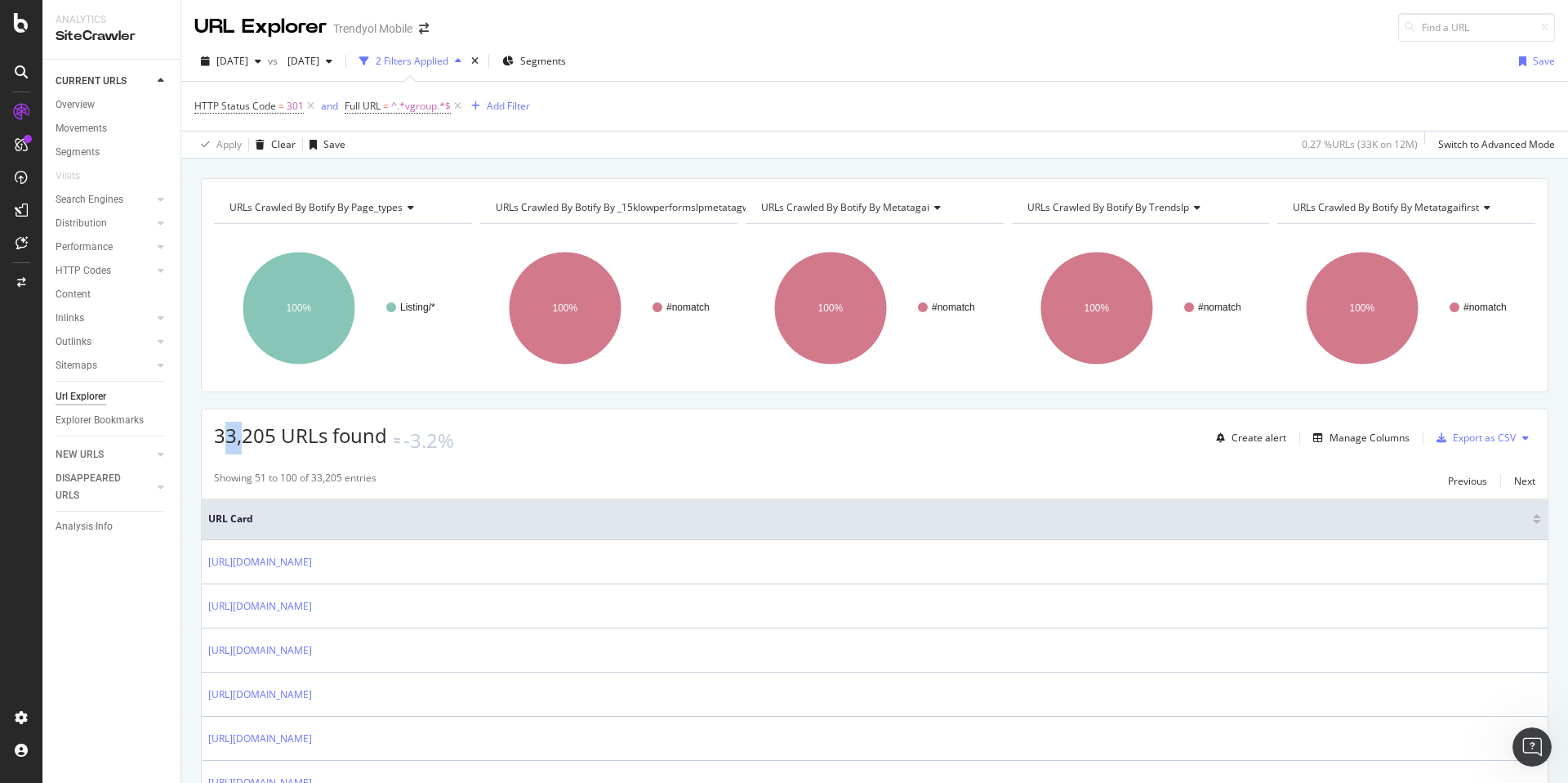
drag, startPoint x: 229, startPoint y: 436, endPoint x: 245, endPoint y: 435, distance: 16.0
click at [245, 435] on span "33,205 URLs found" at bounding box center [301, 435] width 174 height 27
click at [422, 433] on div "-3.2%" at bounding box center [428, 440] width 51 height 28
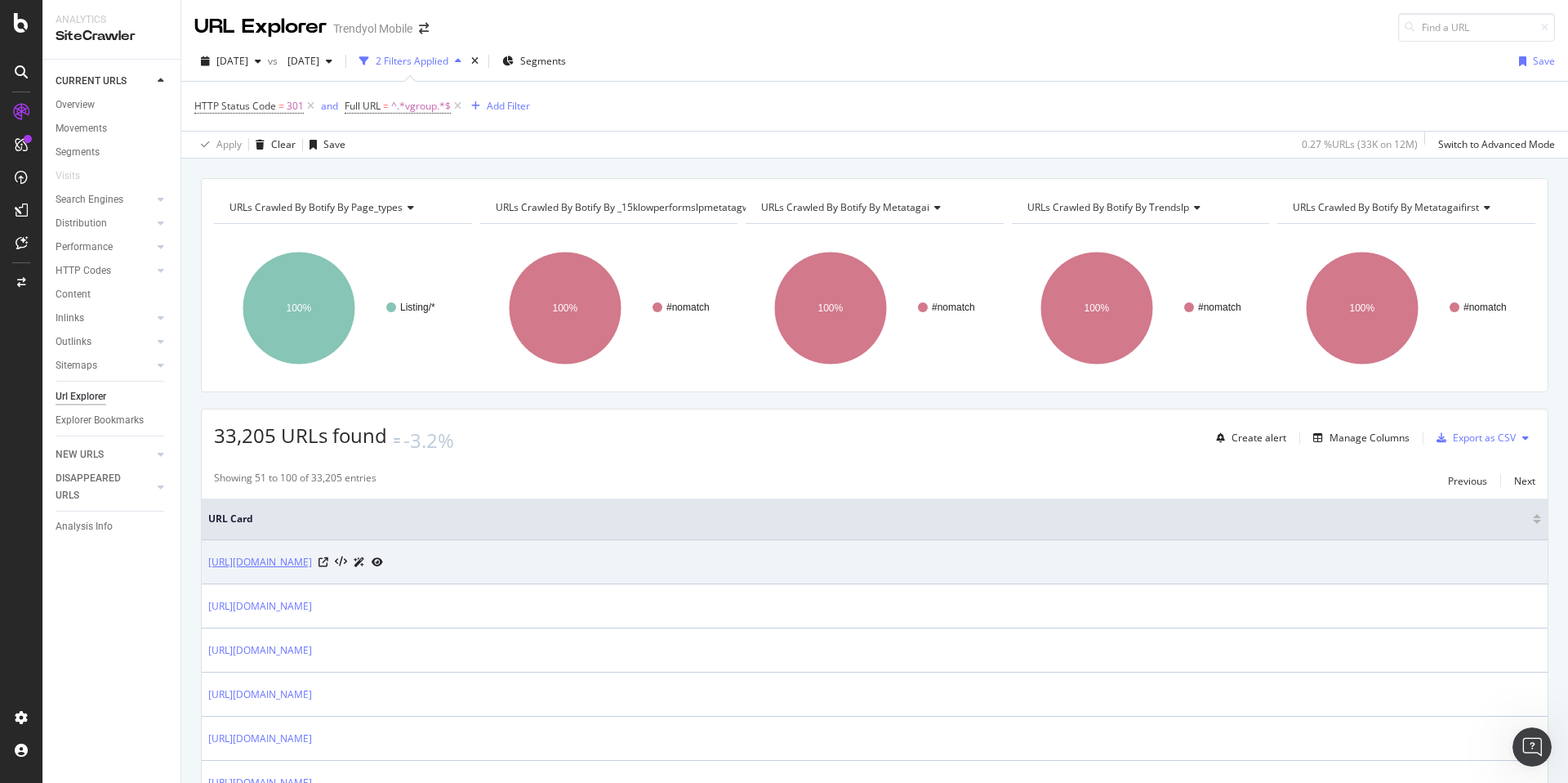
click at [312, 557] on link "[URL][DOMAIN_NAME]" at bounding box center [260, 562] width 104 height 16
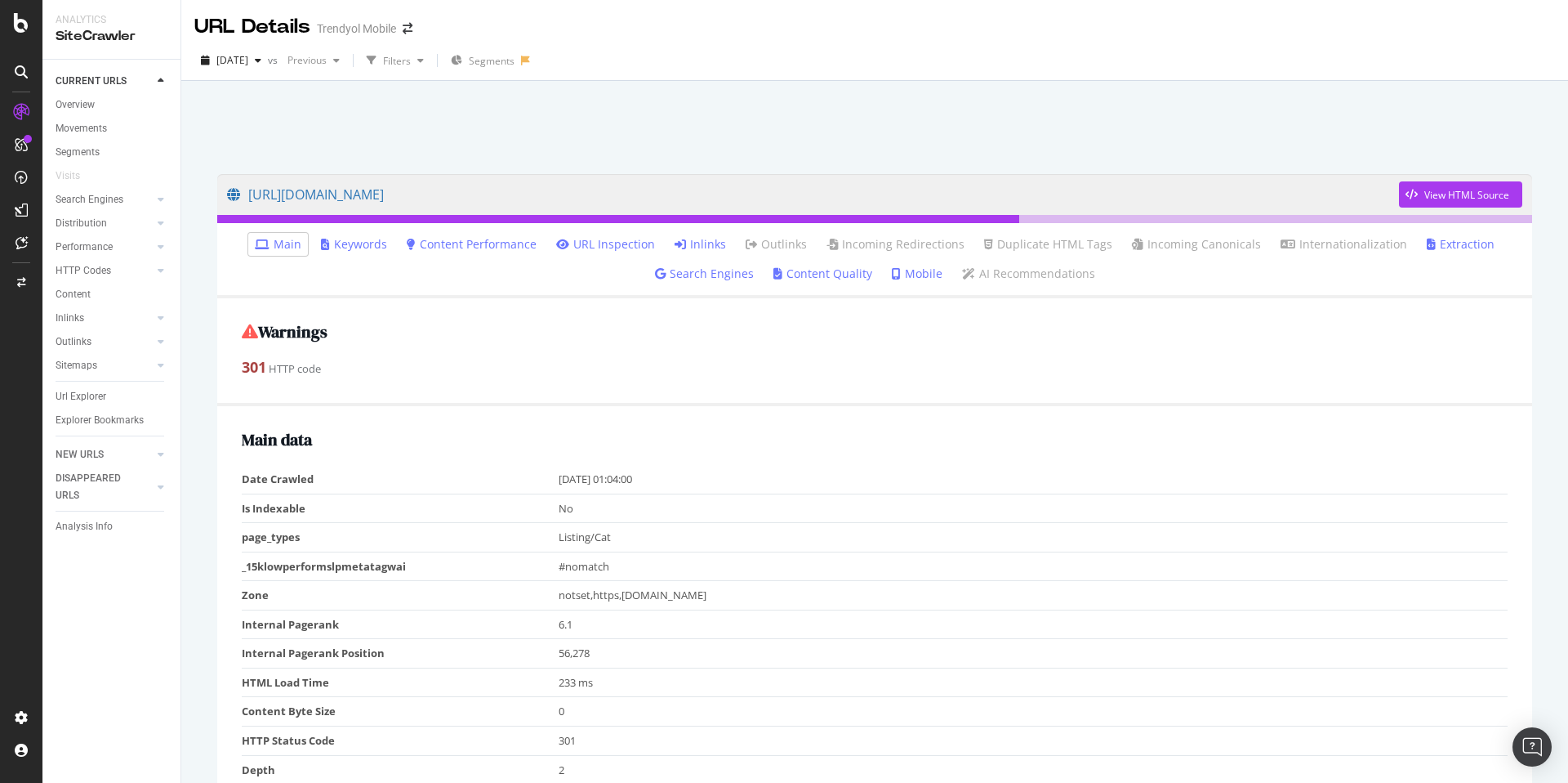
click at [718, 249] on link "Inlinks" at bounding box center [700, 244] width 52 height 16
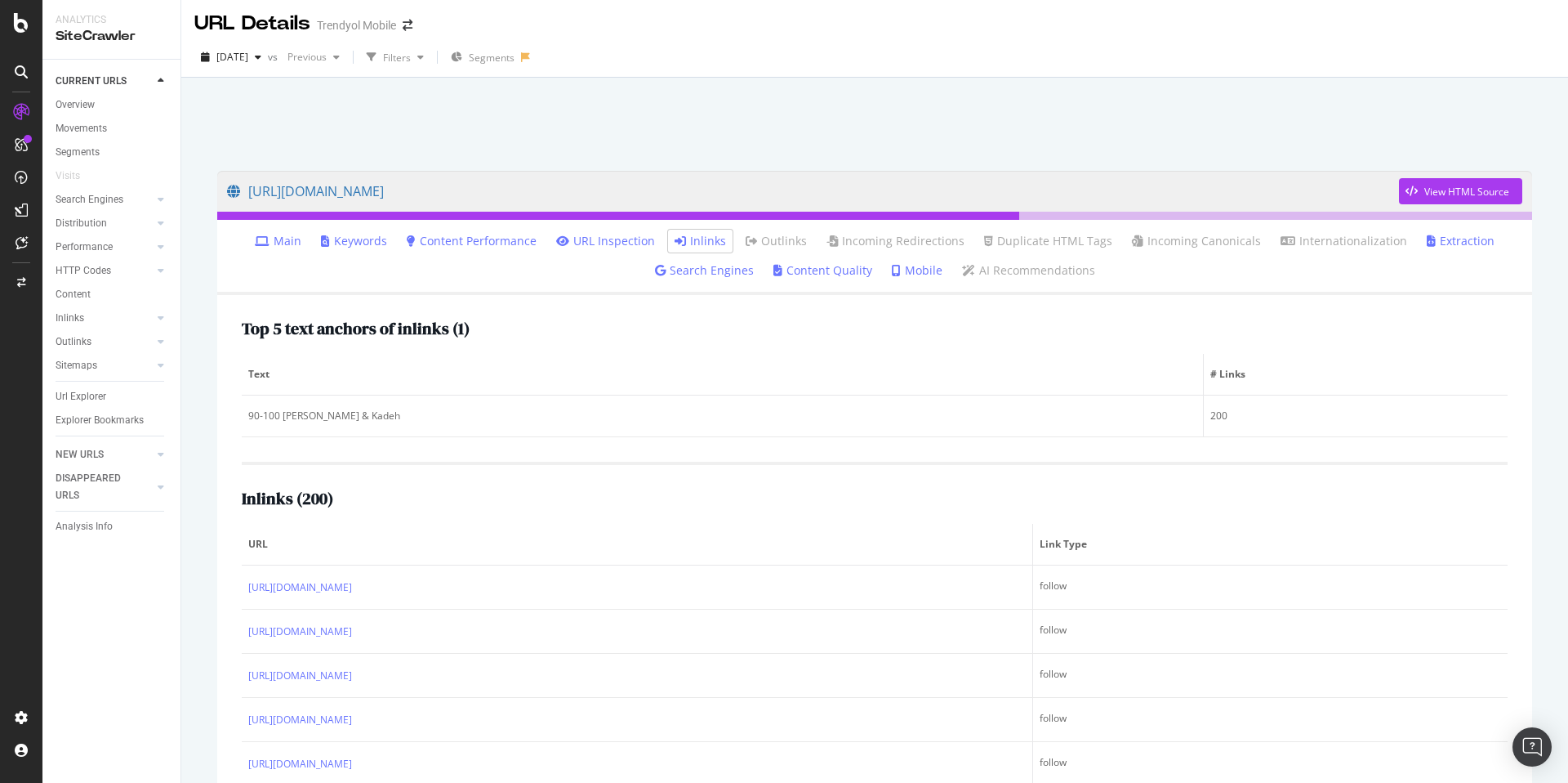
scroll to position [35, 0]
